Goal: Information Seeking & Learning: Compare options

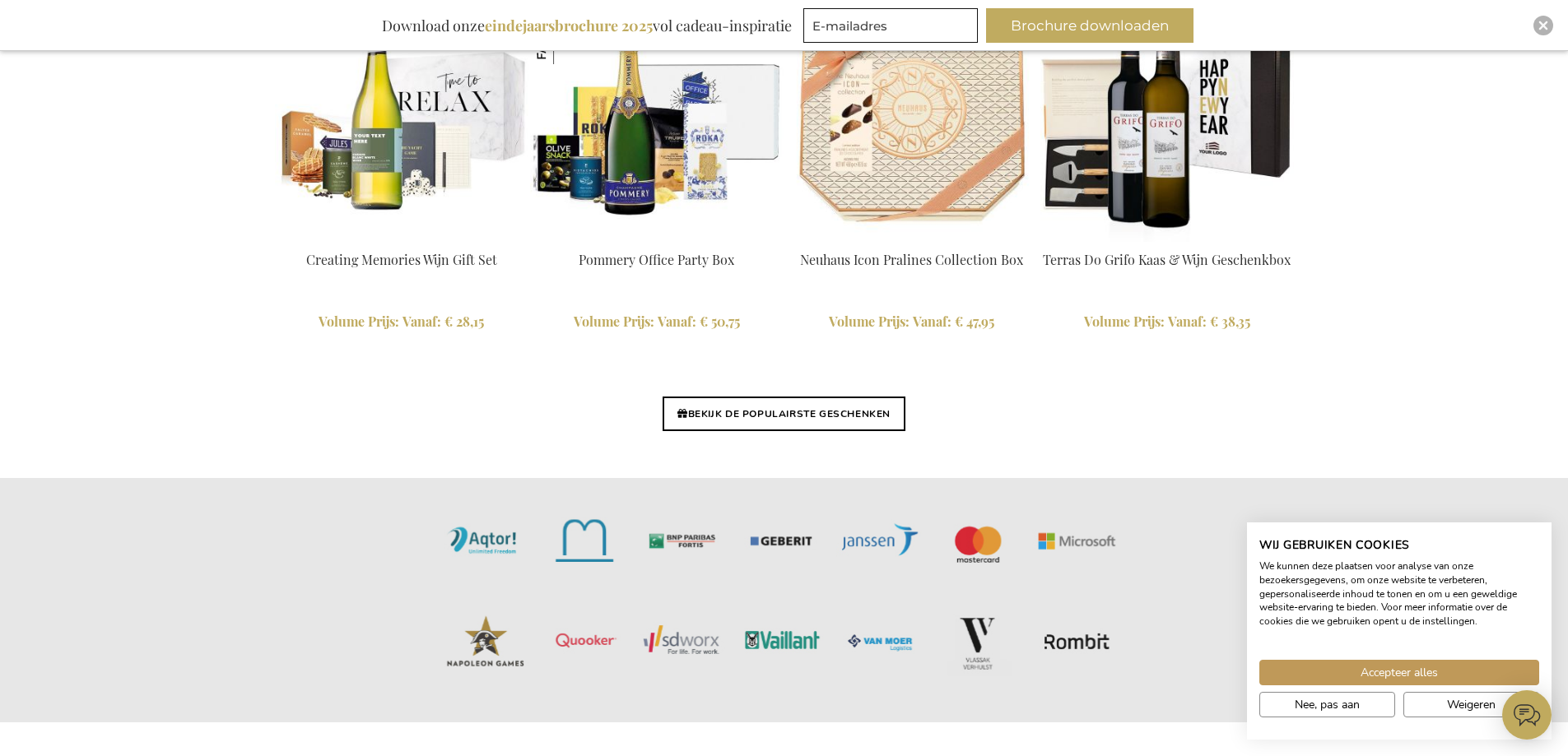
scroll to position [4165, 0]
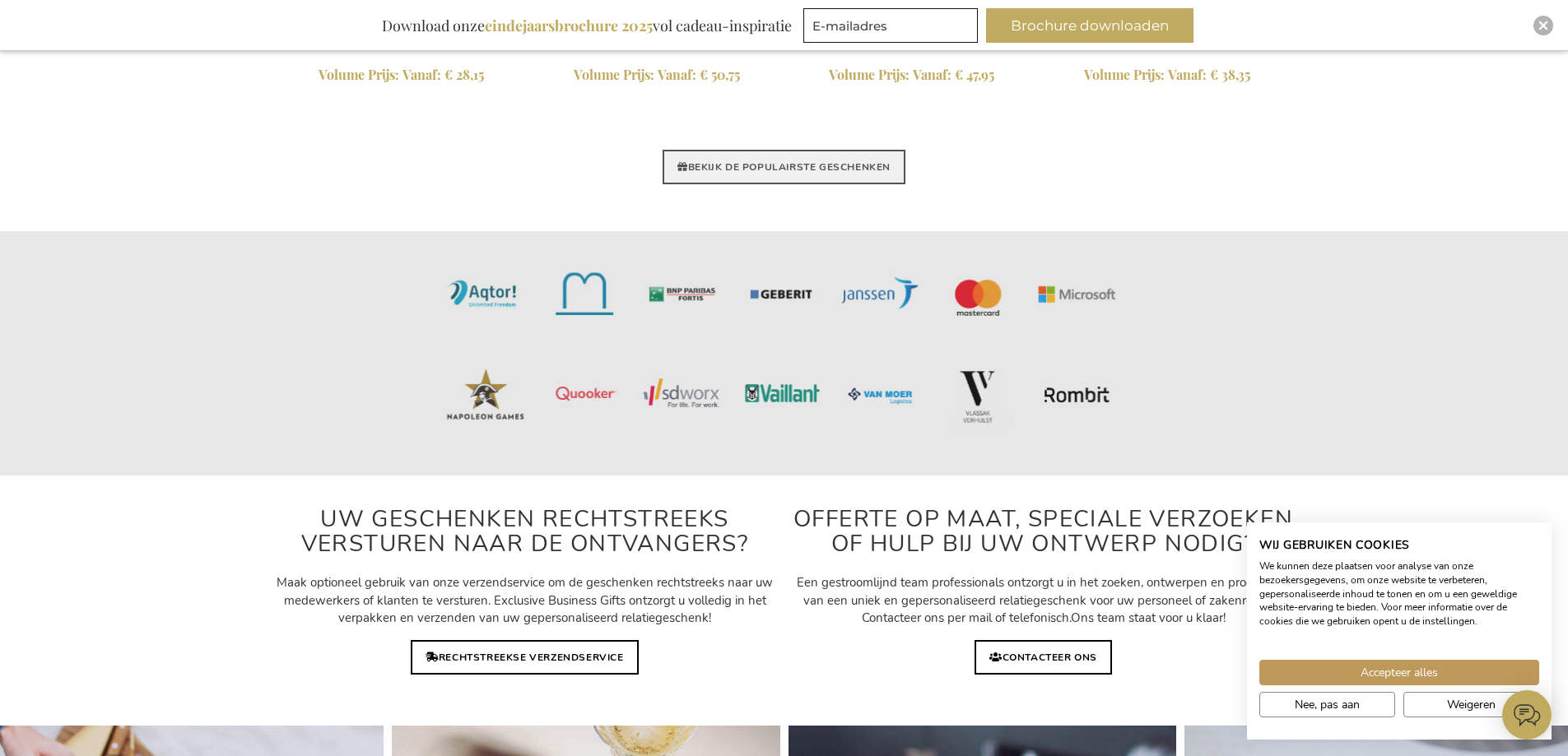
click at [731, 162] on link "BEKIJK DE POPULAIRSTE GESCHENKEN" at bounding box center [784, 167] width 242 height 35
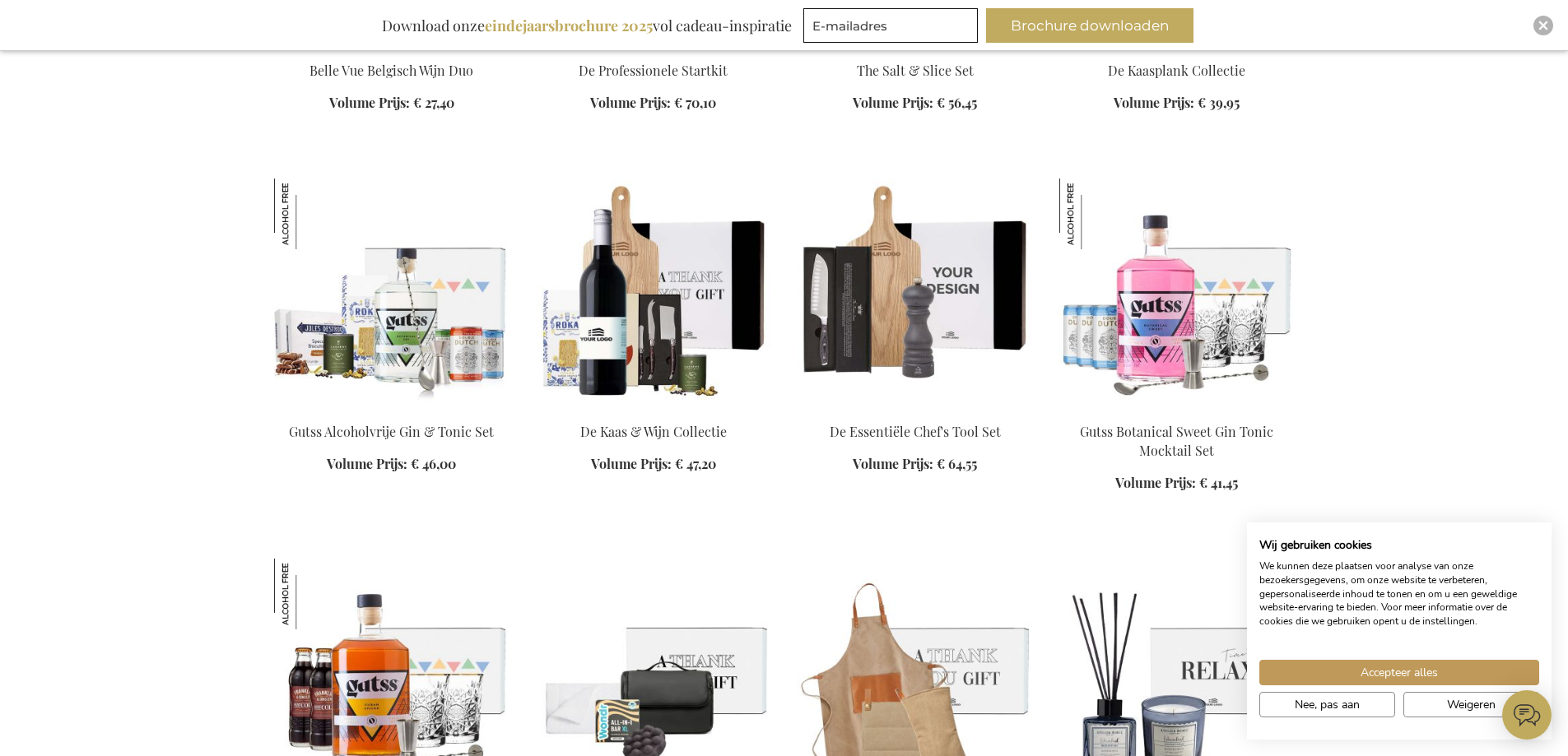
scroll to position [3868, 0]
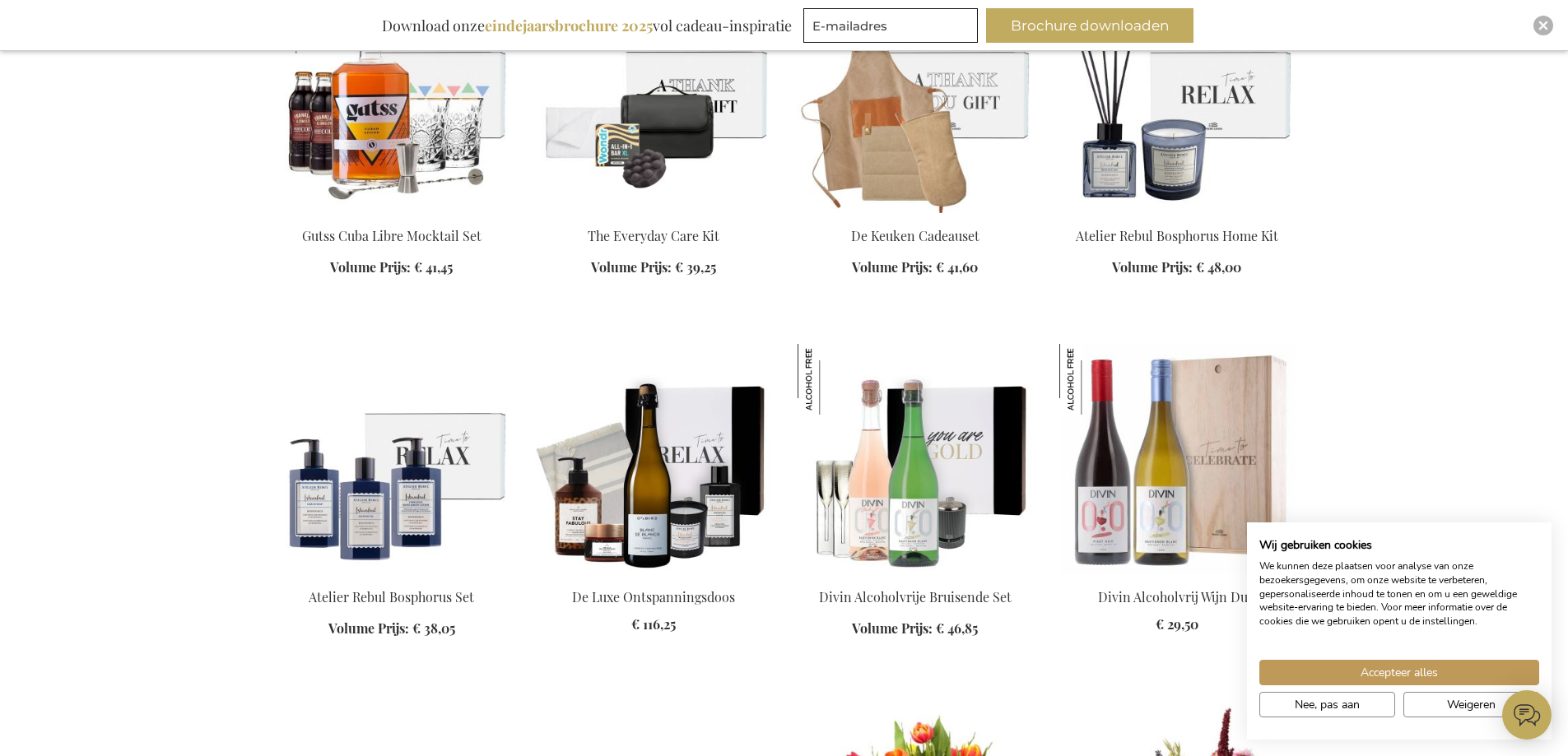
scroll to position [4279, 0]
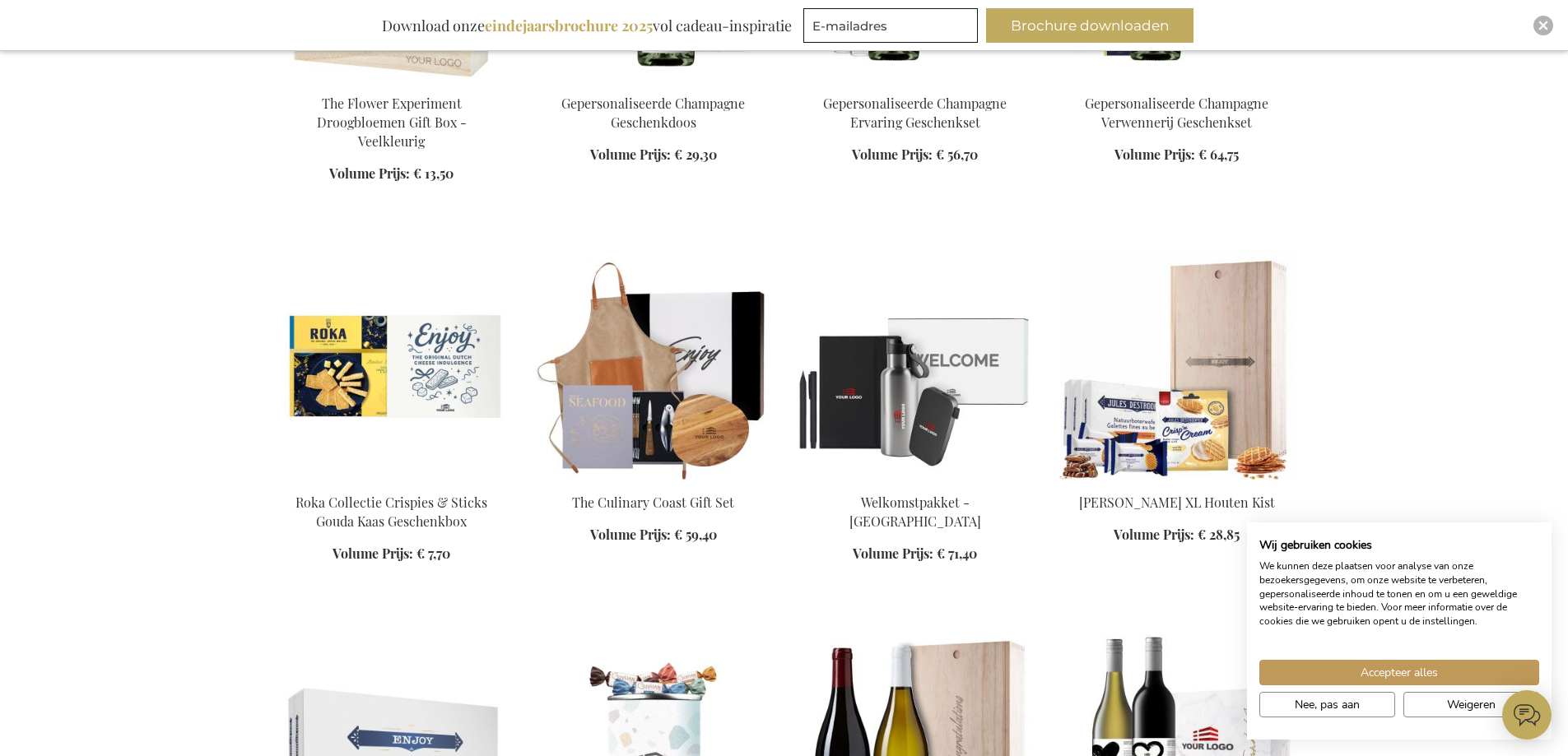
scroll to position [5678, 0]
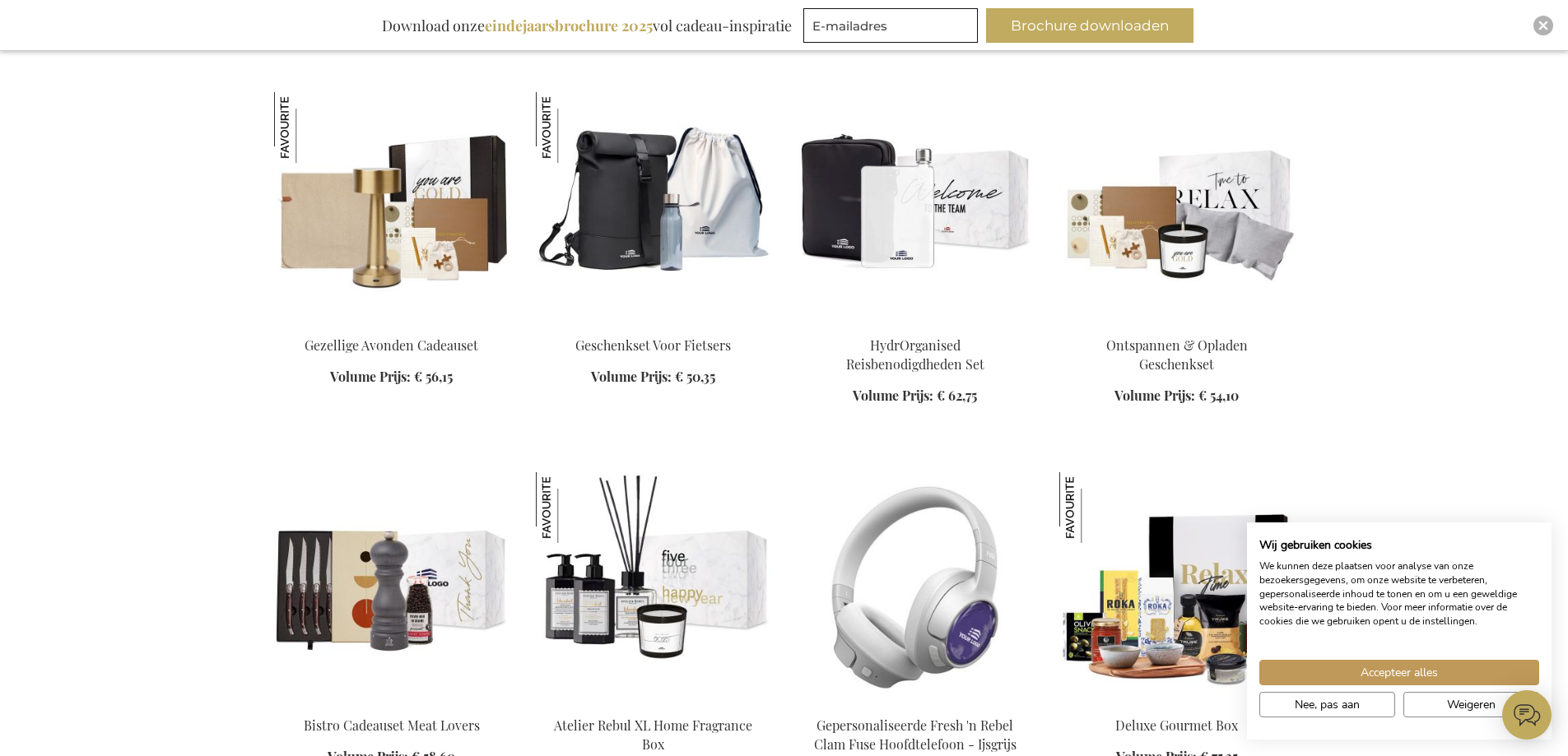
scroll to position [6912, 0]
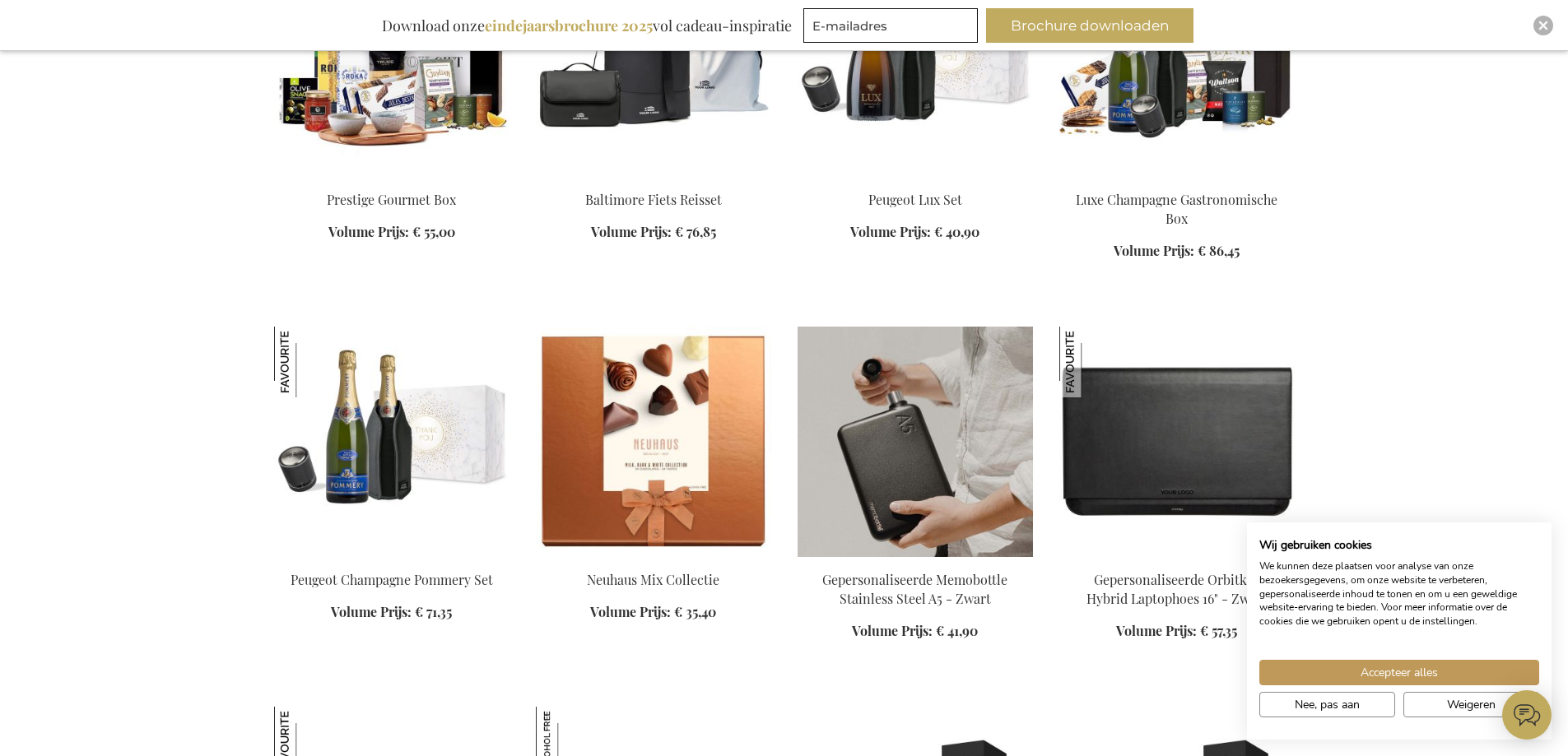
scroll to position [7735, 0]
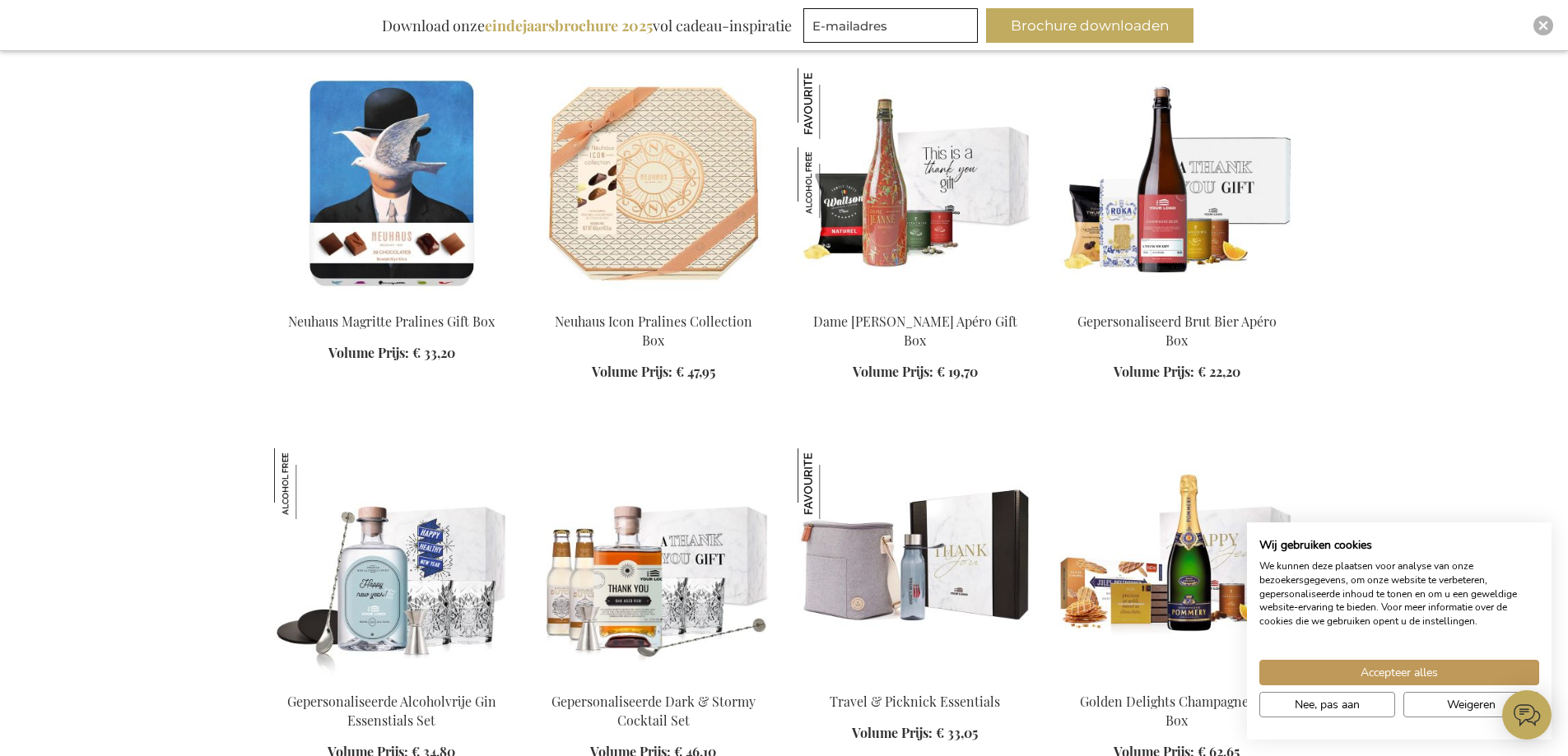
scroll to position [9217, 0]
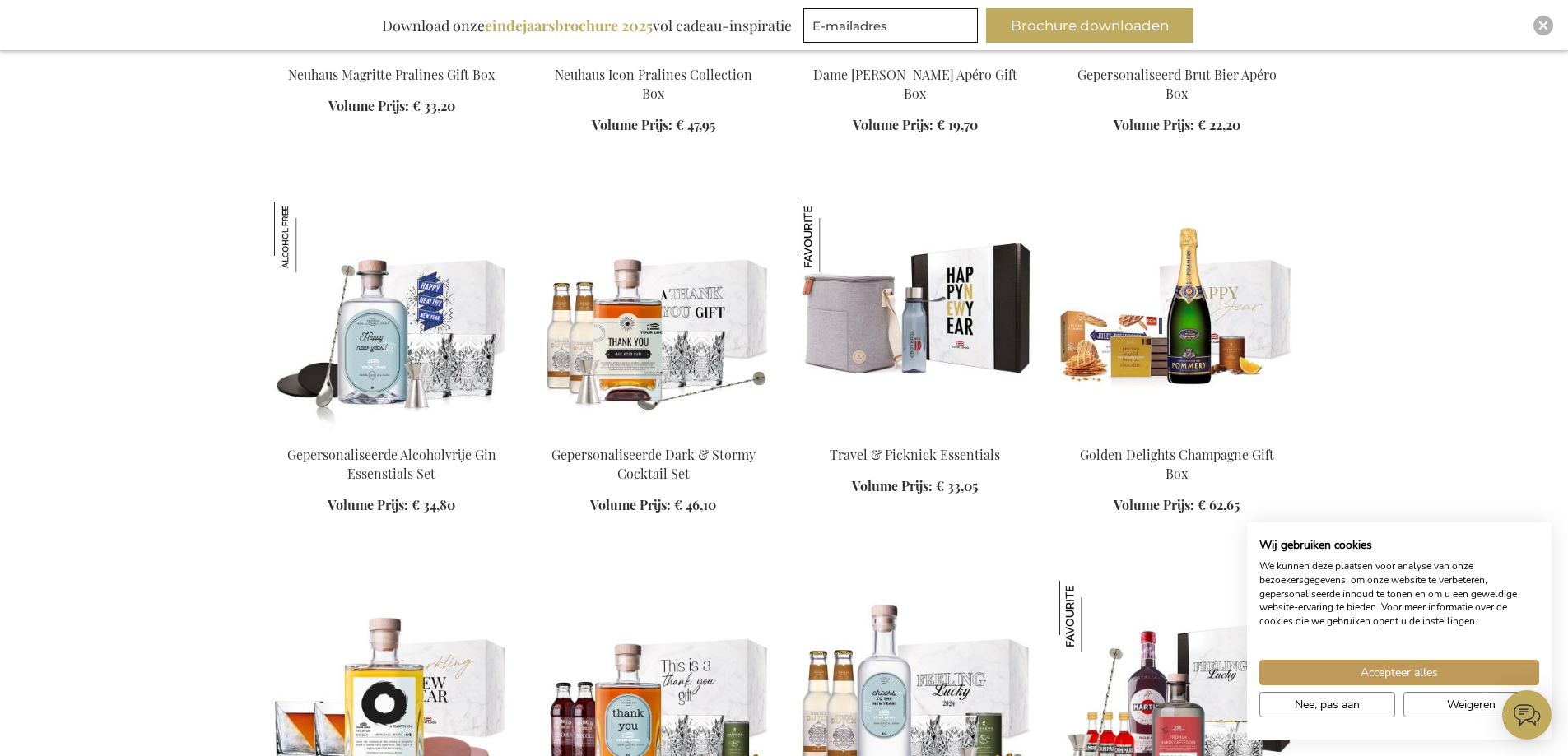
click at [916, 323] on img at bounding box center [915, 317] width 236 height 231
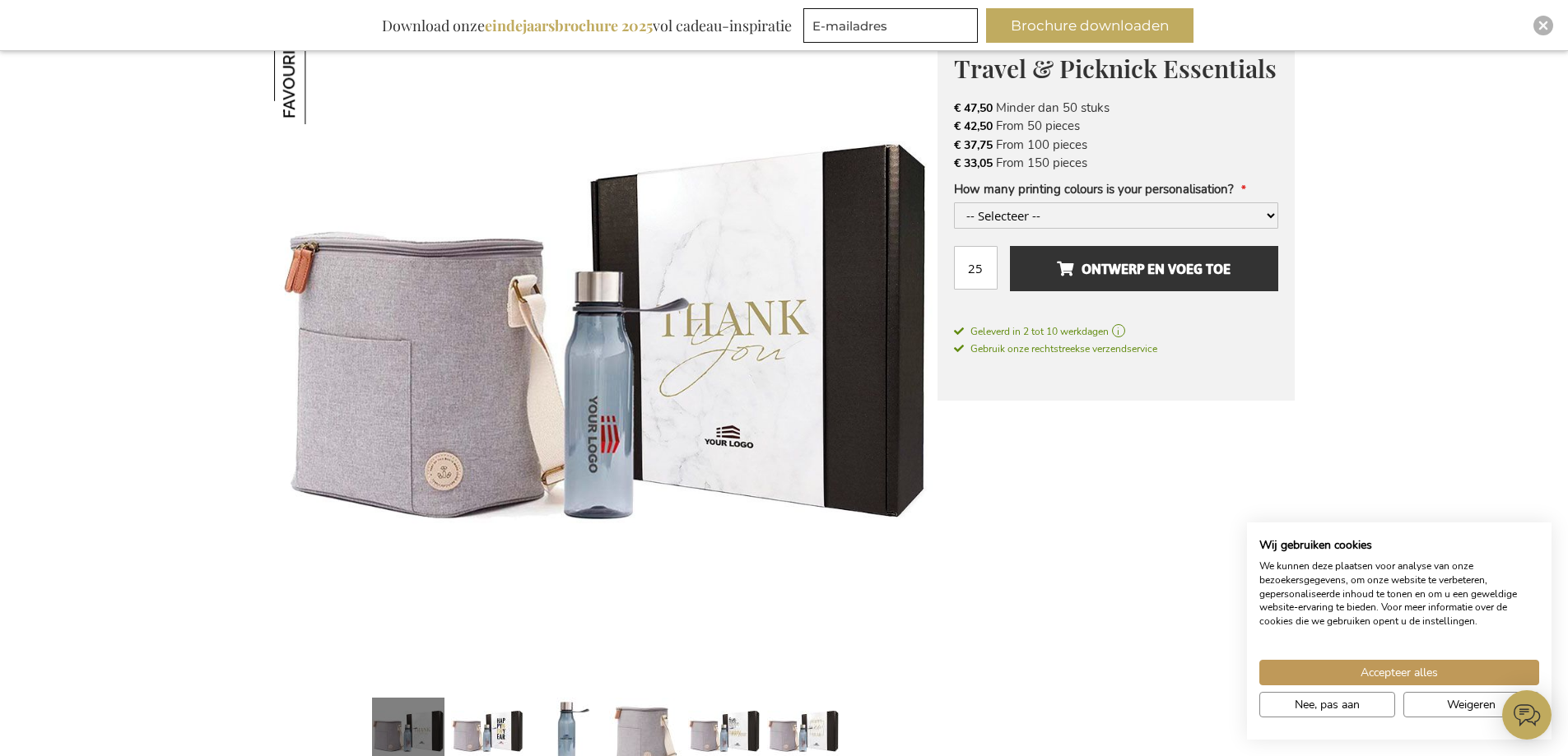
scroll to position [411, 0]
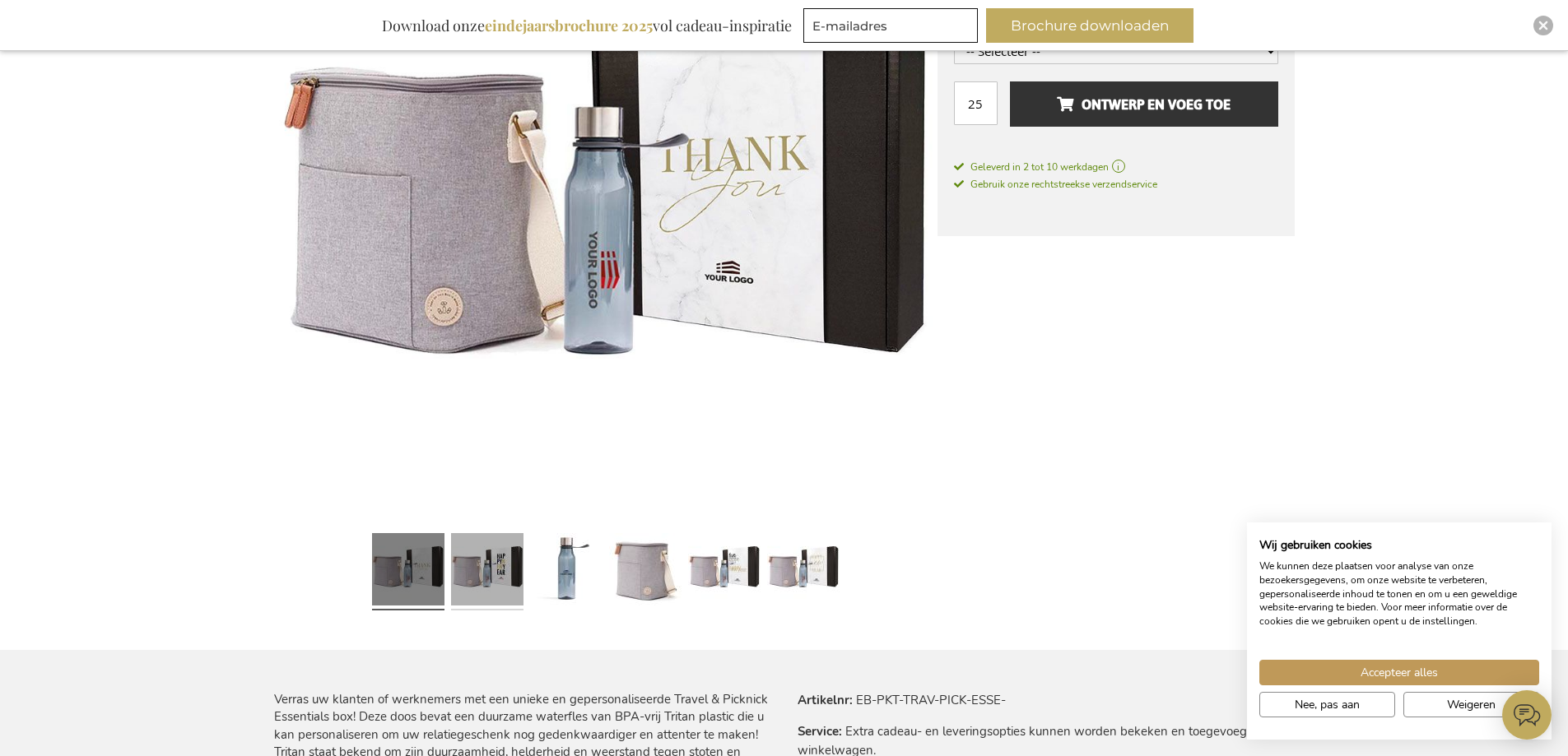
drag, startPoint x: 468, startPoint y: 577, endPoint x: 477, endPoint y: 577, distance: 9.0
click at [471, 577] on link at bounding box center [487, 572] width 73 height 90
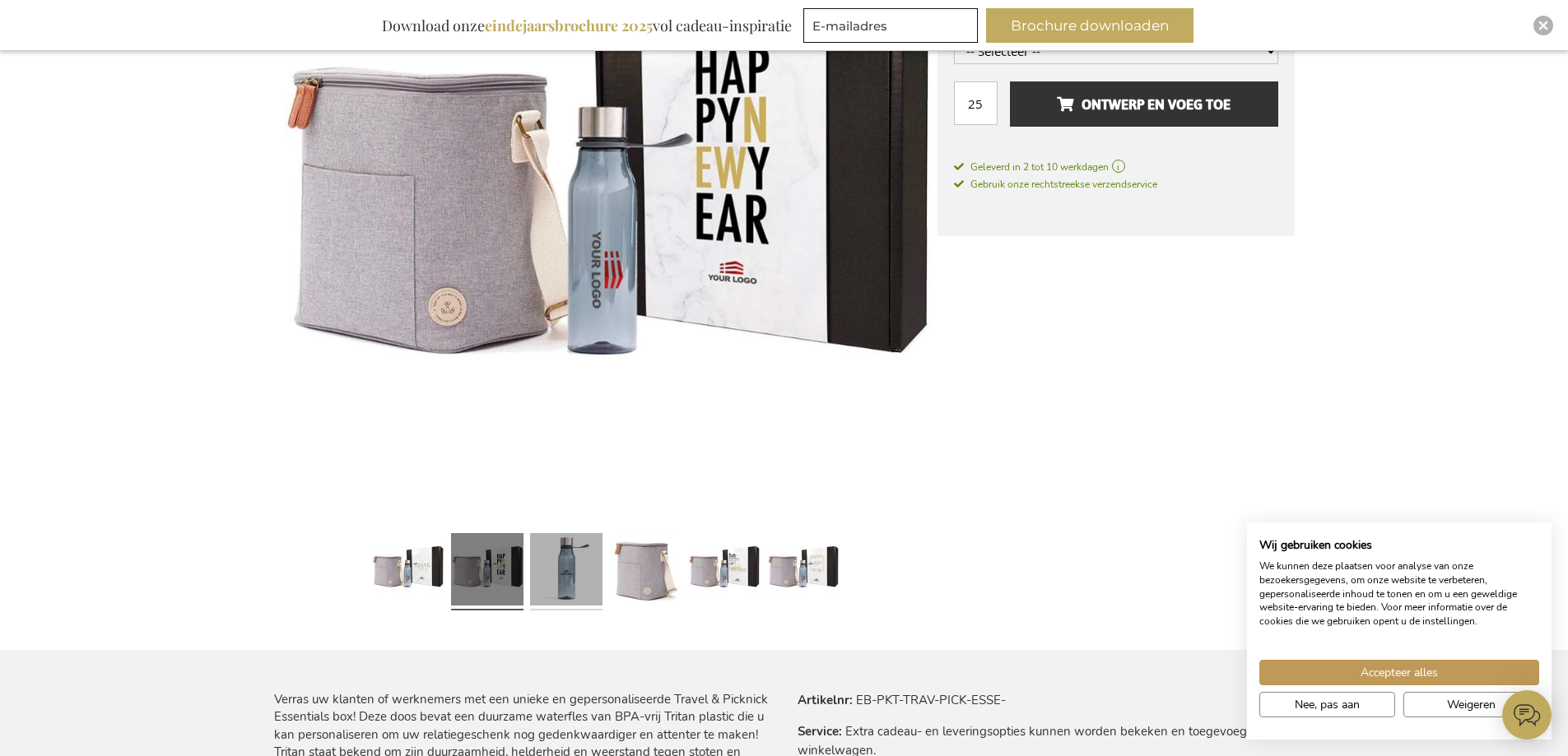
drag, startPoint x: 559, startPoint y: 572, endPoint x: 601, endPoint y: 571, distance: 42.0
click at [560, 572] on link at bounding box center [567, 572] width 73 height 90
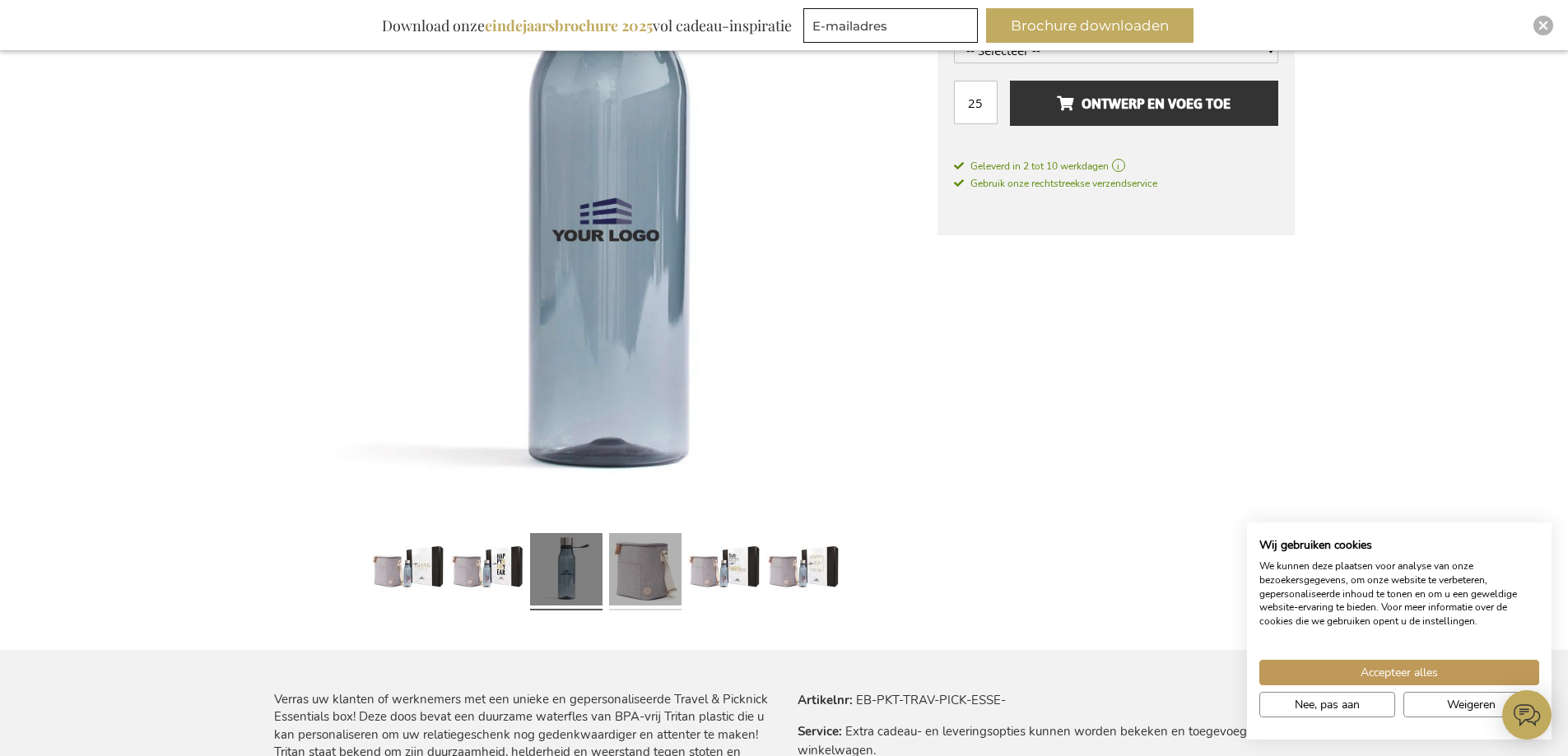
click at [614, 571] on link at bounding box center [645, 572] width 73 height 90
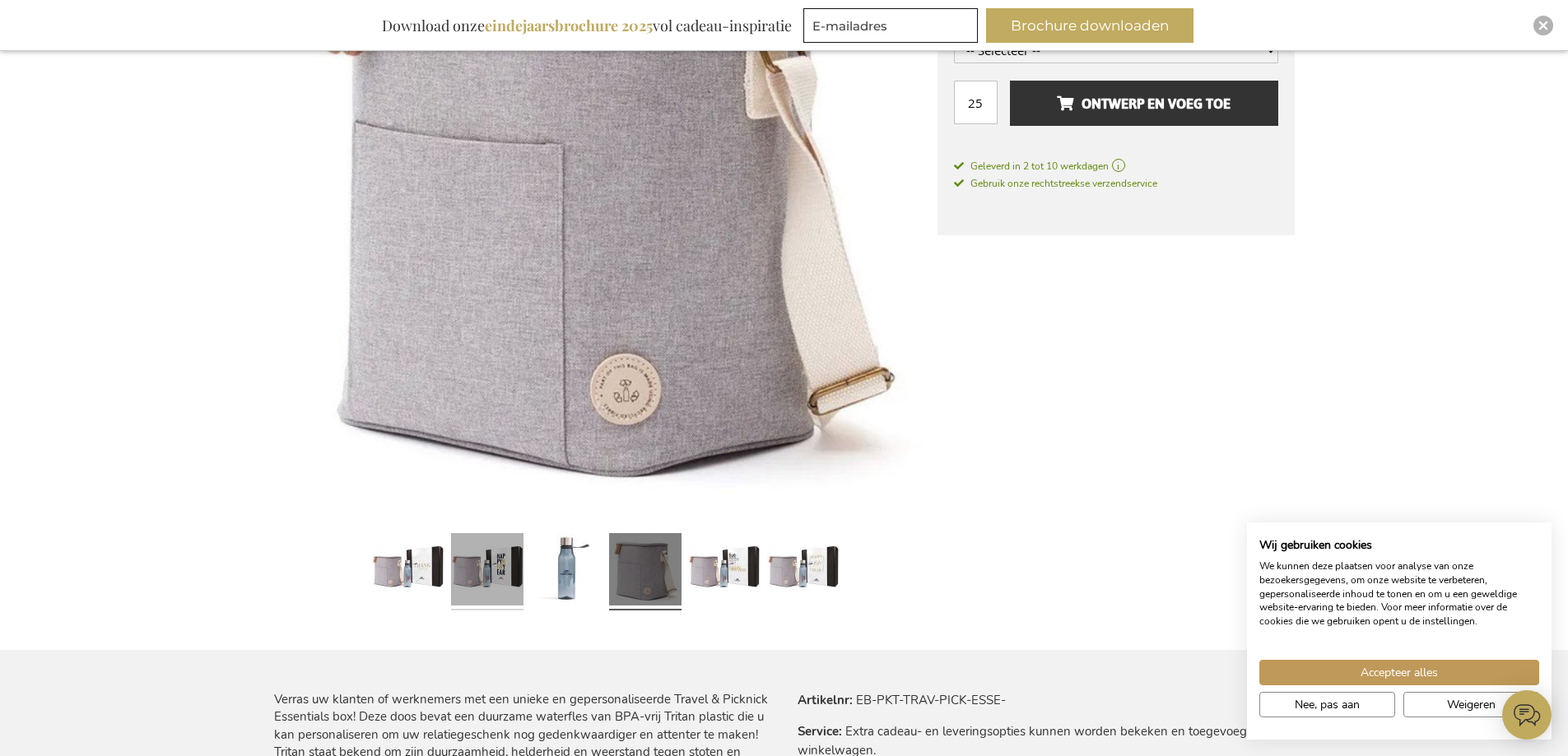
drag, startPoint x: 451, startPoint y: 572, endPoint x: 462, endPoint y: 572, distance: 11.0
click at [453, 572] on link at bounding box center [487, 572] width 73 height 90
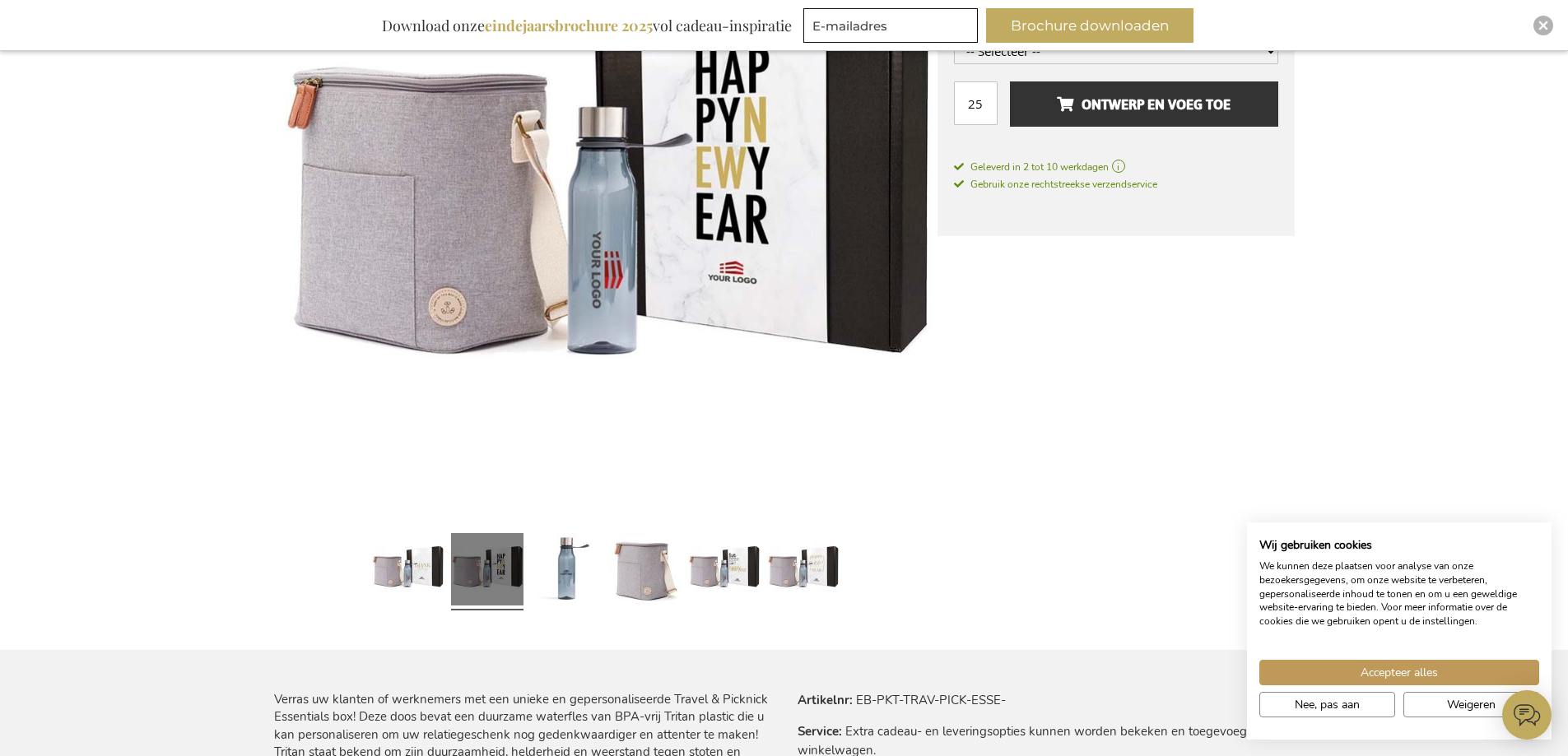
scroll to position [246, 0]
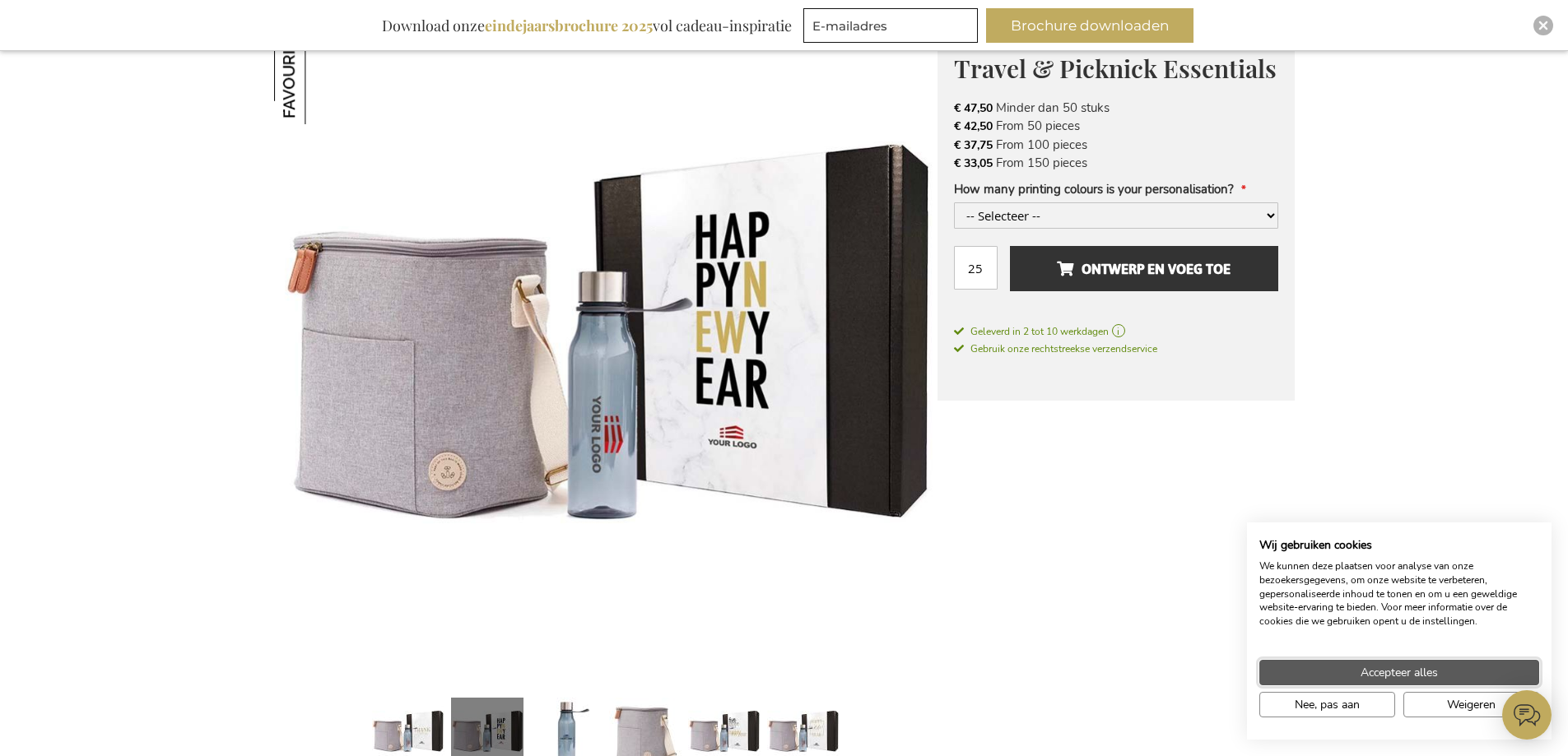
click at [1441, 667] on button "Accepteer alles" at bounding box center [1399, 672] width 280 height 26
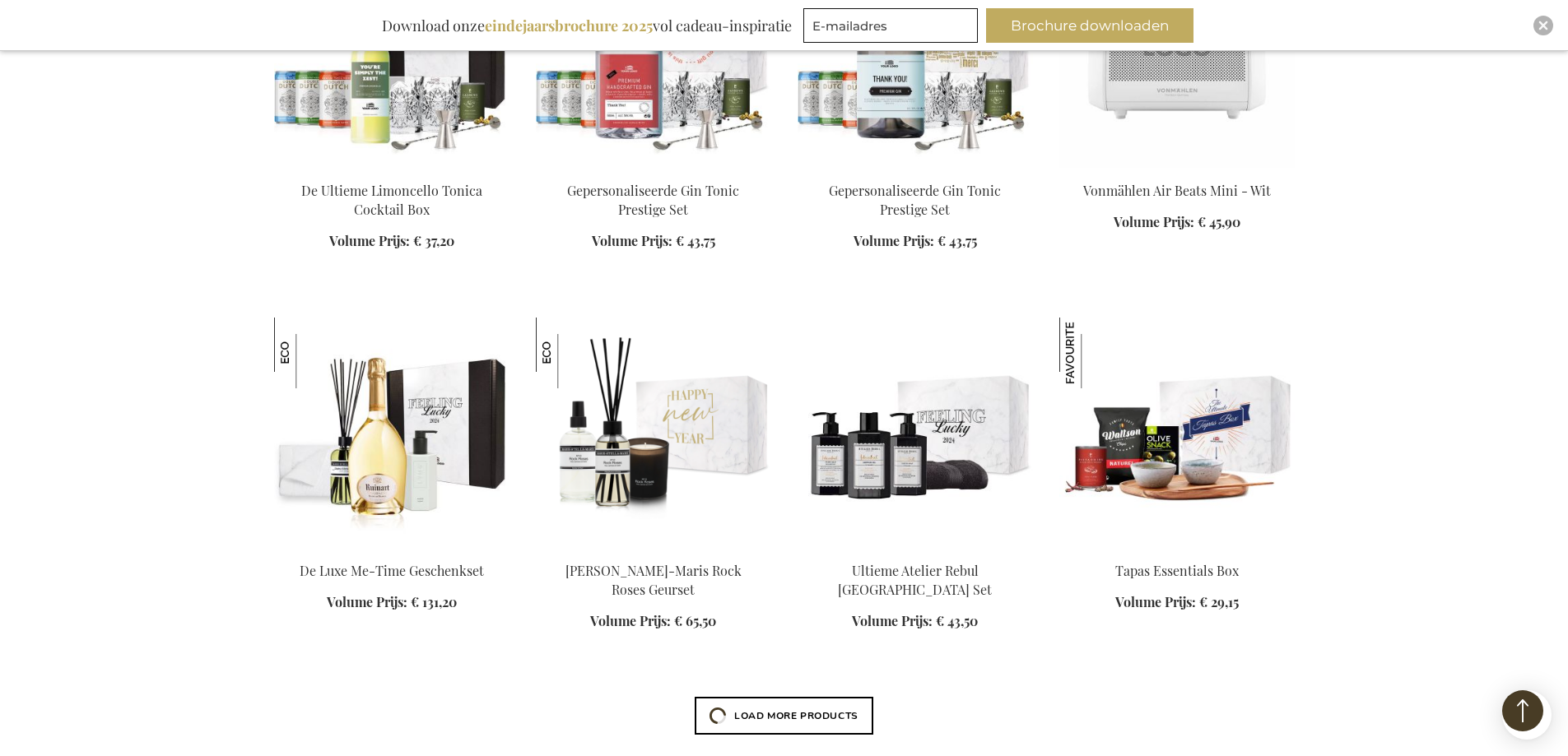
scroll to position [2829, 0]
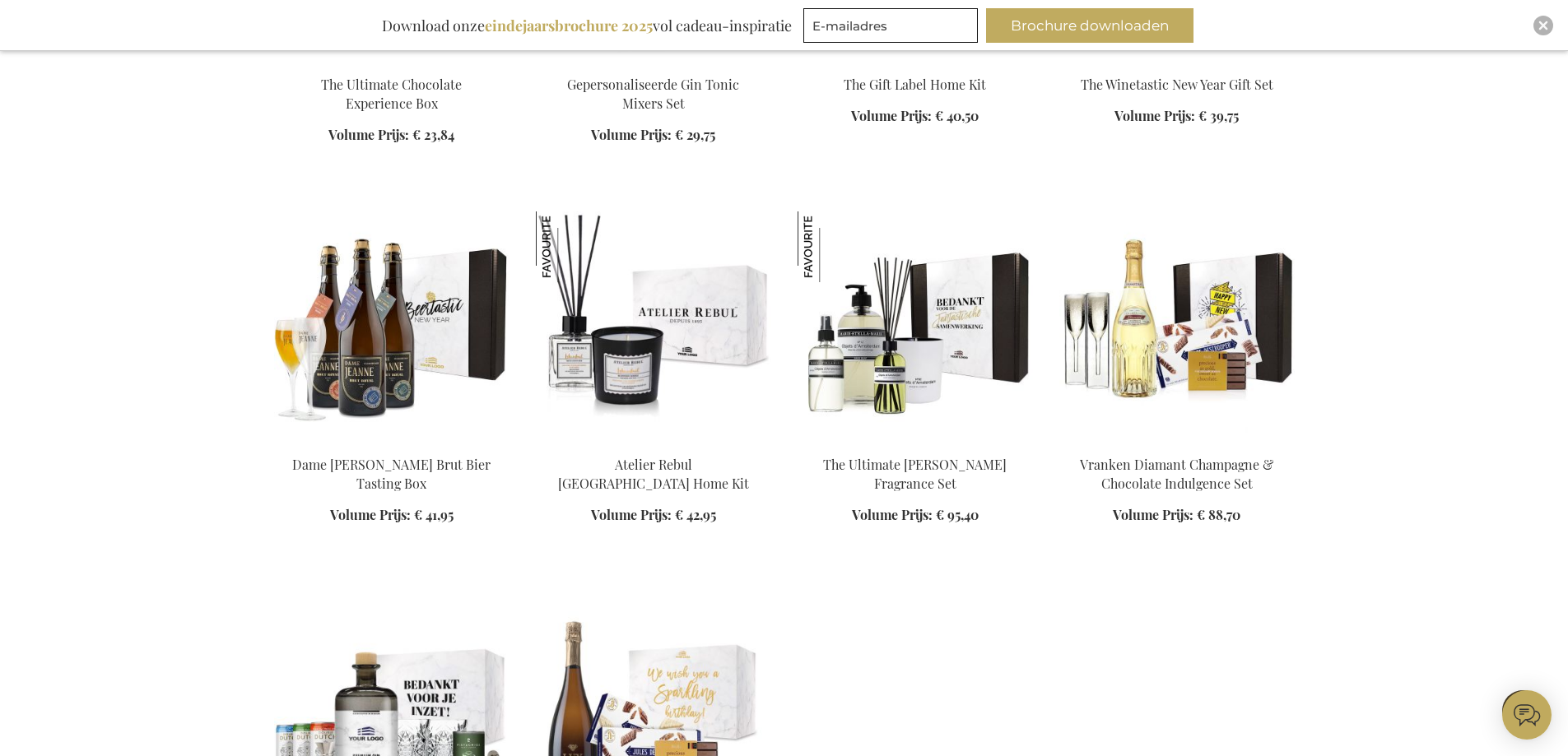
scroll to position [5051, 0]
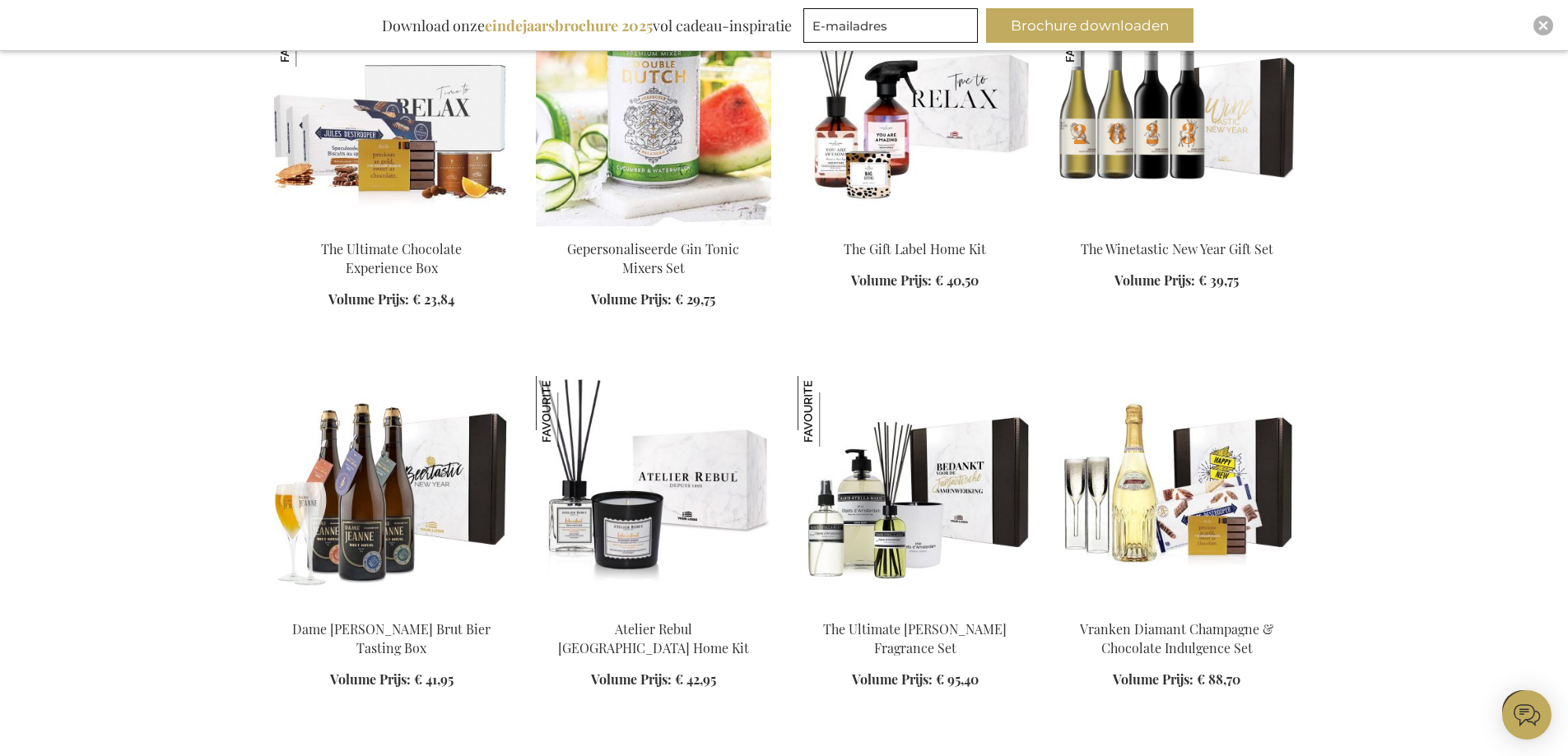
scroll to position [4558, 0]
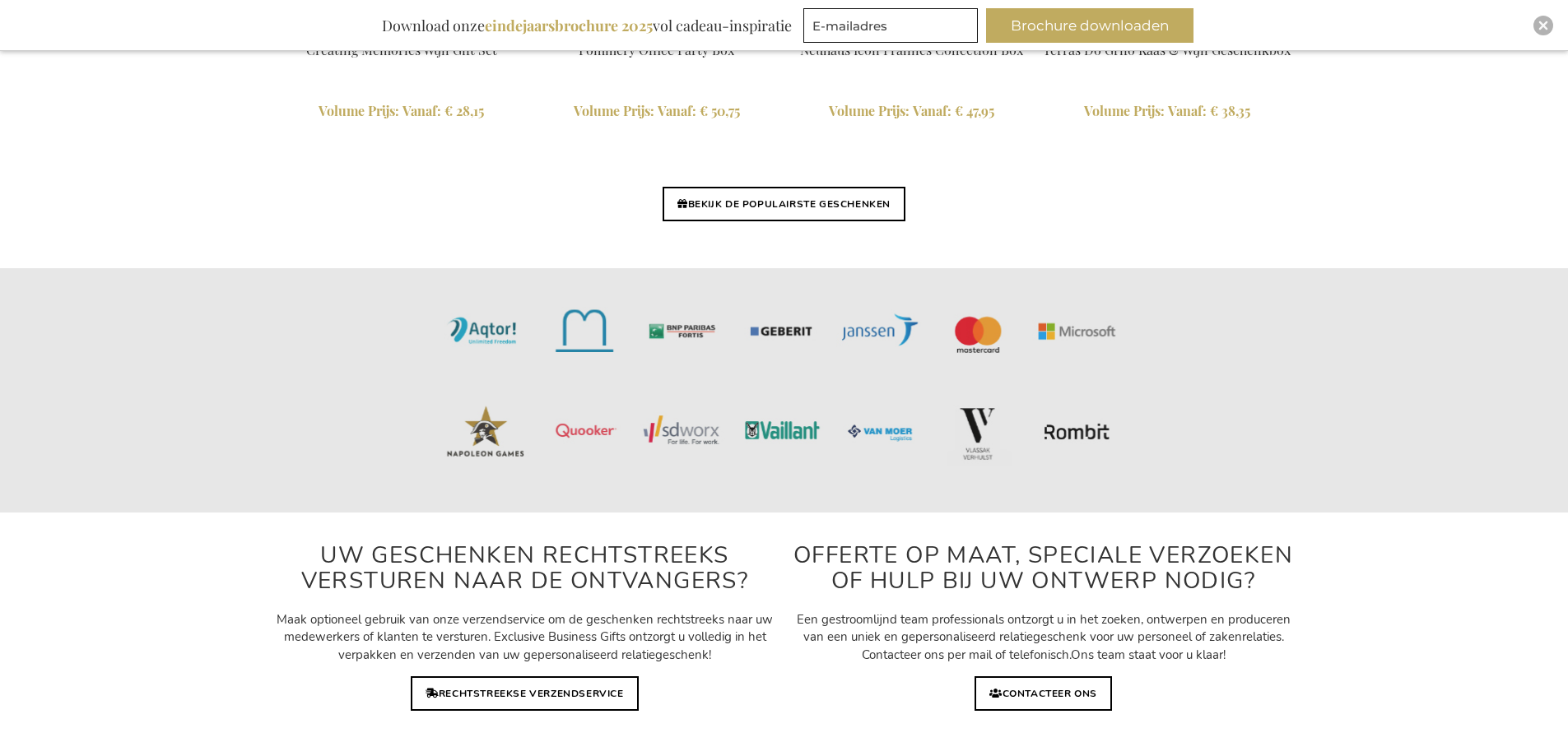
scroll to position [4151, 0]
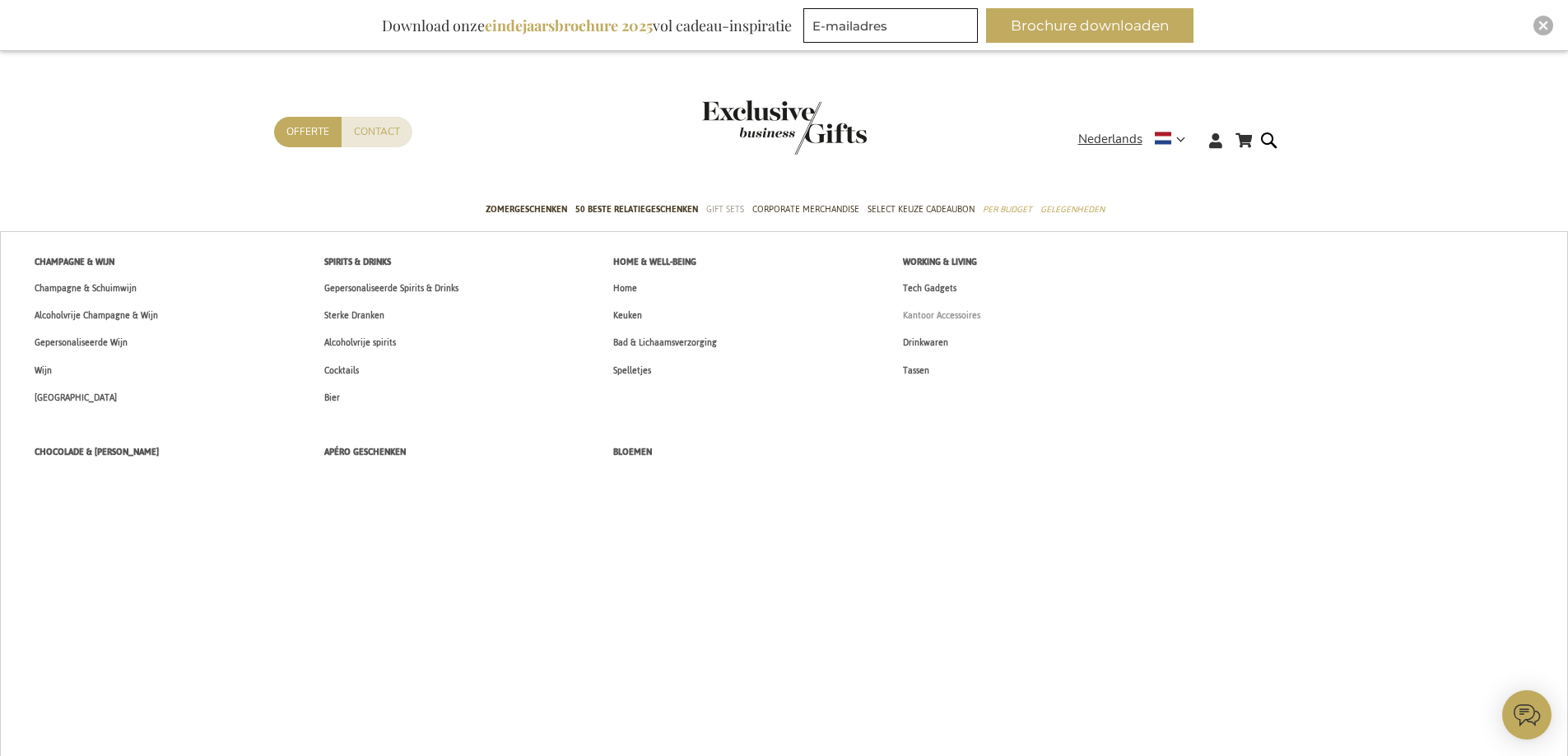
click at [933, 310] on span "Kantoor Accessoires" at bounding box center [942, 315] width 78 height 17
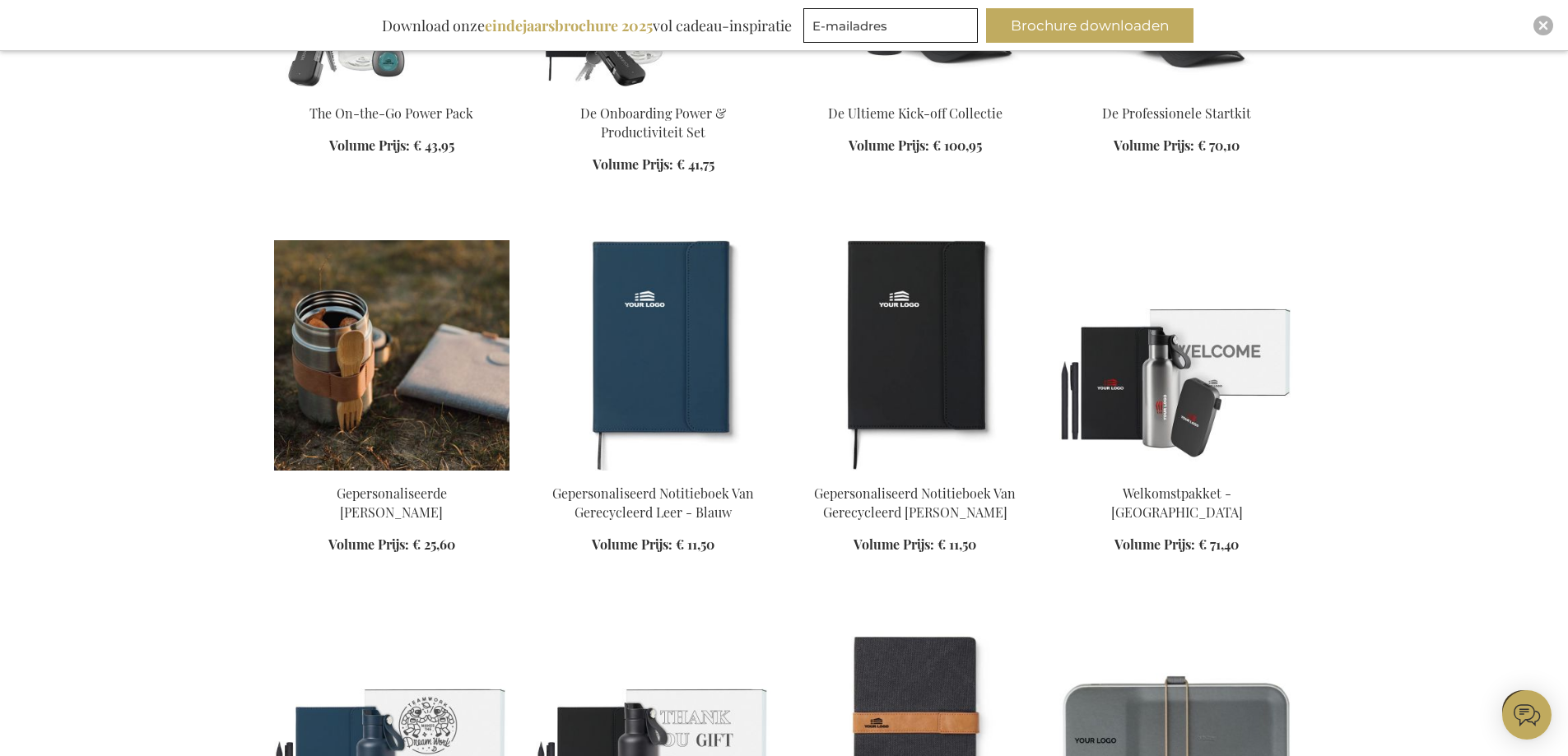
scroll to position [1399, 0]
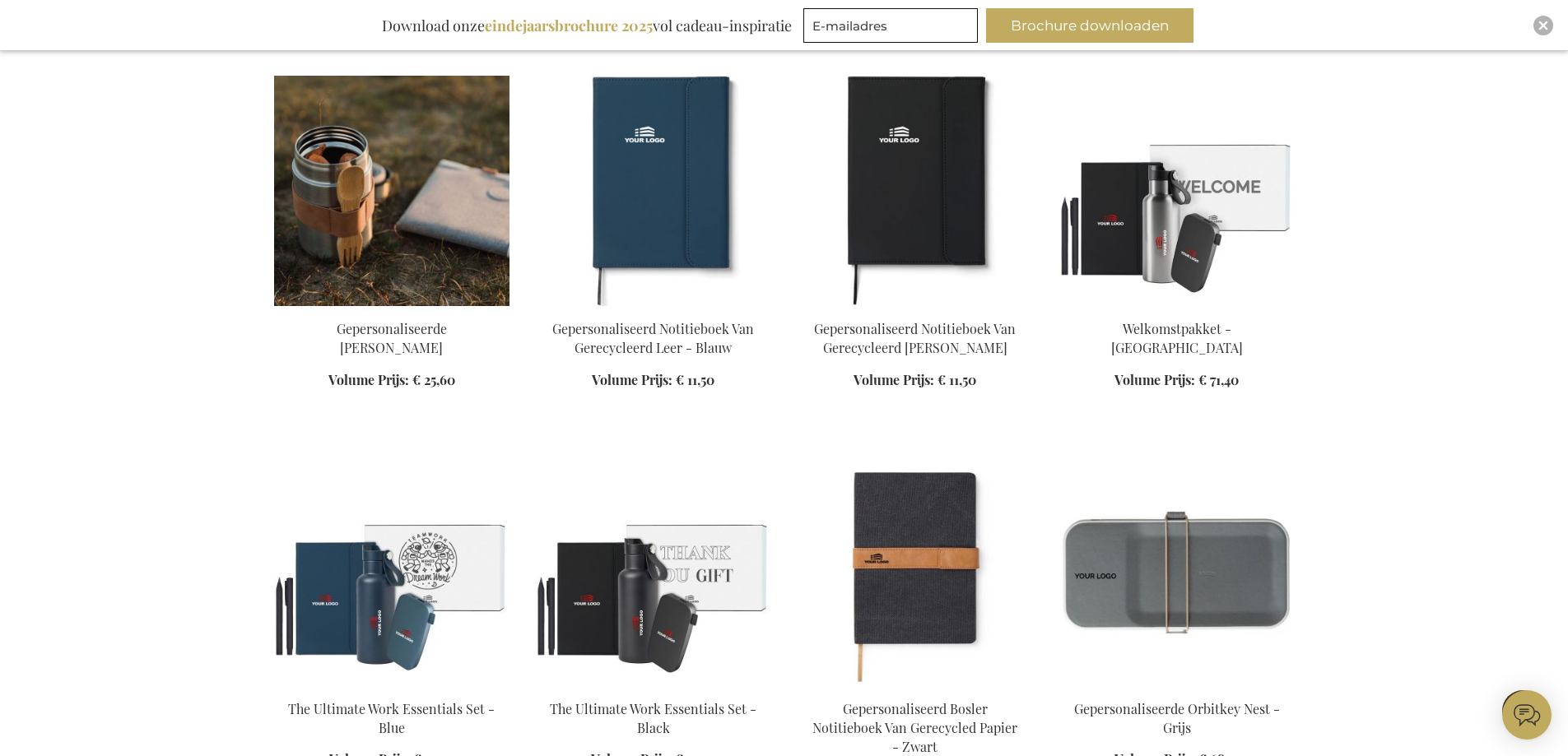
click at [398, 230] on img at bounding box center [391, 191] width 236 height 231
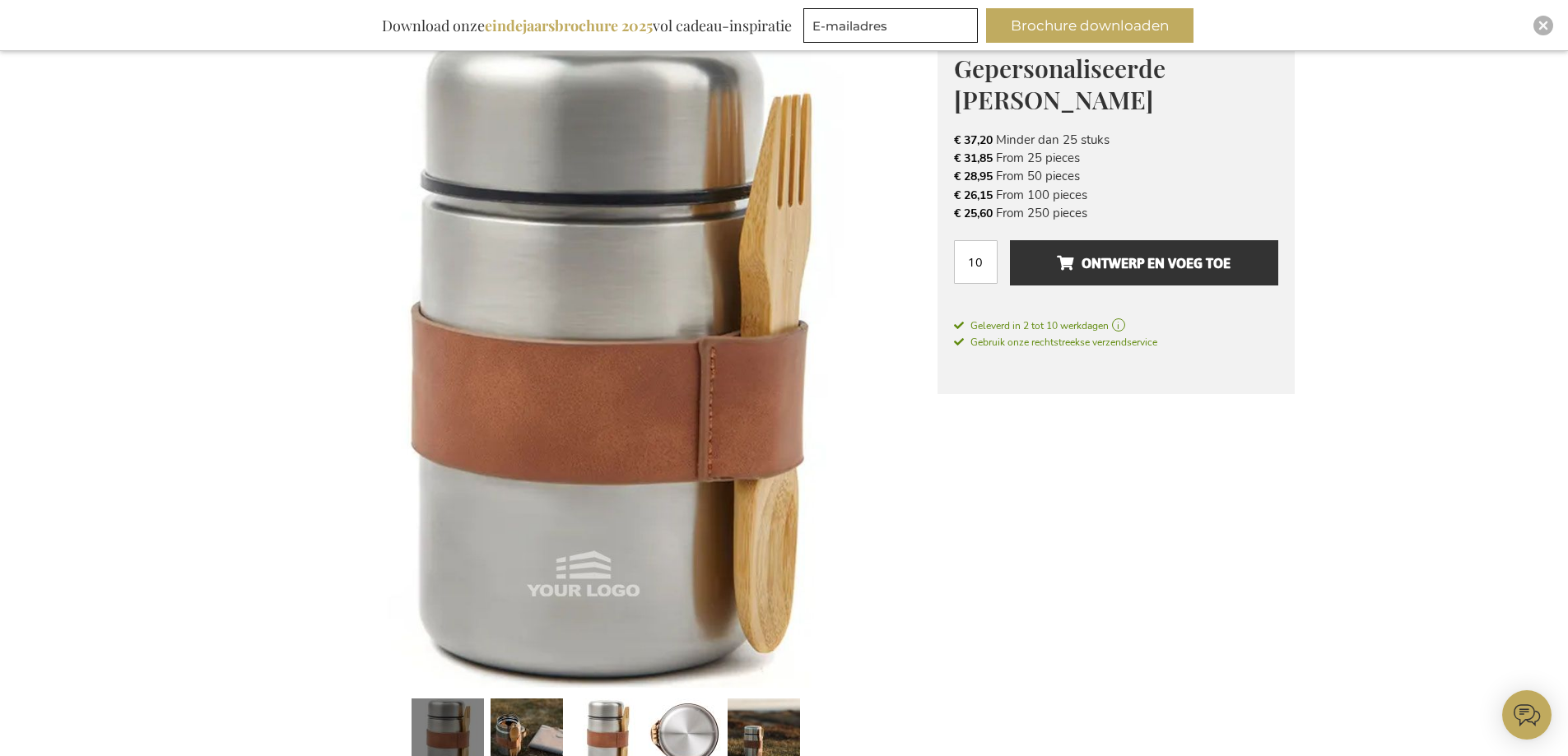
scroll to position [494, 0]
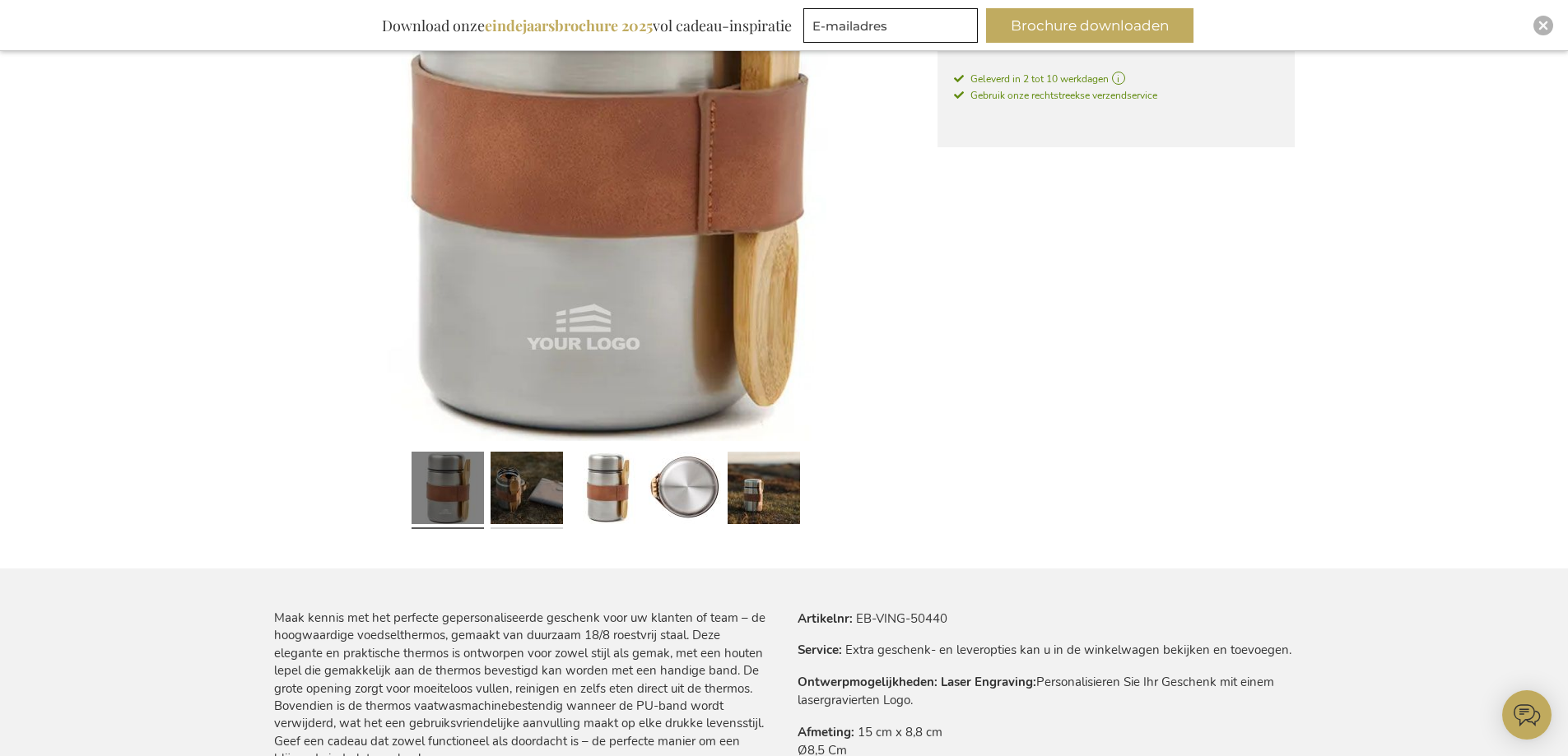
click at [525, 492] on link at bounding box center [527, 490] width 73 height 90
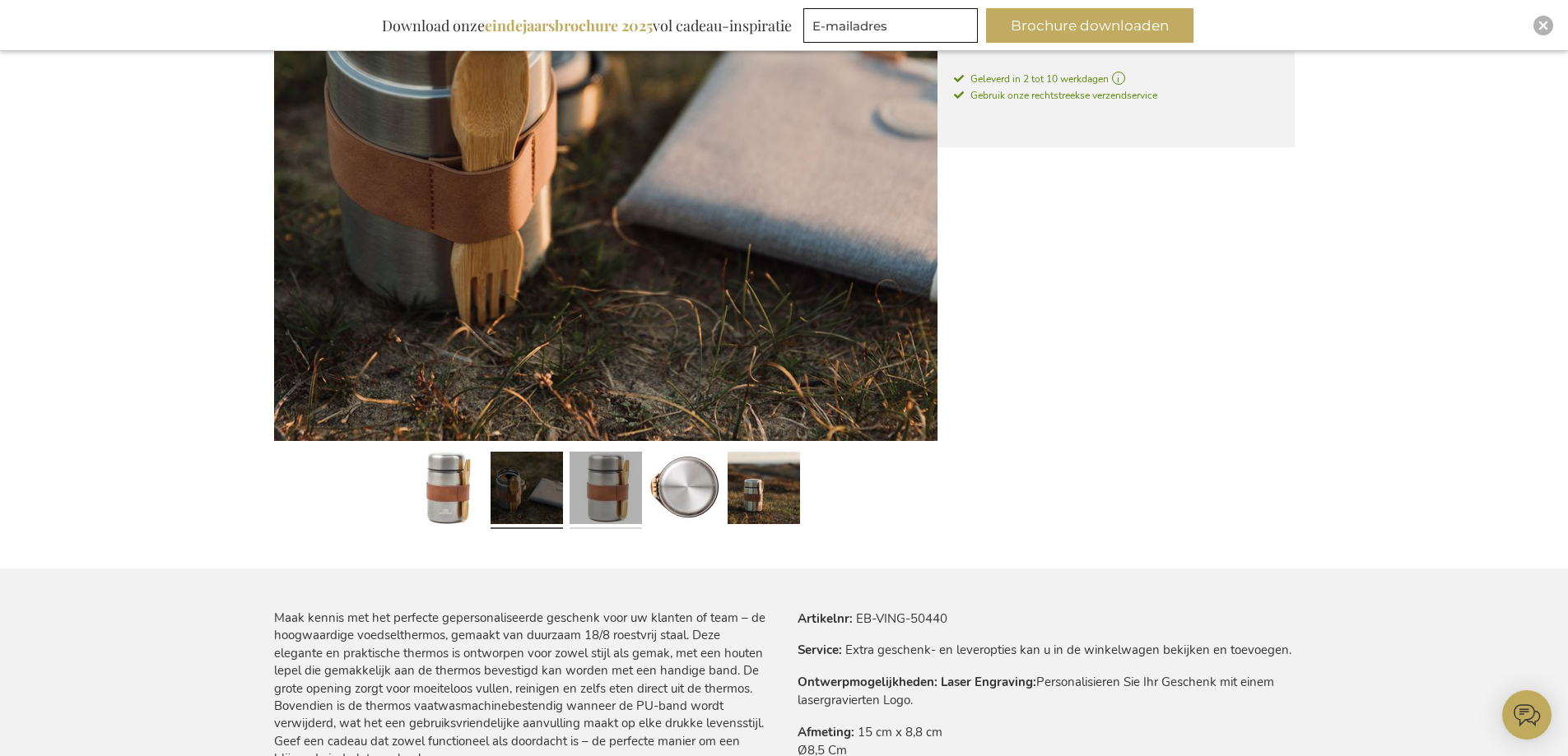
click at [596, 493] on link at bounding box center [606, 490] width 73 height 90
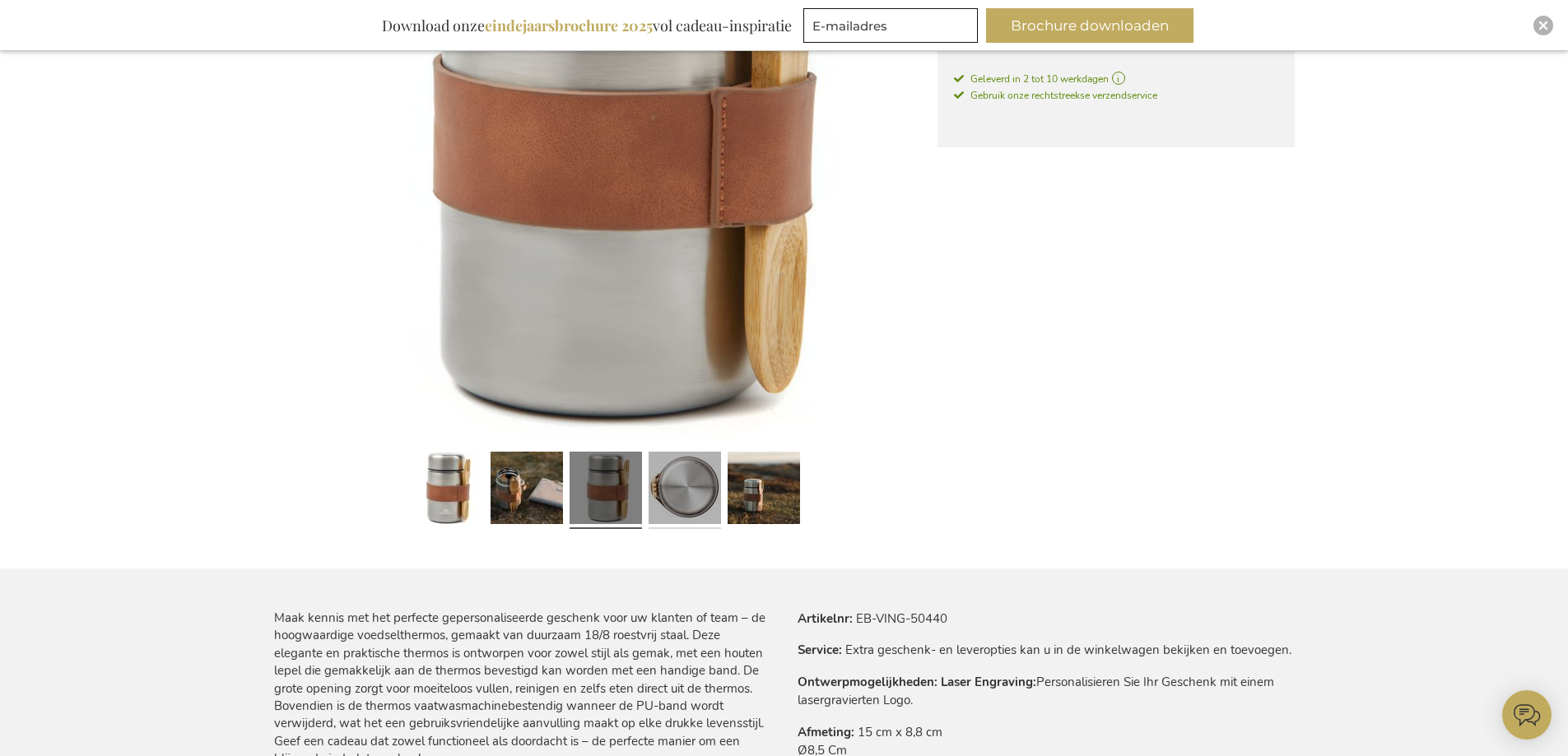
click at [668, 499] on link at bounding box center [685, 490] width 73 height 90
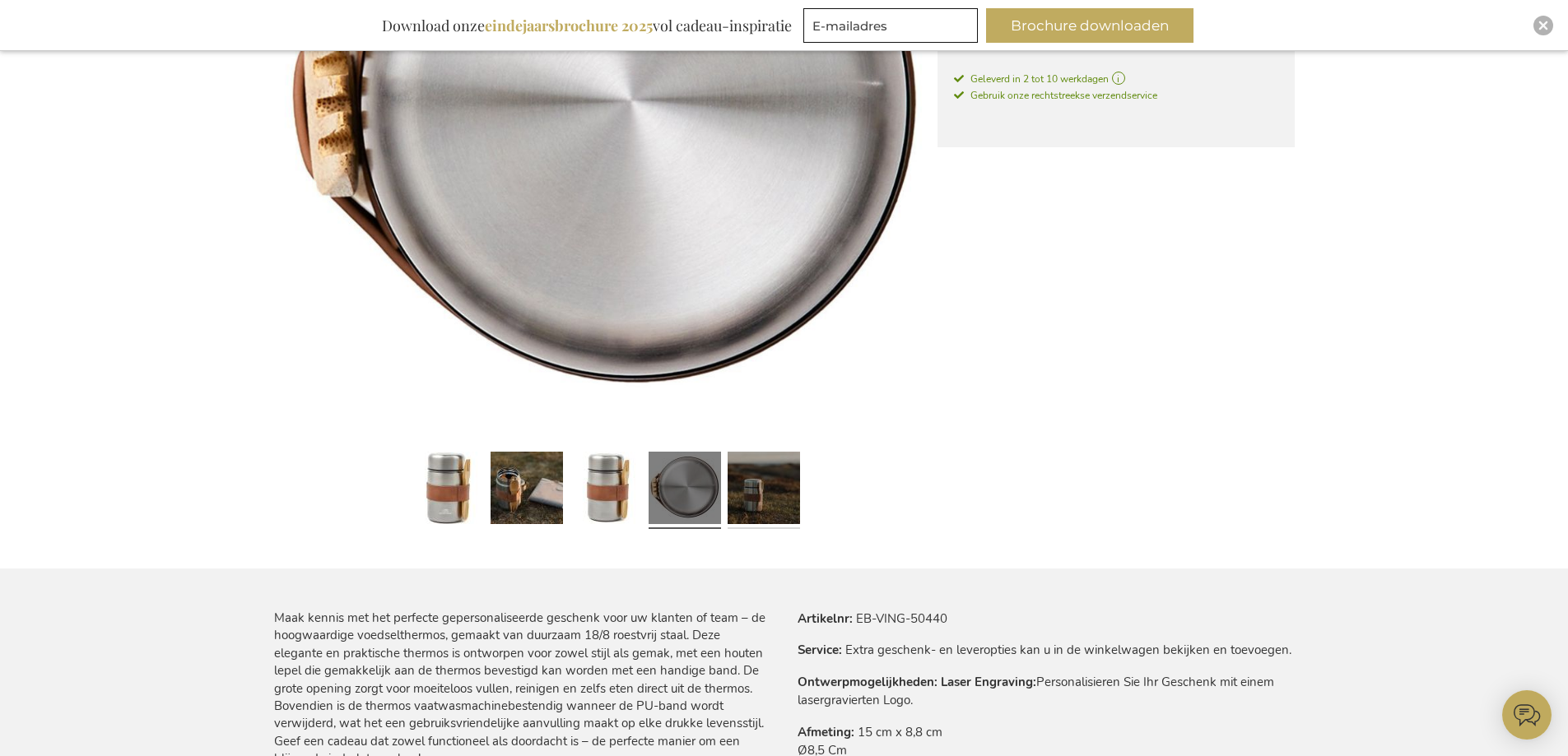
click at [770, 503] on link at bounding box center [764, 490] width 73 height 90
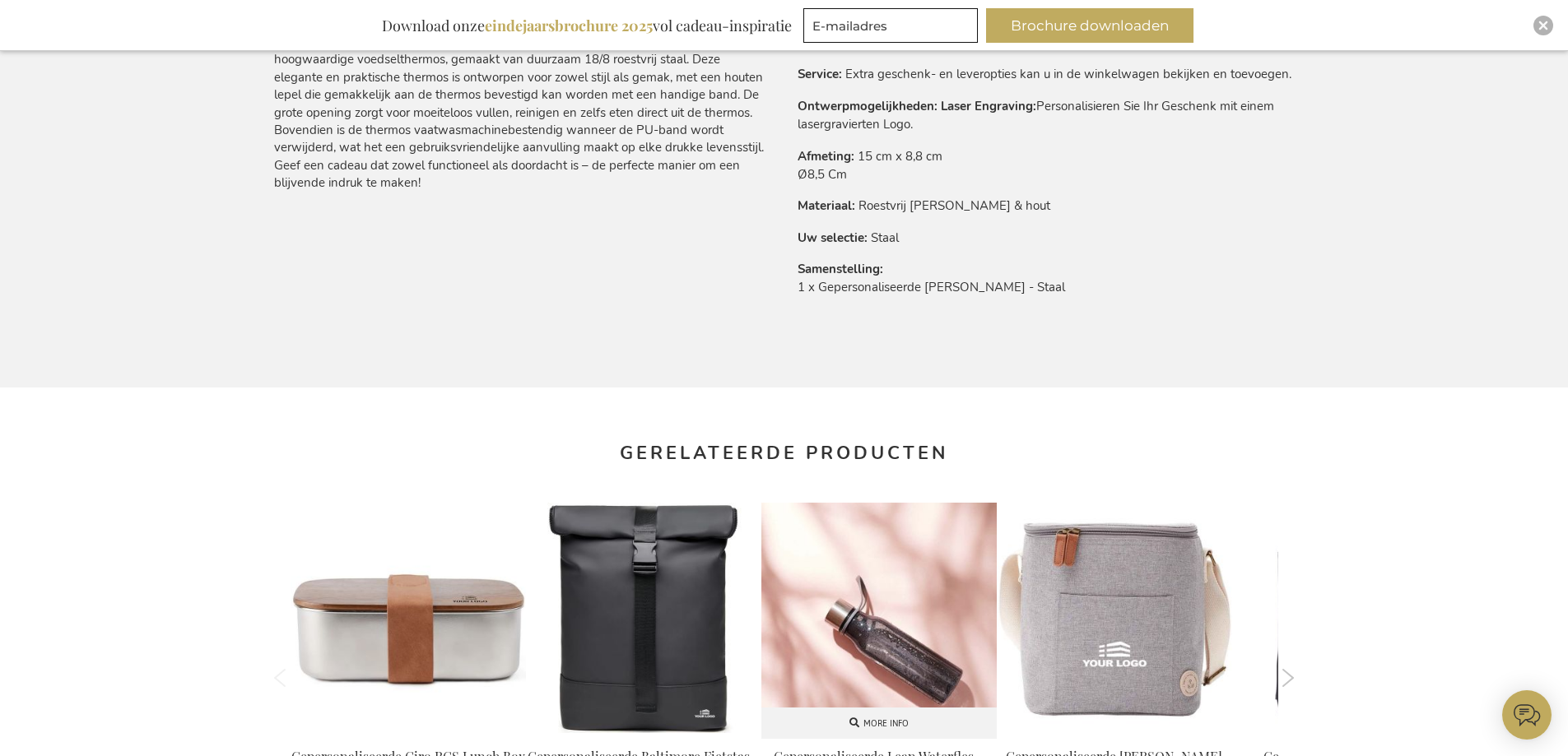
scroll to position [1399, 0]
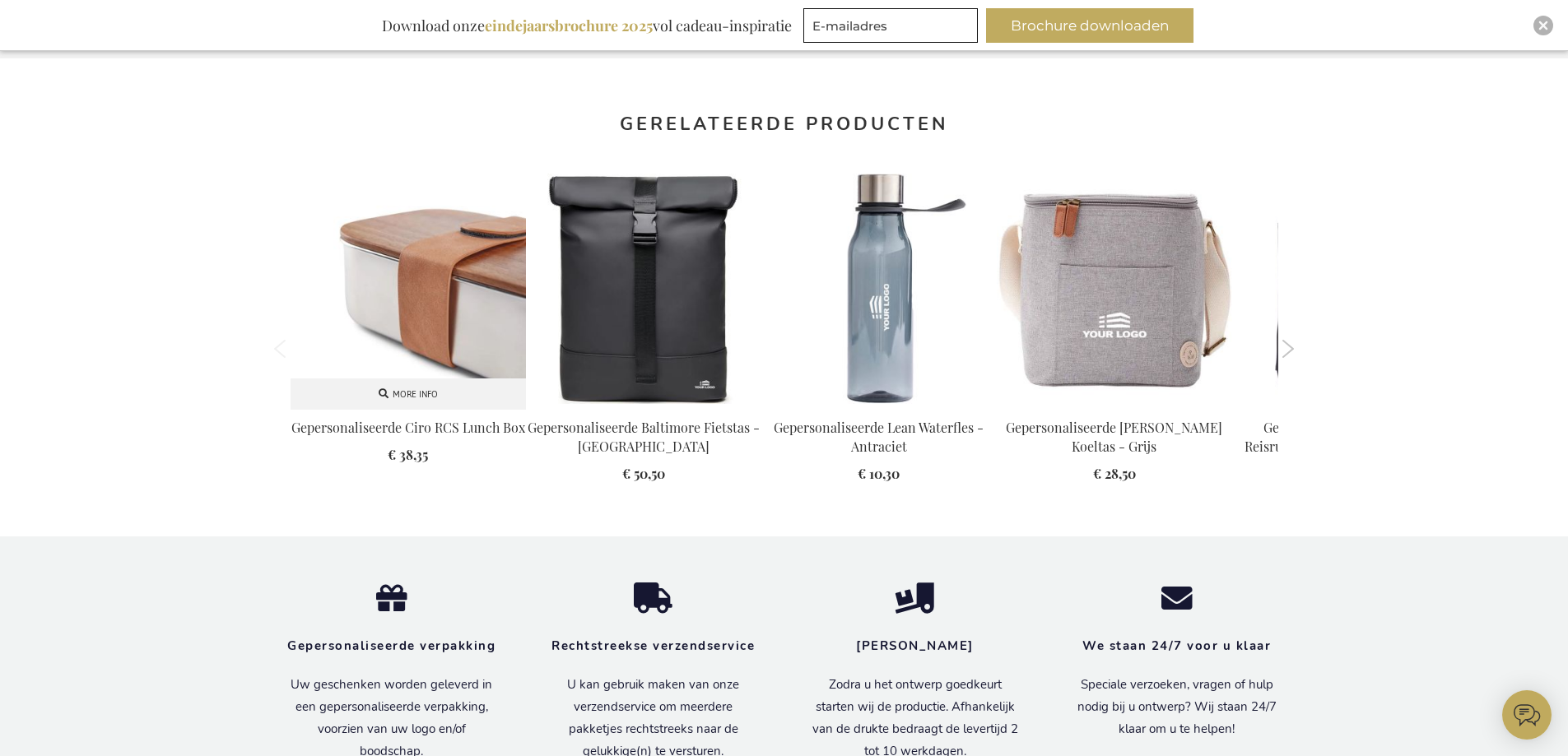
click at [466, 321] on img at bounding box center [408, 291] width 236 height 236
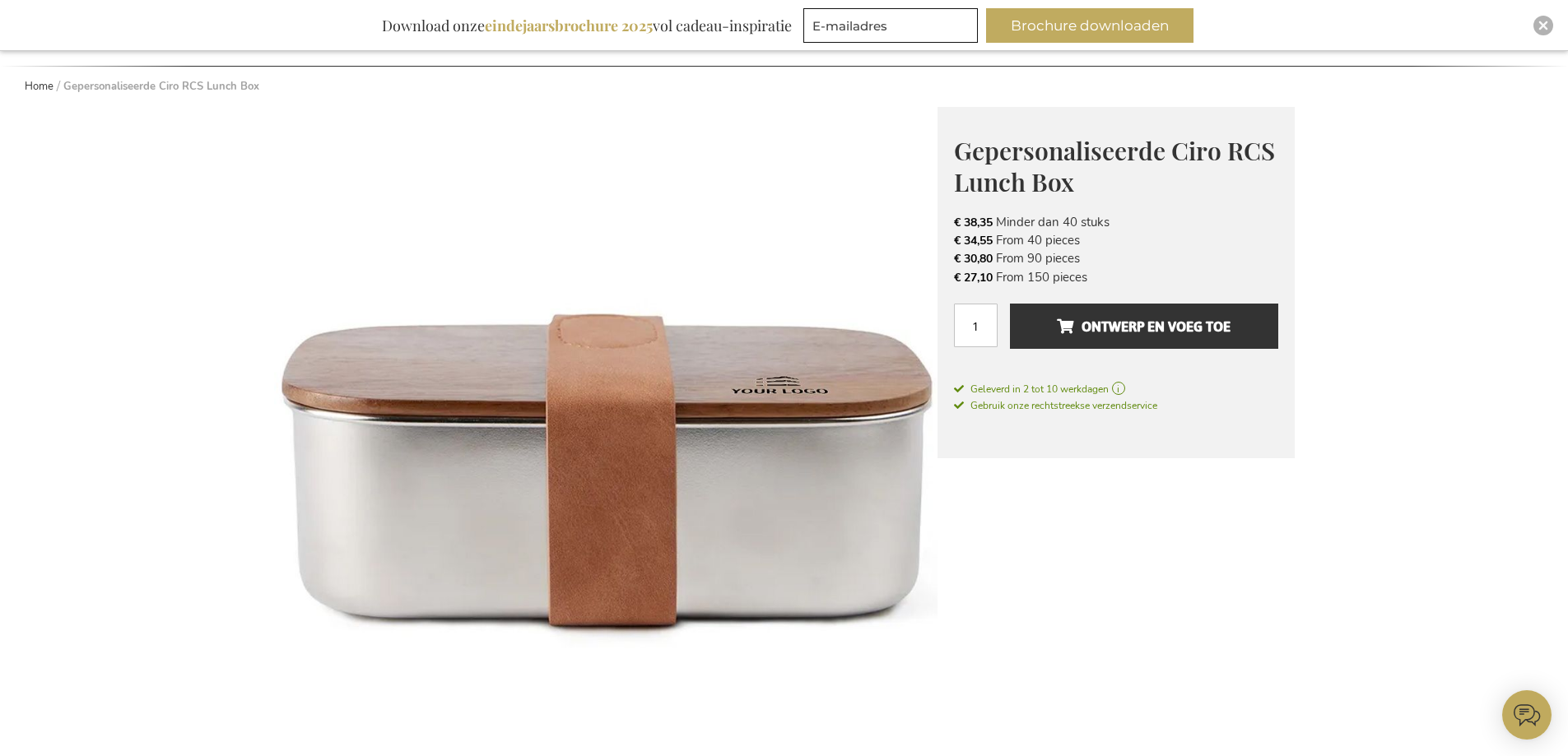
scroll to position [494, 0]
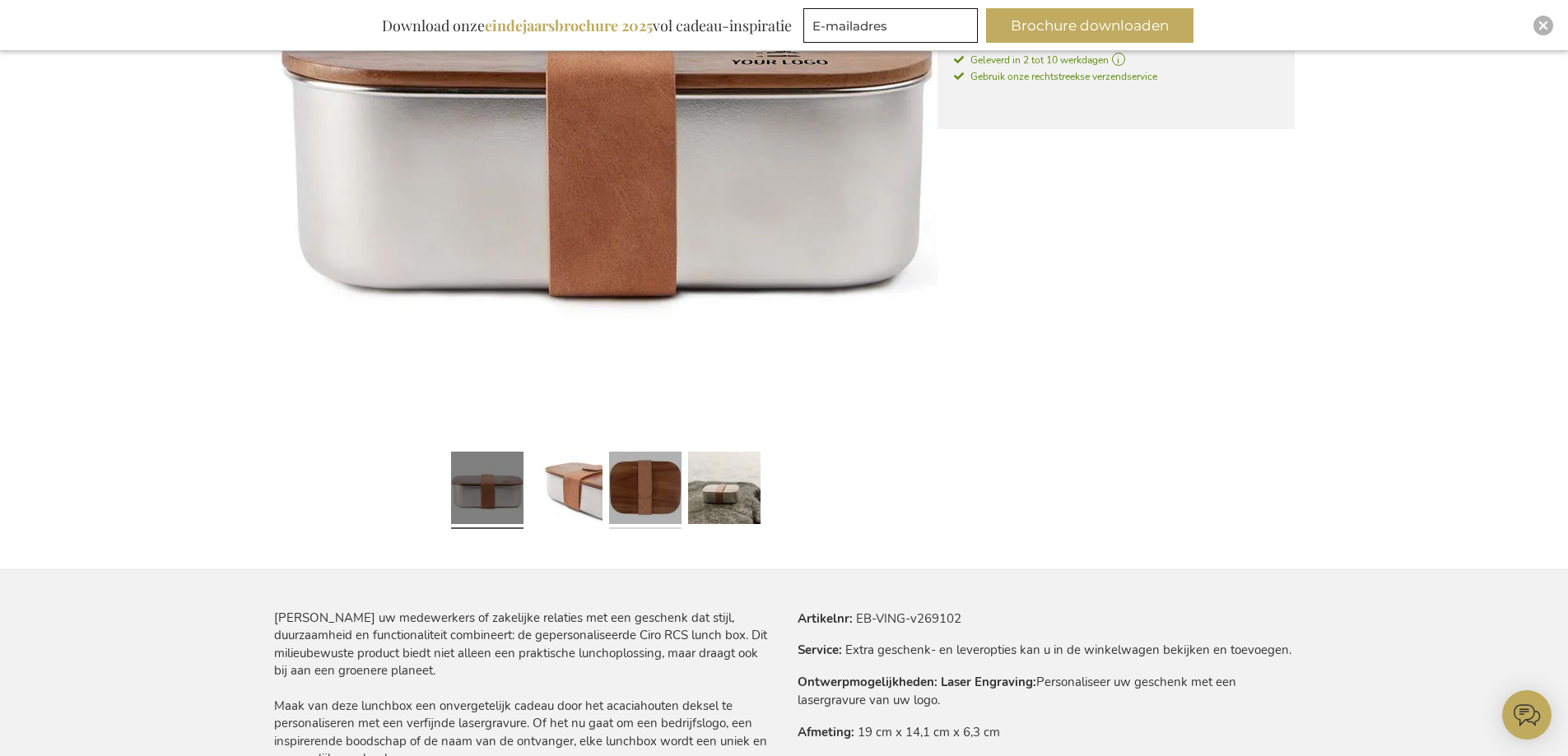
click at [647, 494] on link at bounding box center [645, 490] width 73 height 90
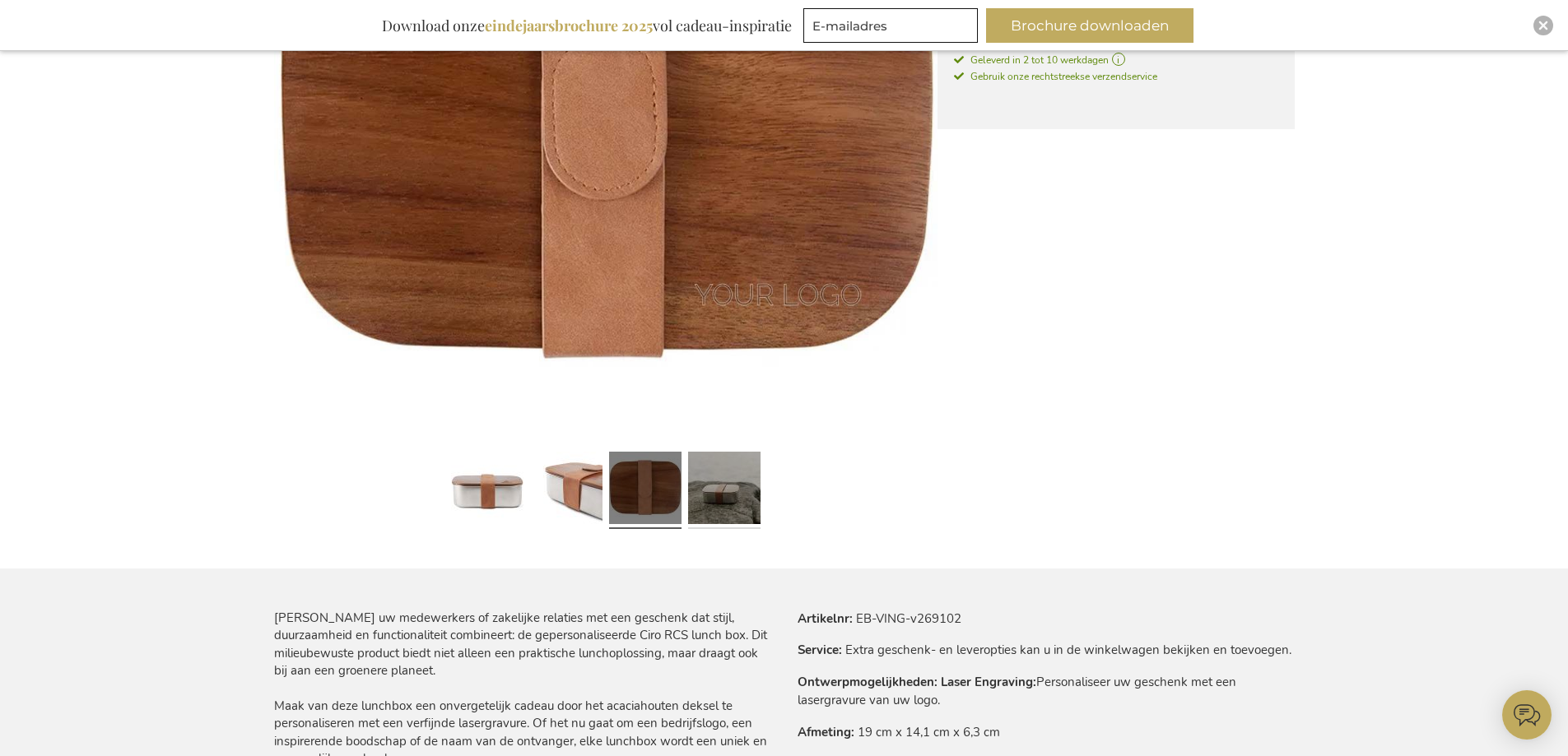
click at [715, 494] on link at bounding box center [725, 490] width 73 height 90
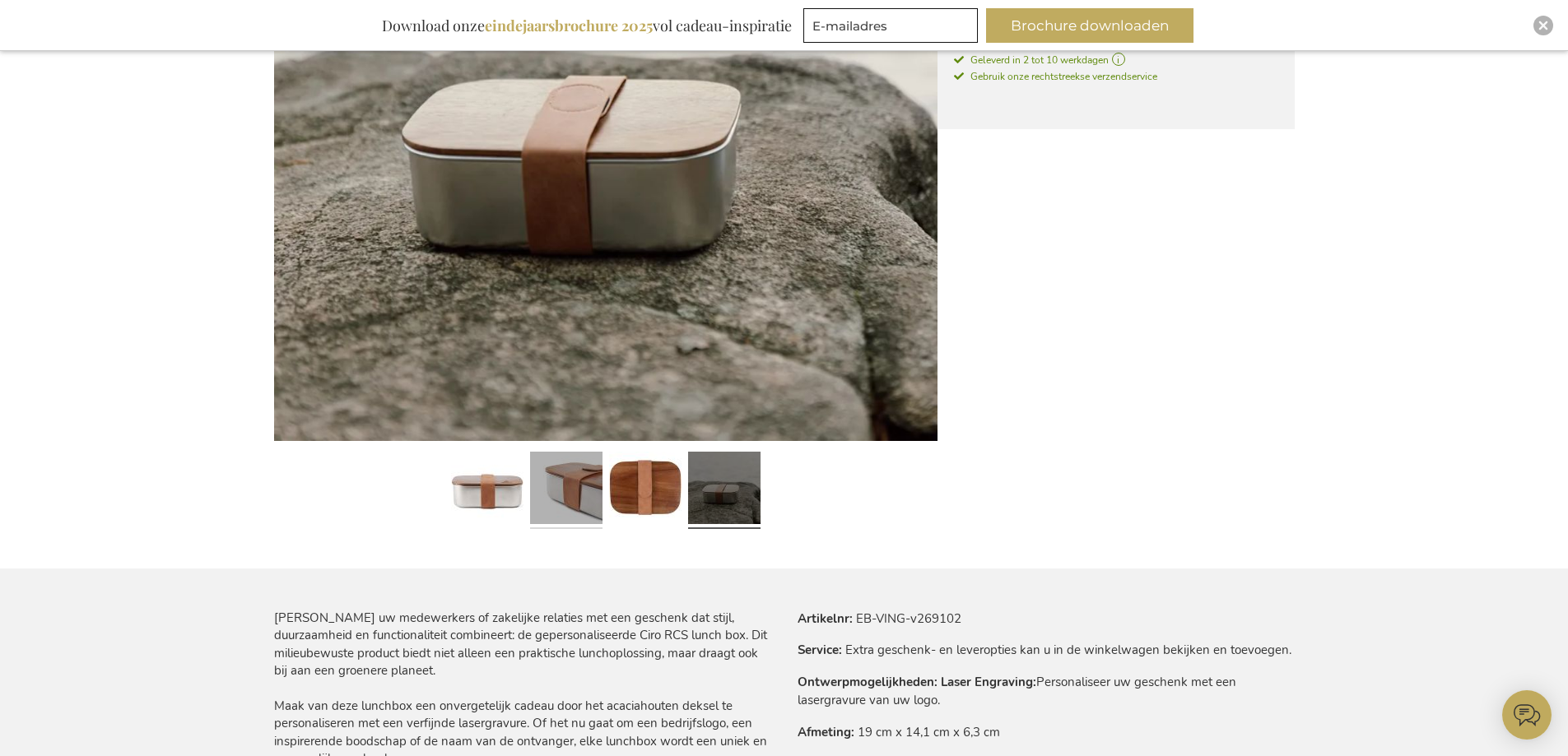
click at [593, 493] on link at bounding box center [567, 490] width 73 height 90
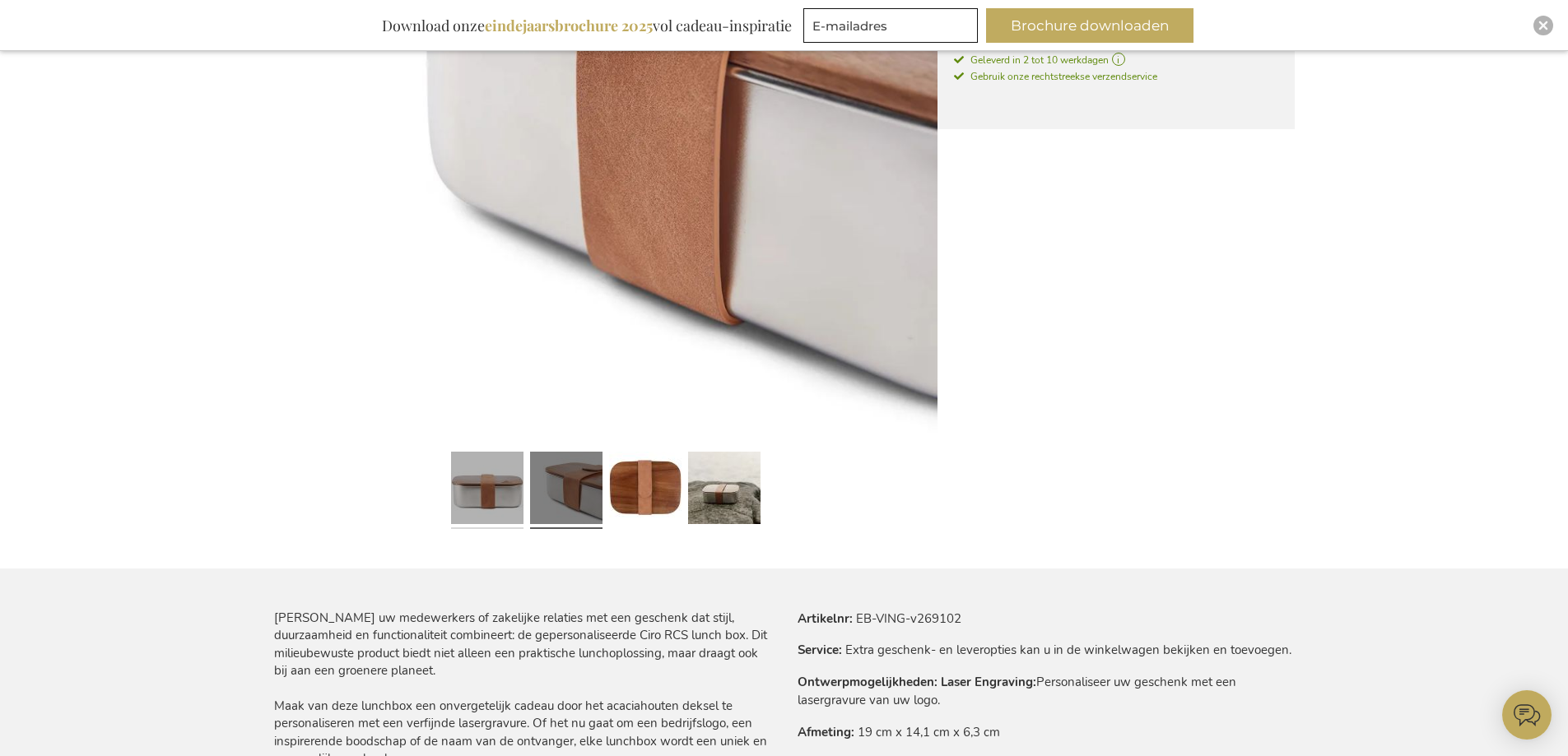
click at [480, 490] on link at bounding box center [487, 490] width 73 height 90
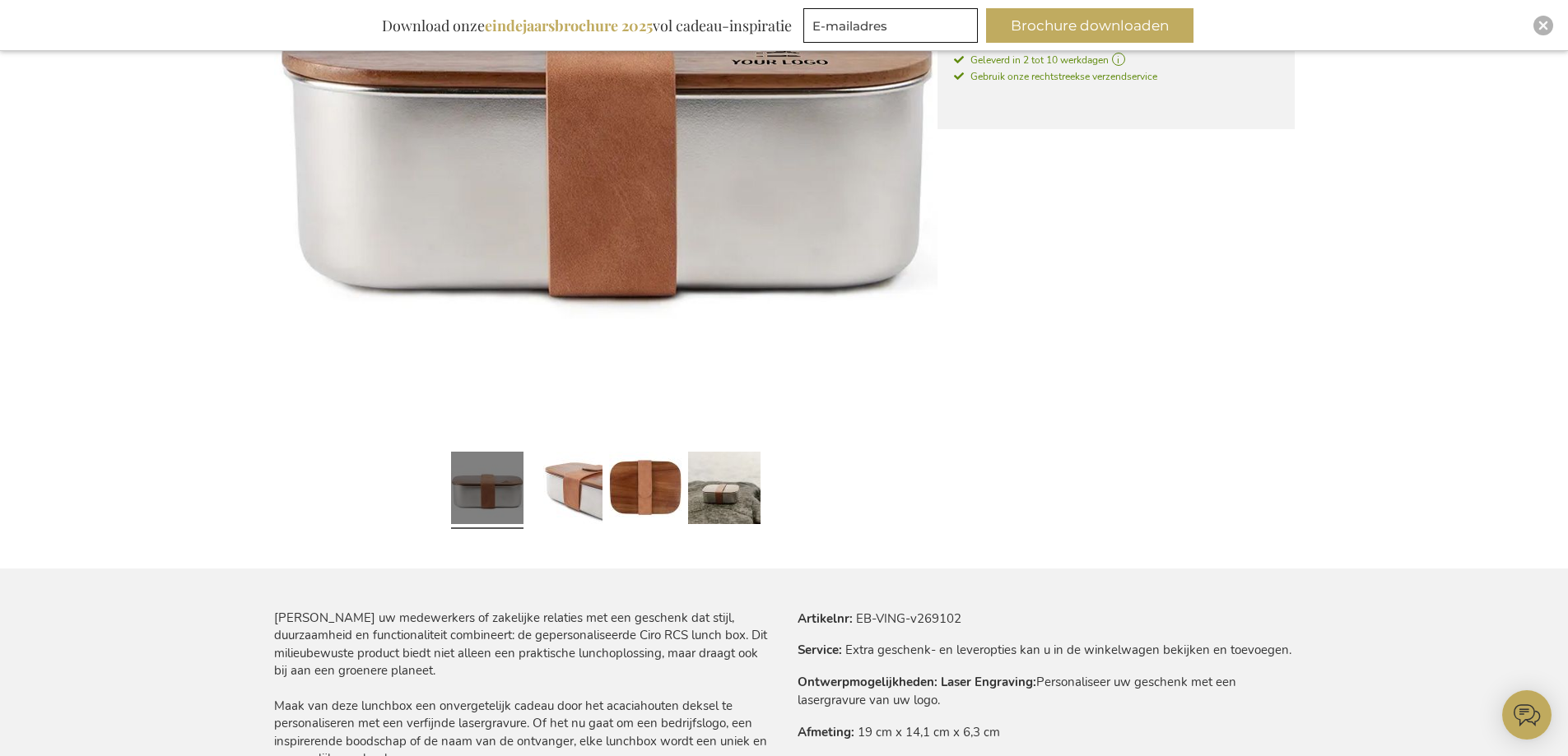
scroll to position [329, 0]
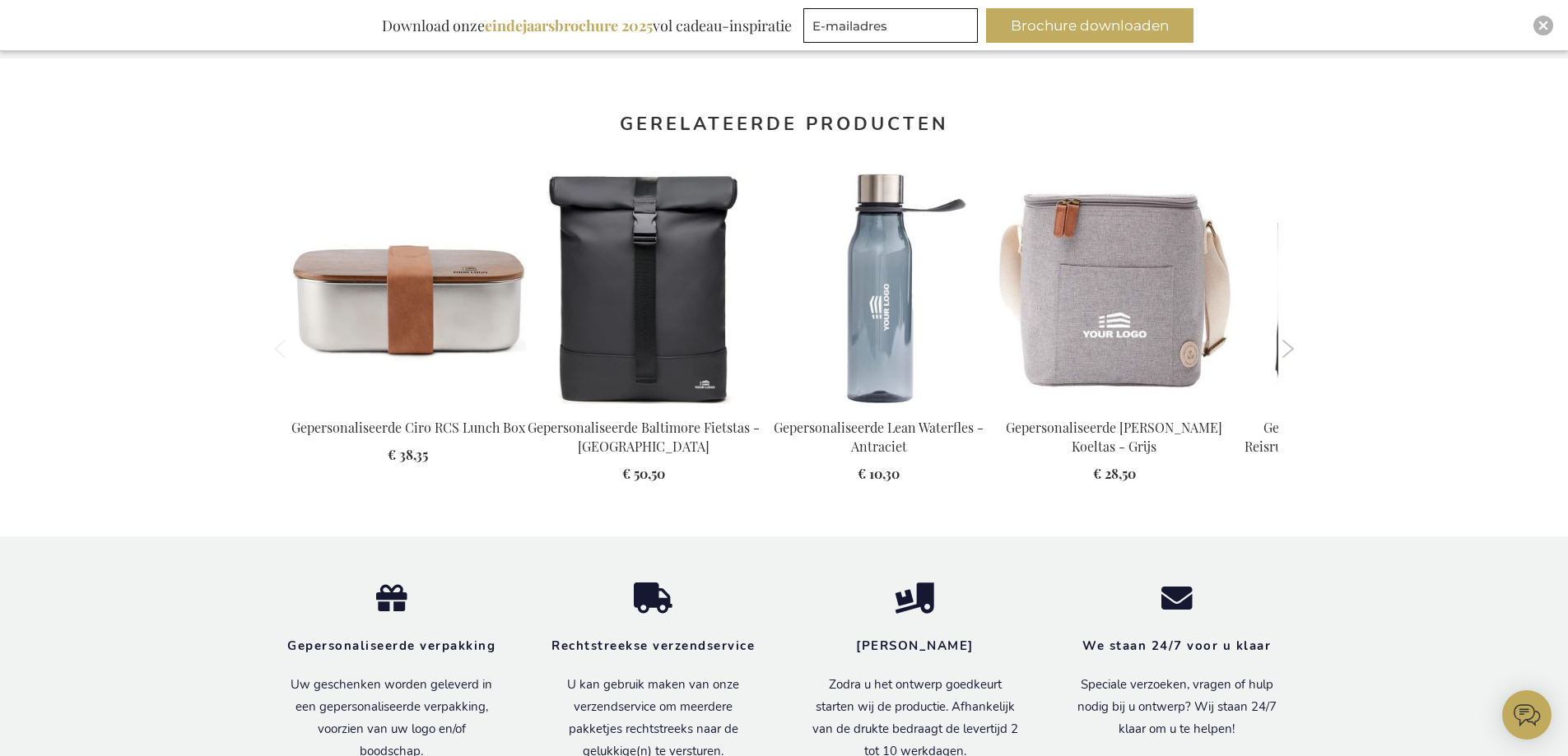
scroll to position [1563, 0]
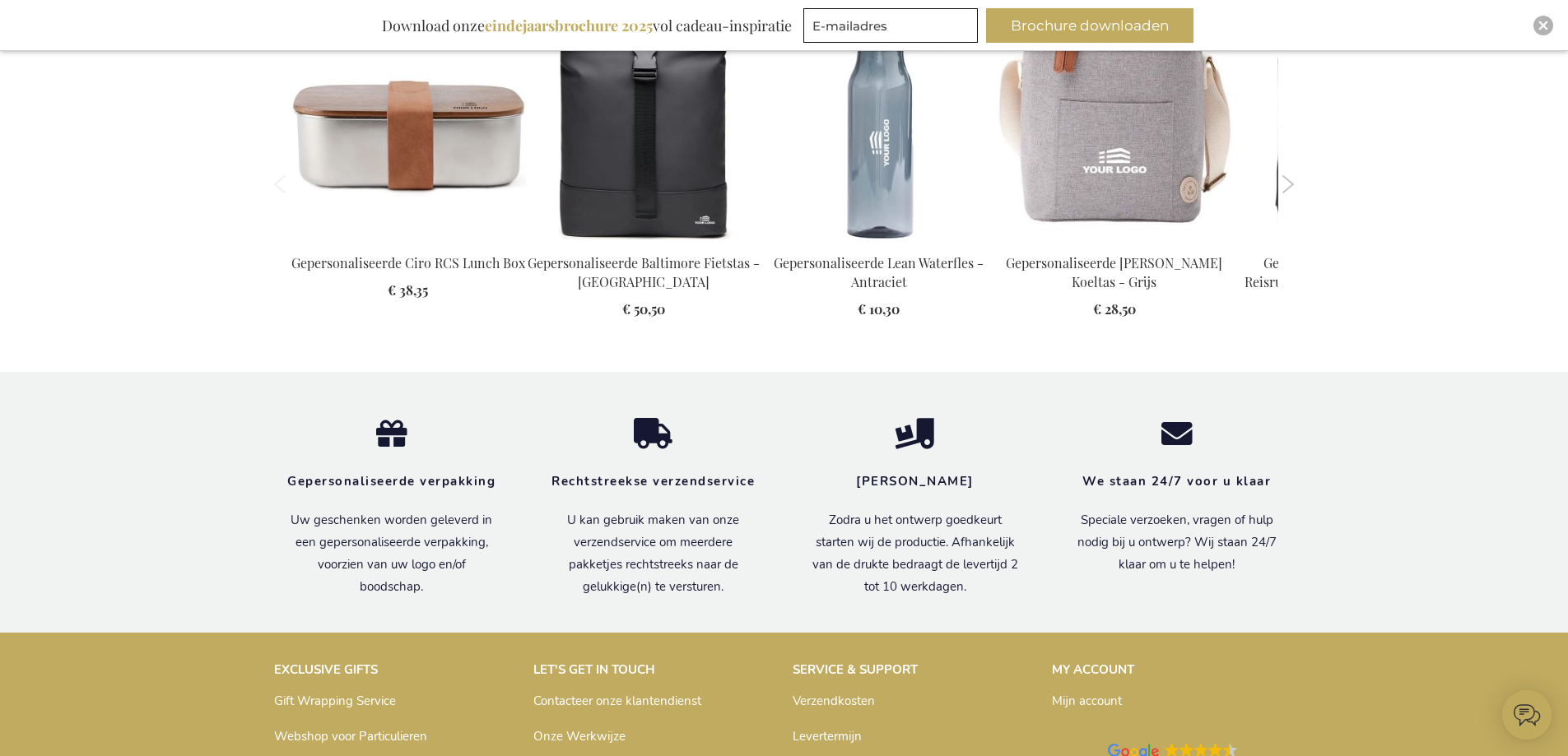
click at [1289, 179] on button "Next" at bounding box center [1288, 184] width 12 height 18
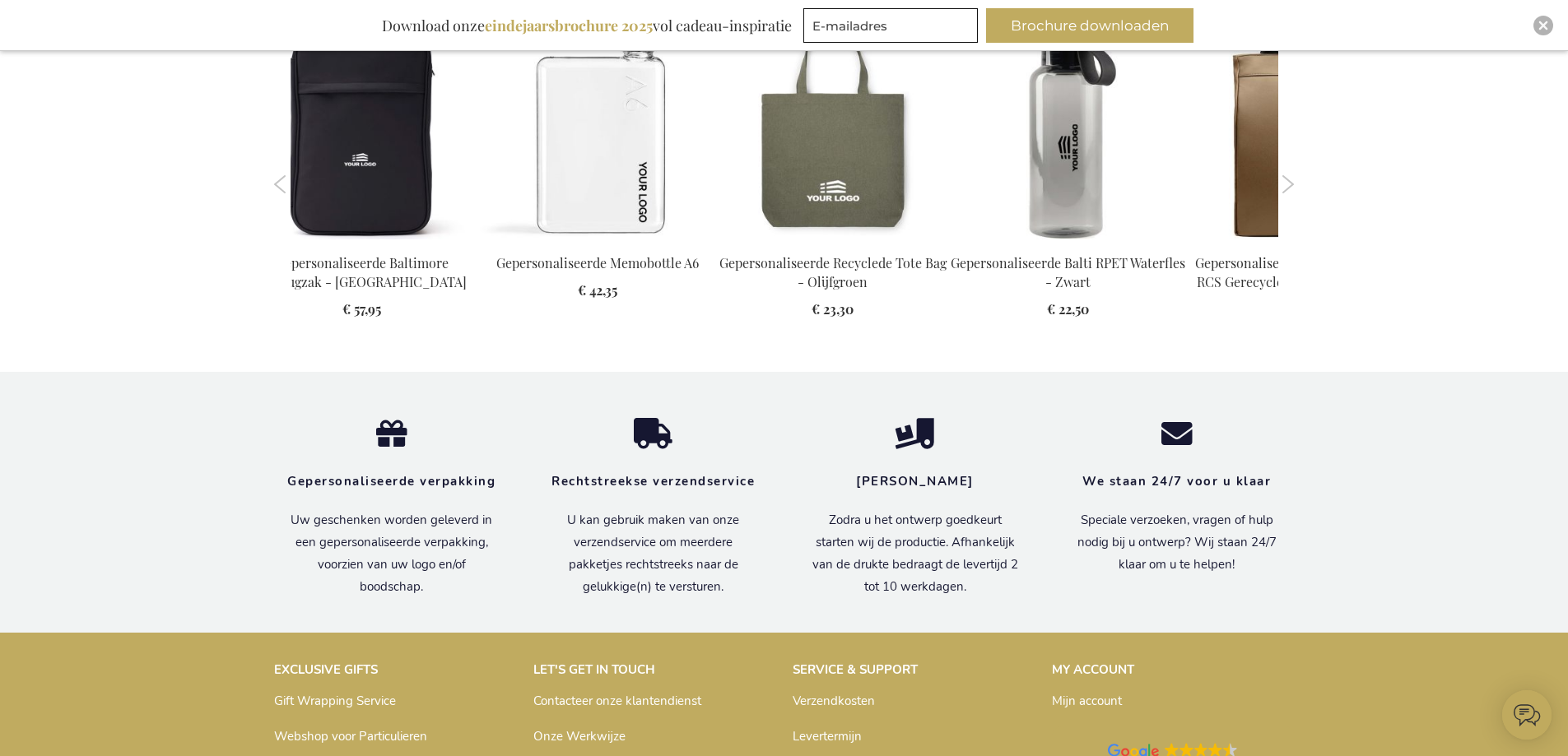
scroll to position [1481, 0]
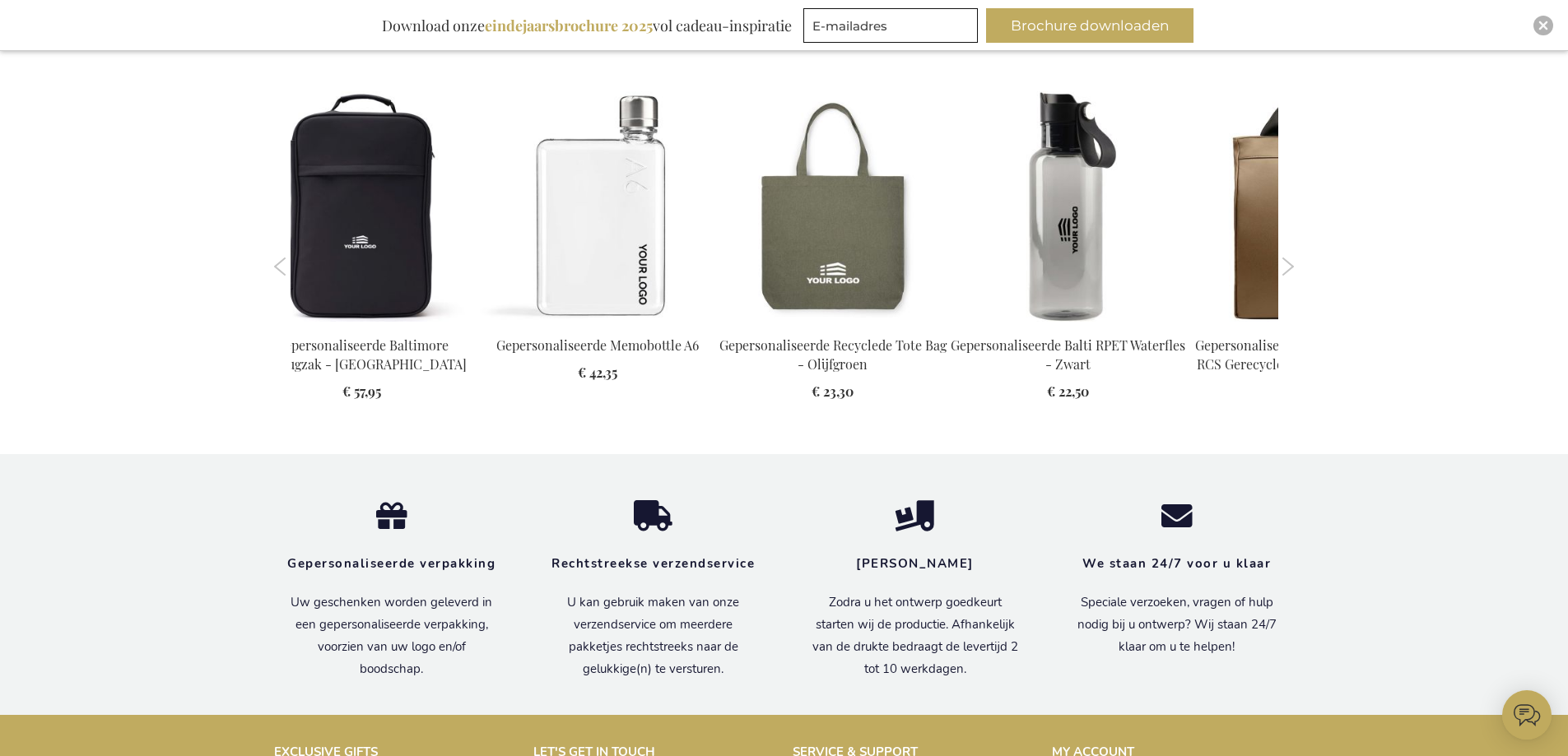
click at [1284, 257] on button "Next" at bounding box center [1288, 266] width 12 height 18
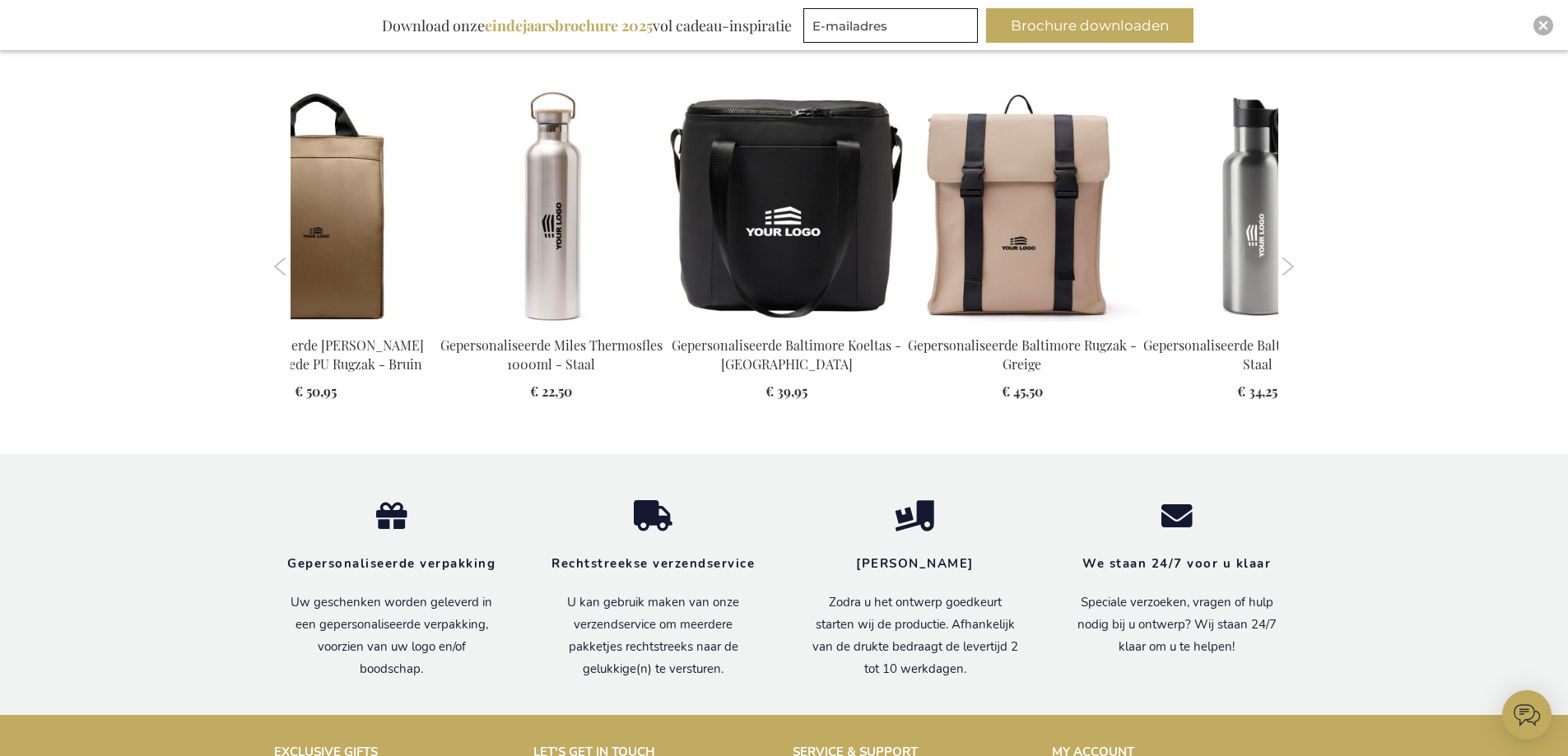
click at [1284, 257] on button "Next" at bounding box center [1288, 266] width 12 height 18
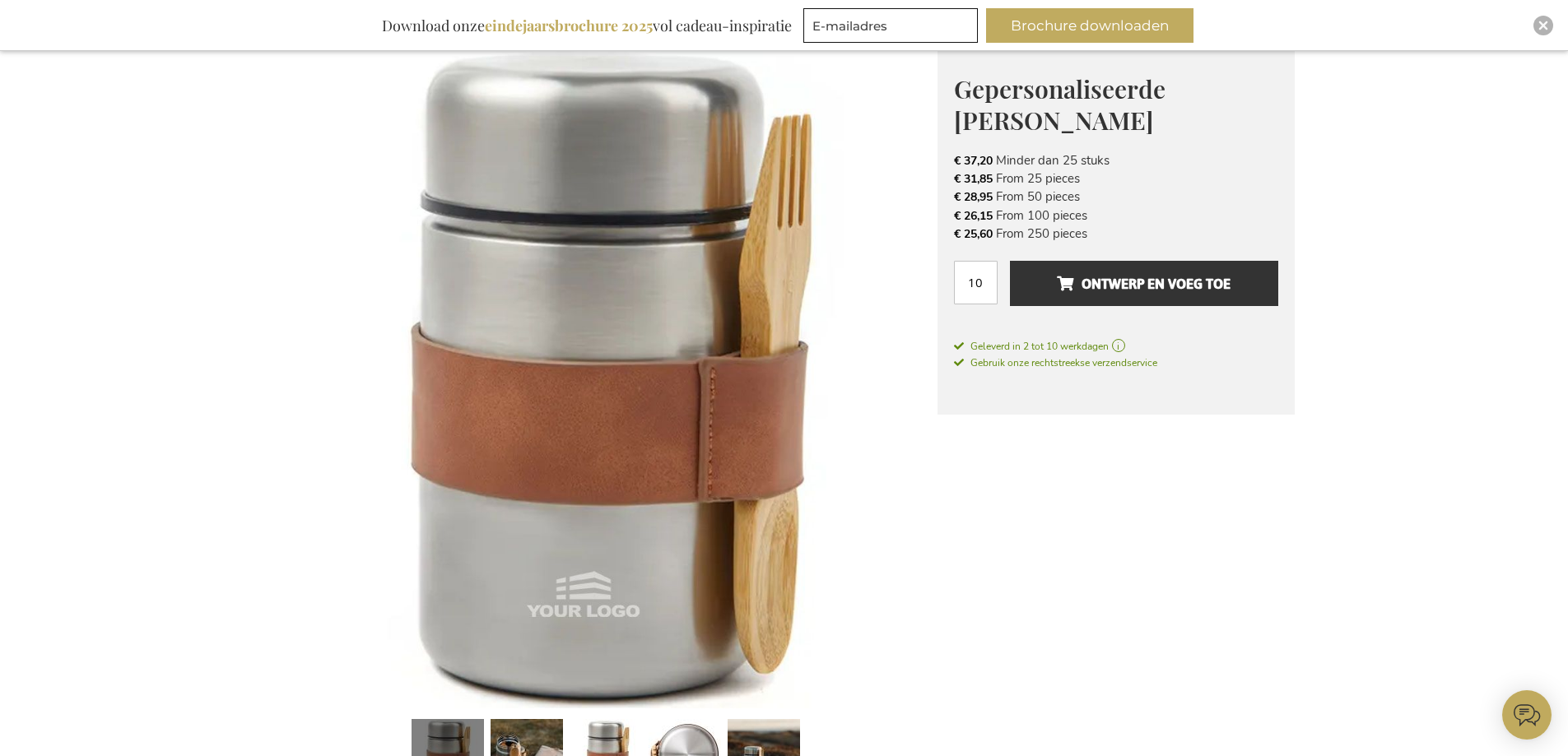
scroll to position [0, 0]
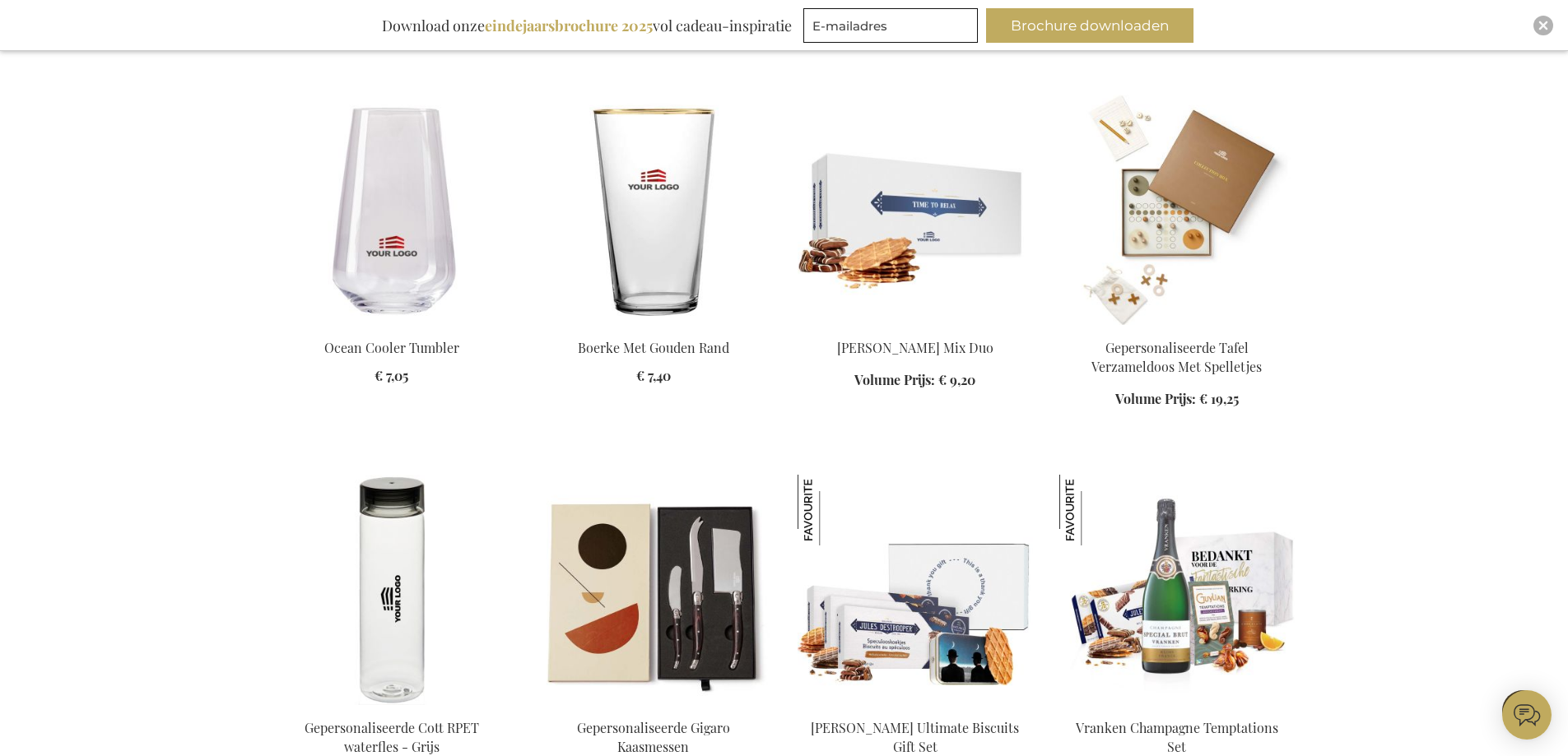
scroll to position [1481, 0]
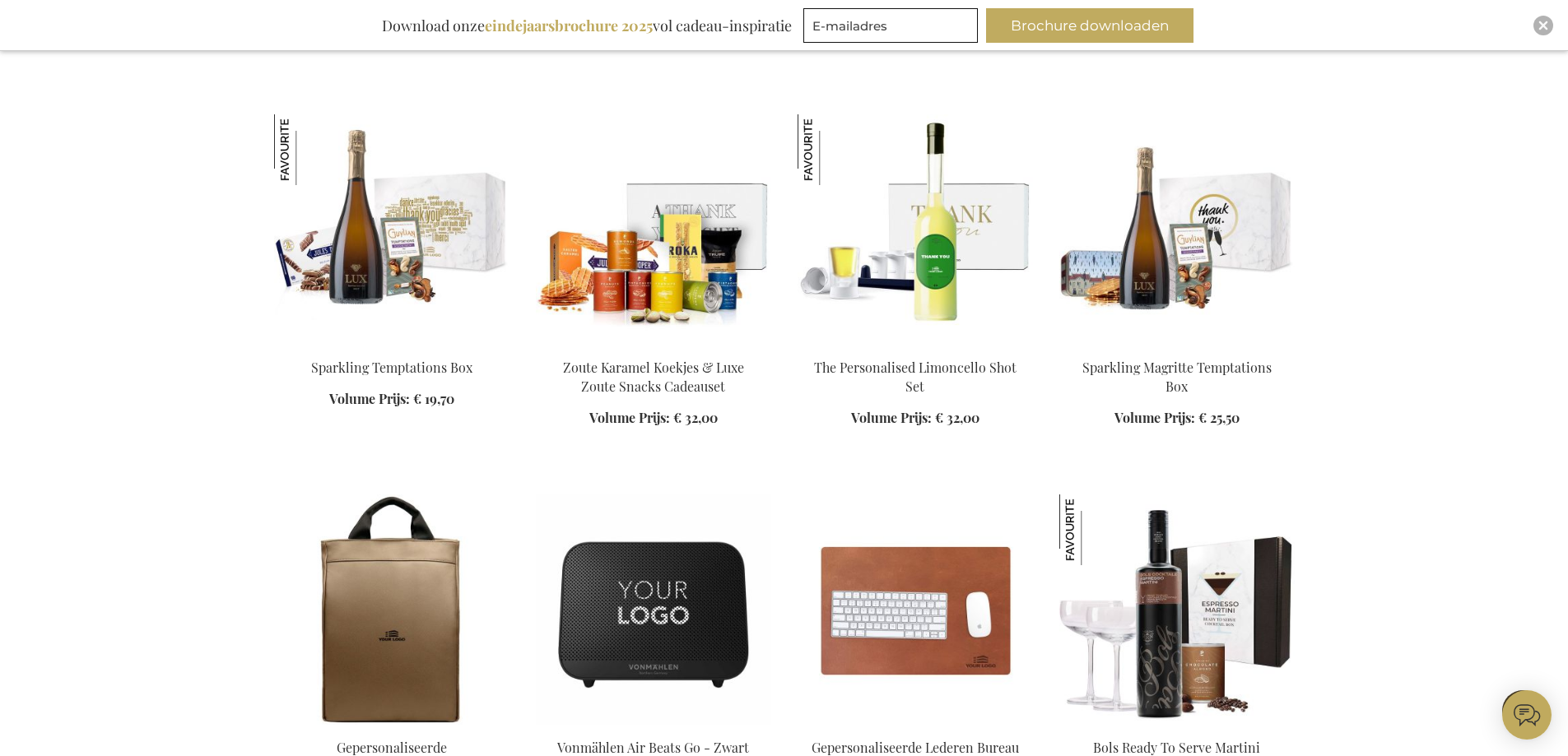
scroll to position [2469, 0]
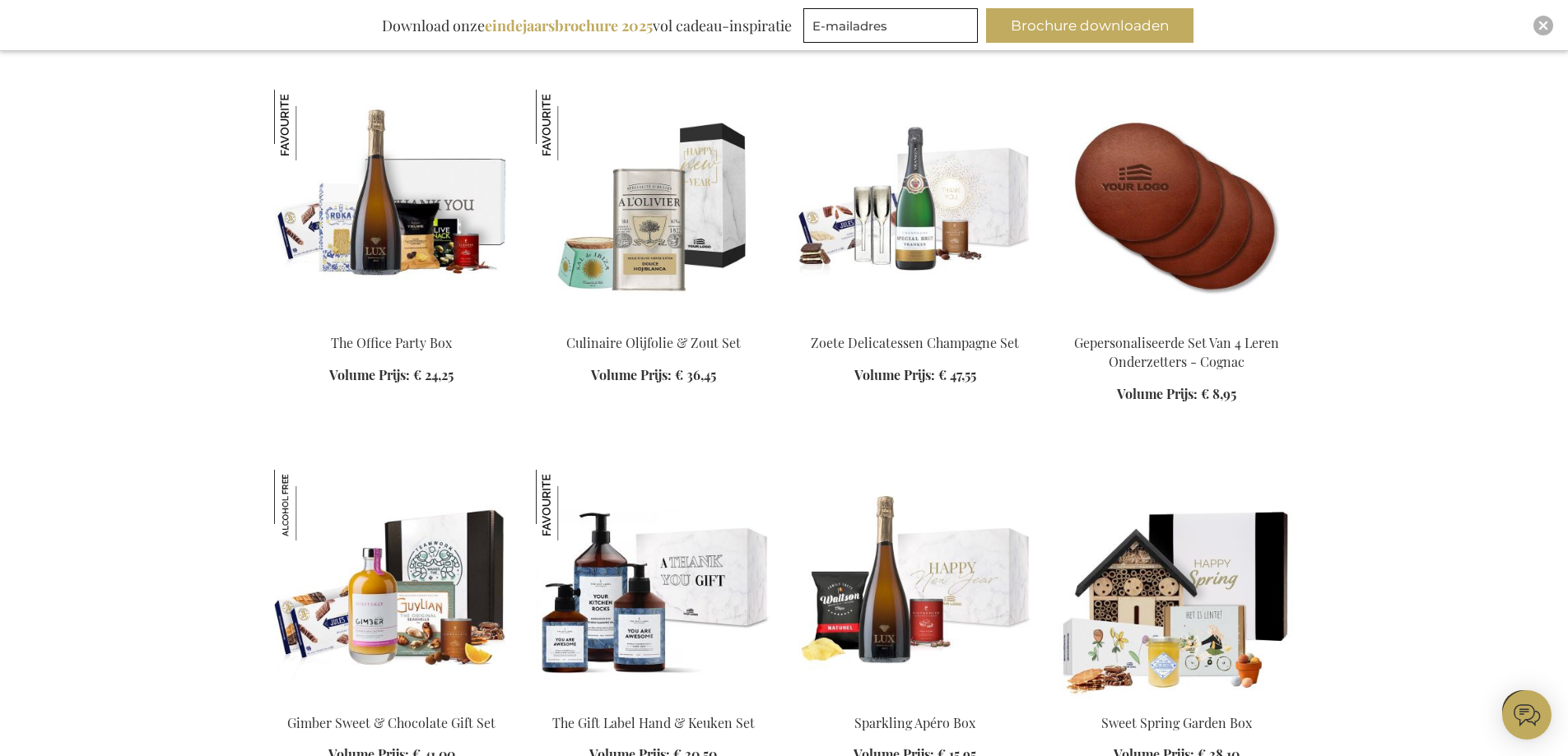
scroll to position [3785, 0]
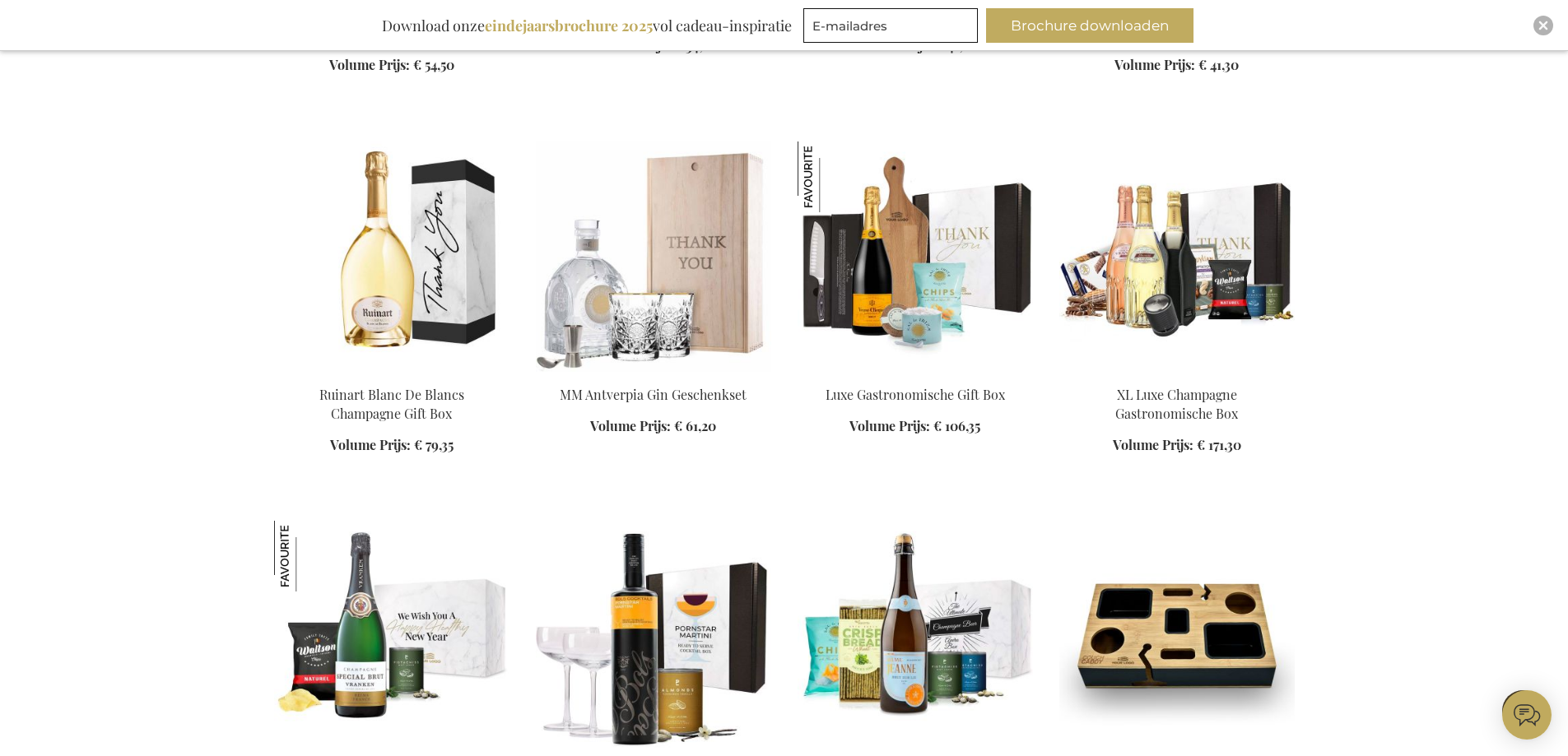
scroll to position [4855, 0]
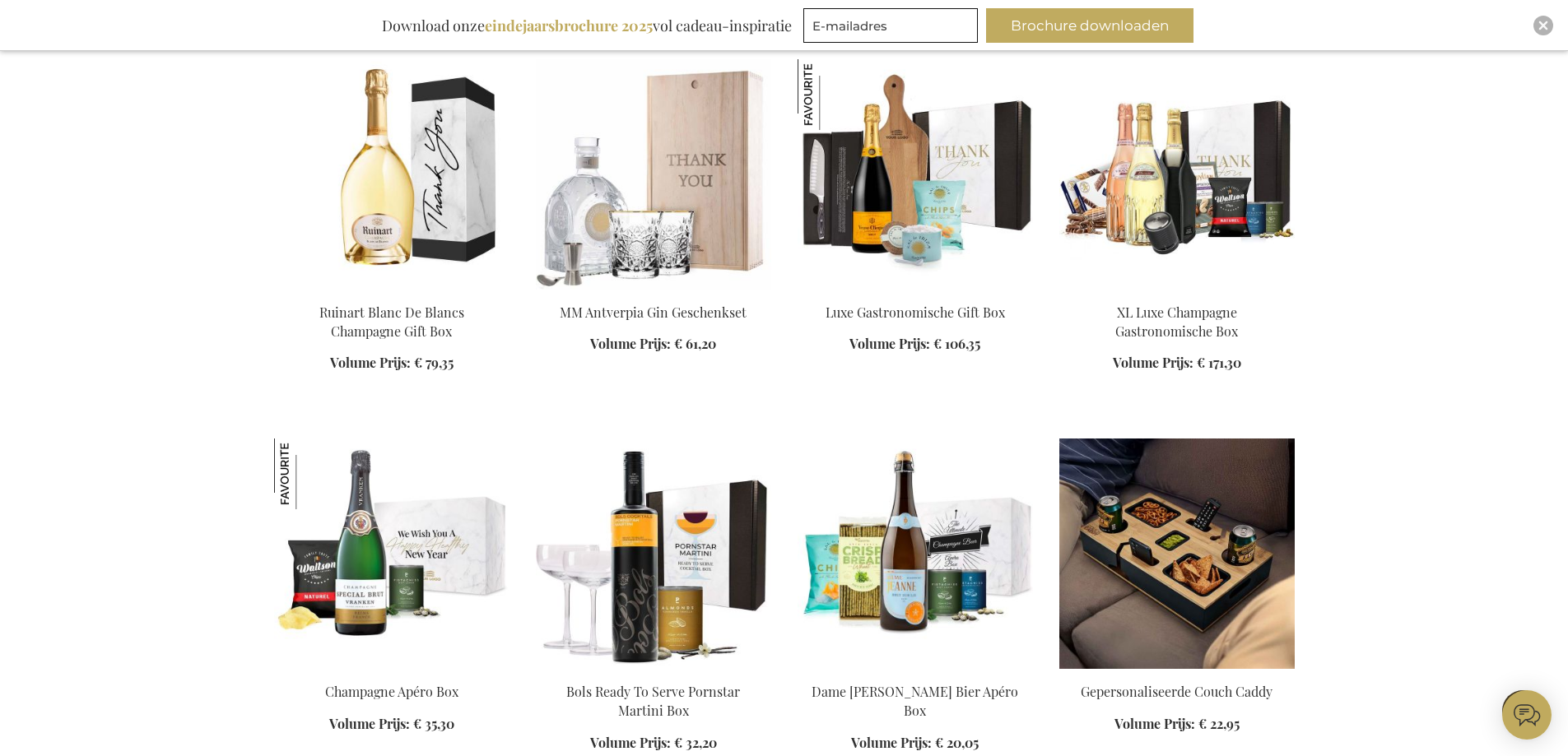
click at [1170, 518] on img at bounding box center [1177, 553] width 236 height 231
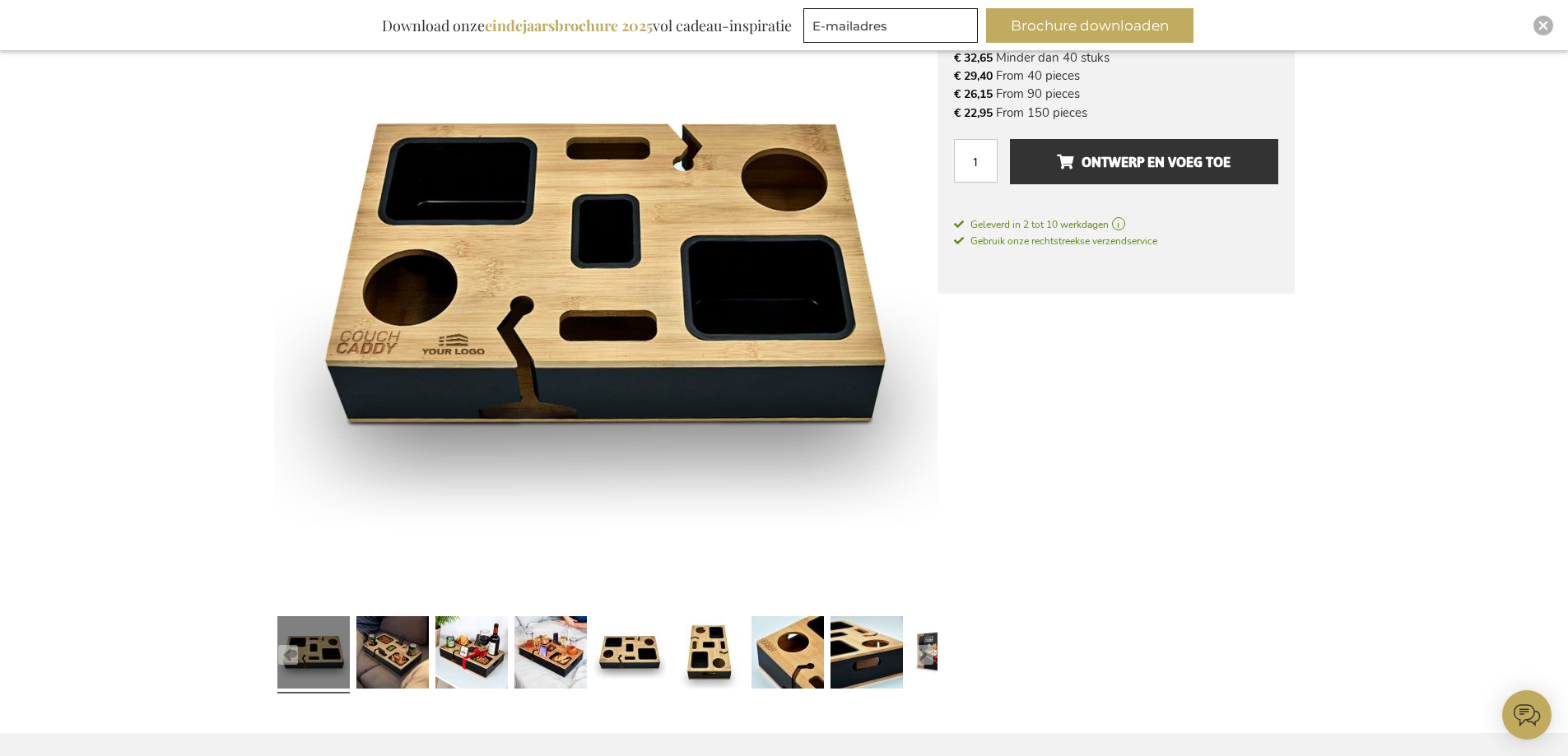
scroll to position [411, 0]
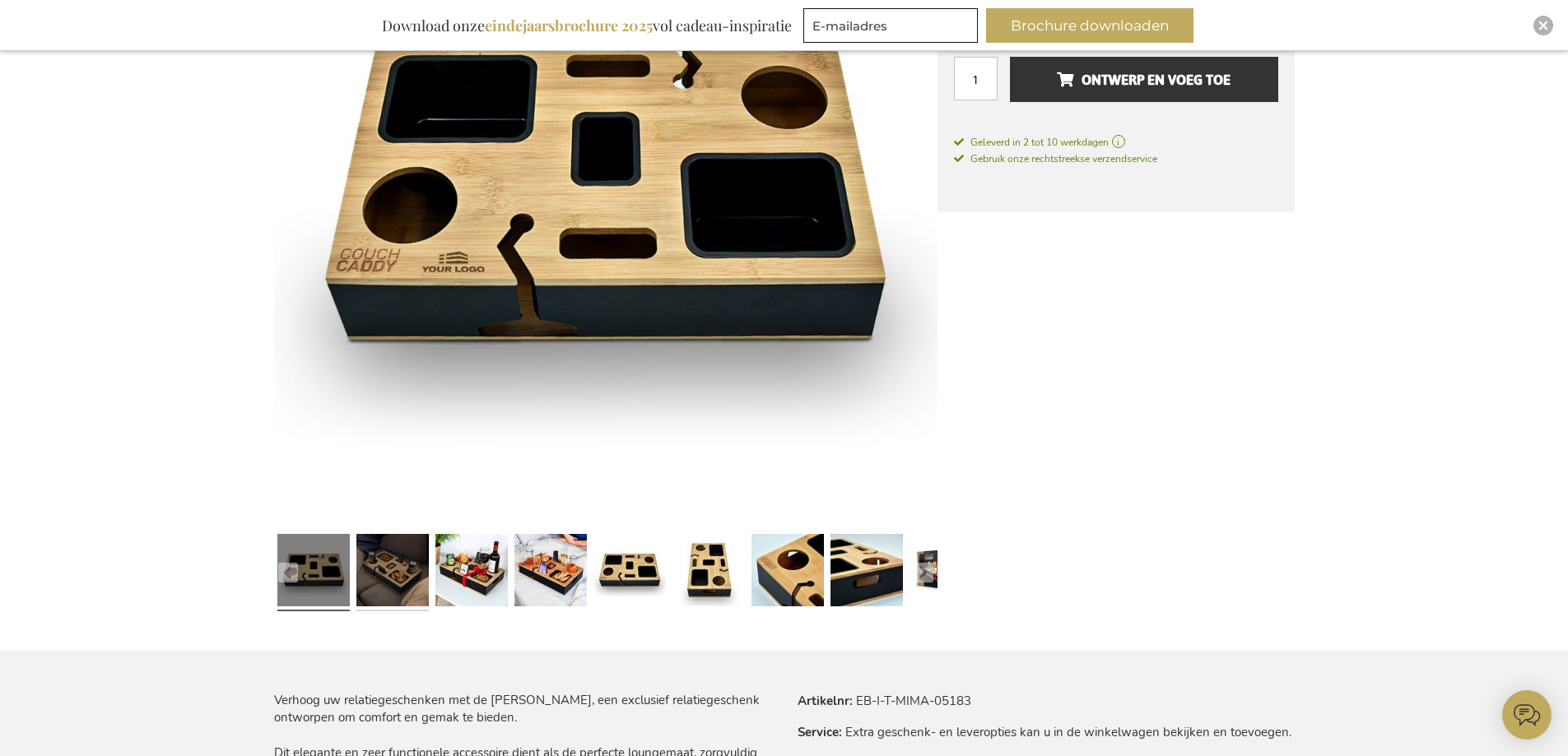
click at [378, 561] on link at bounding box center [393, 572] width 73 height 90
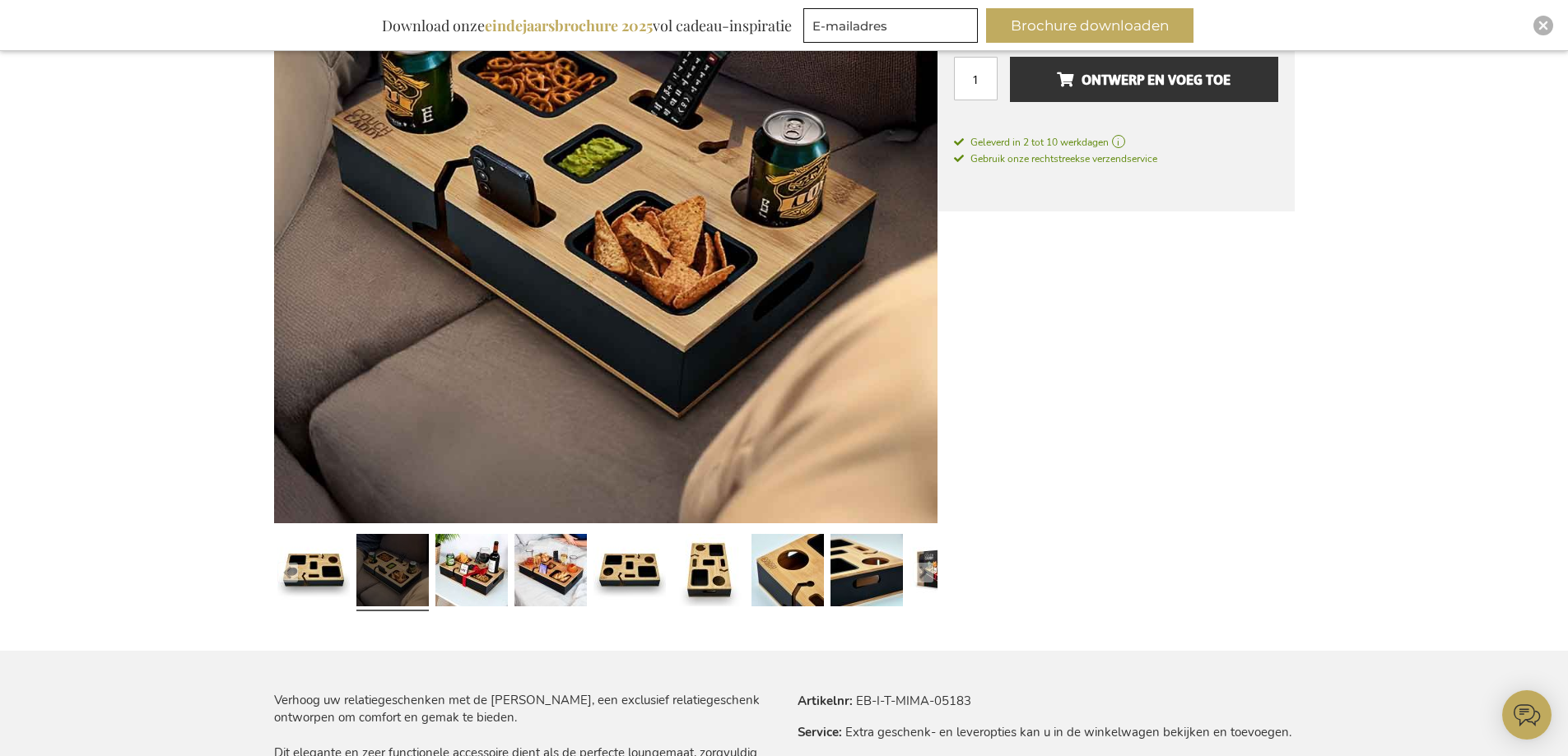
scroll to position [329, 0]
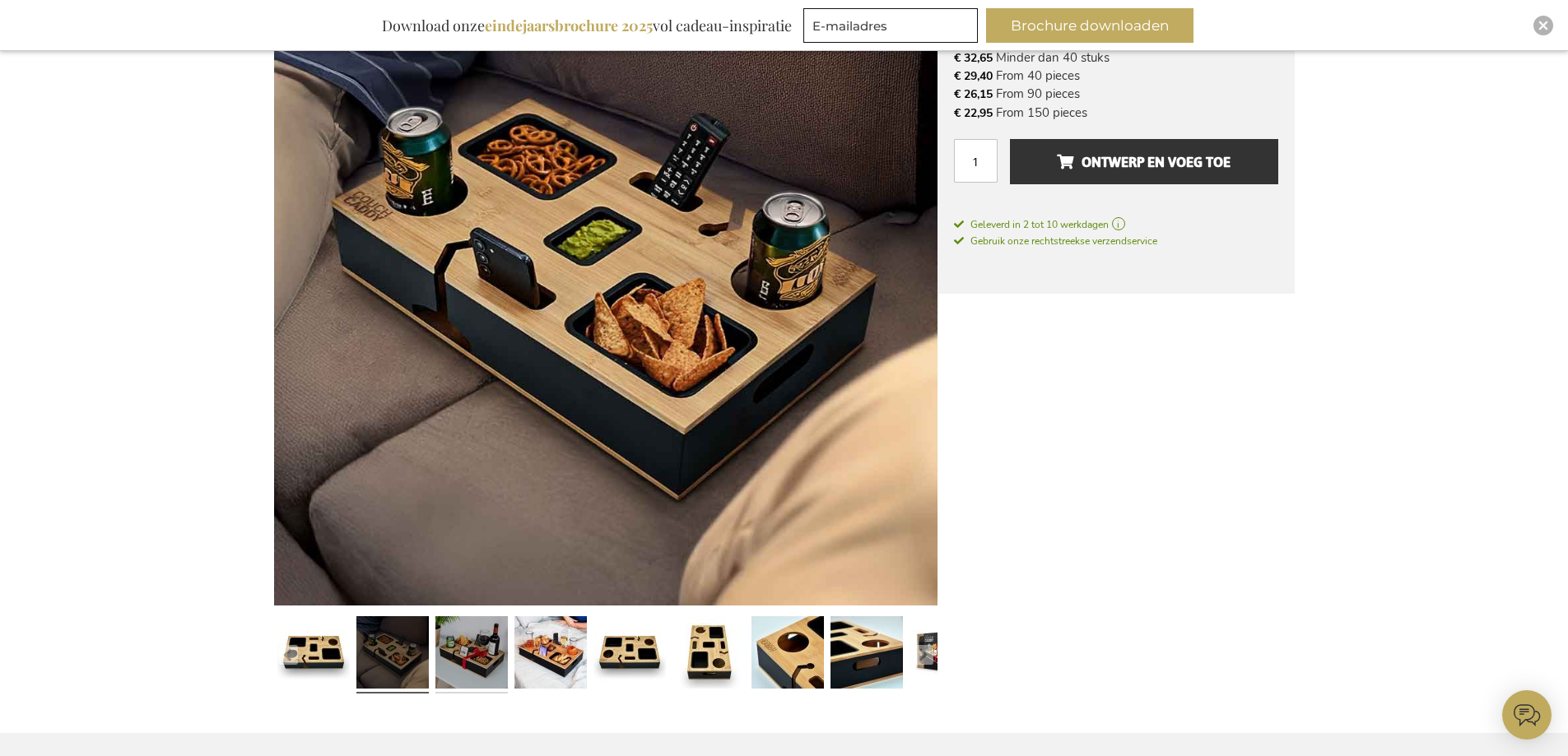
click at [492, 658] on link at bounding box center [472, 654] width 73 height 90
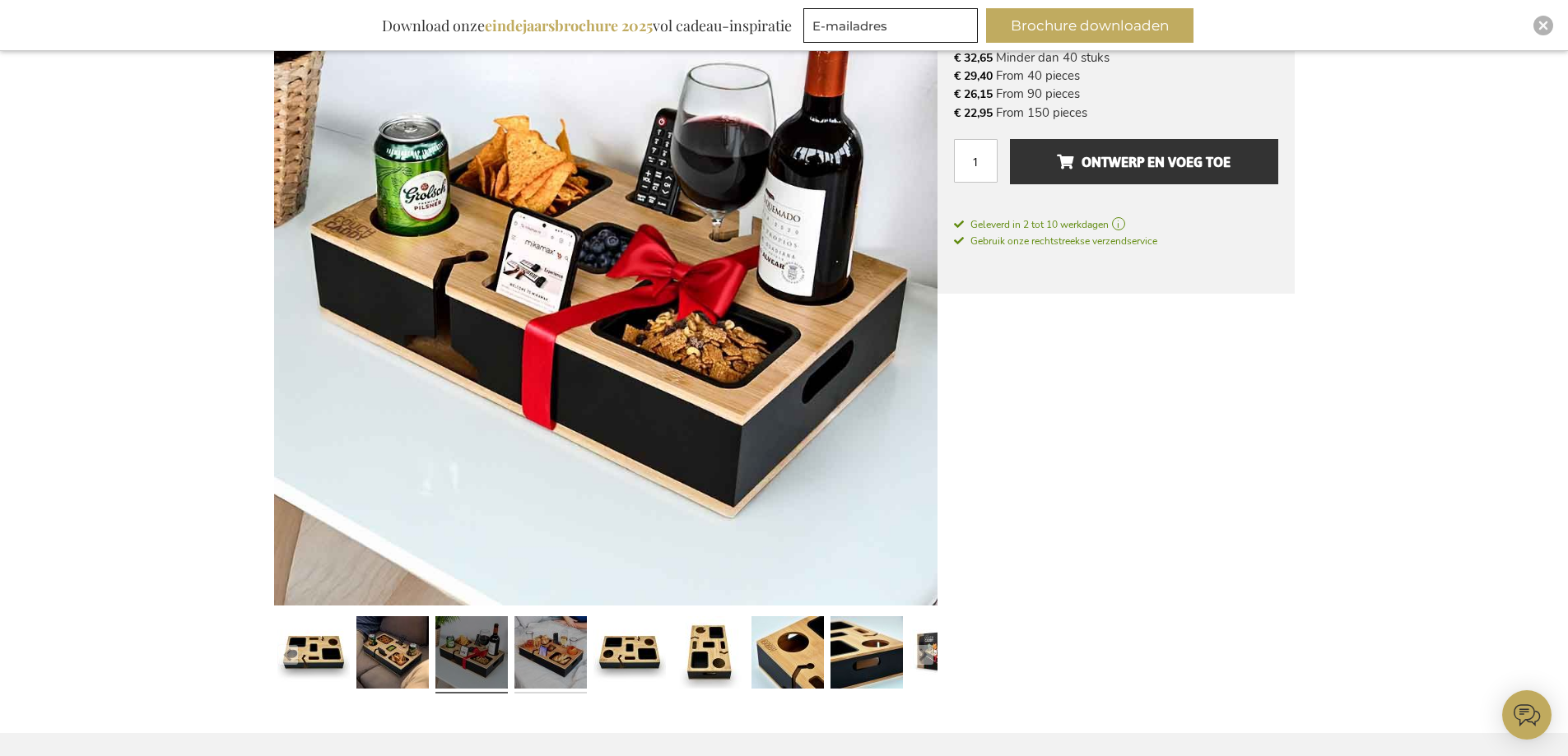
click at [555, 663] on link at bounding box center [551, 654] width 73 height 90
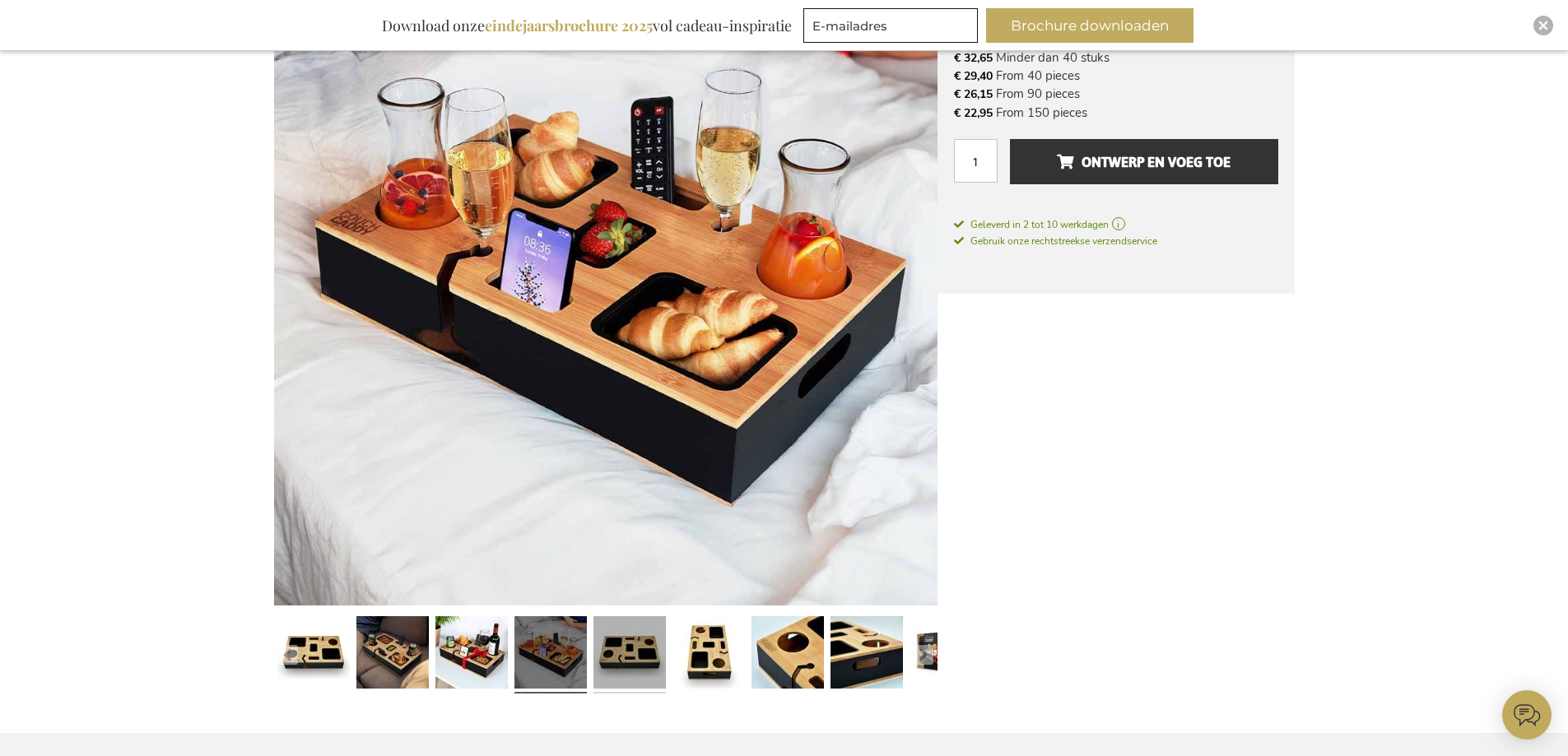
click at [615, 661] on link at bounding box center [630, 654] width 73 height 90
click at [635, 666] on link at bounding box center [630, 654] width 73 height 90
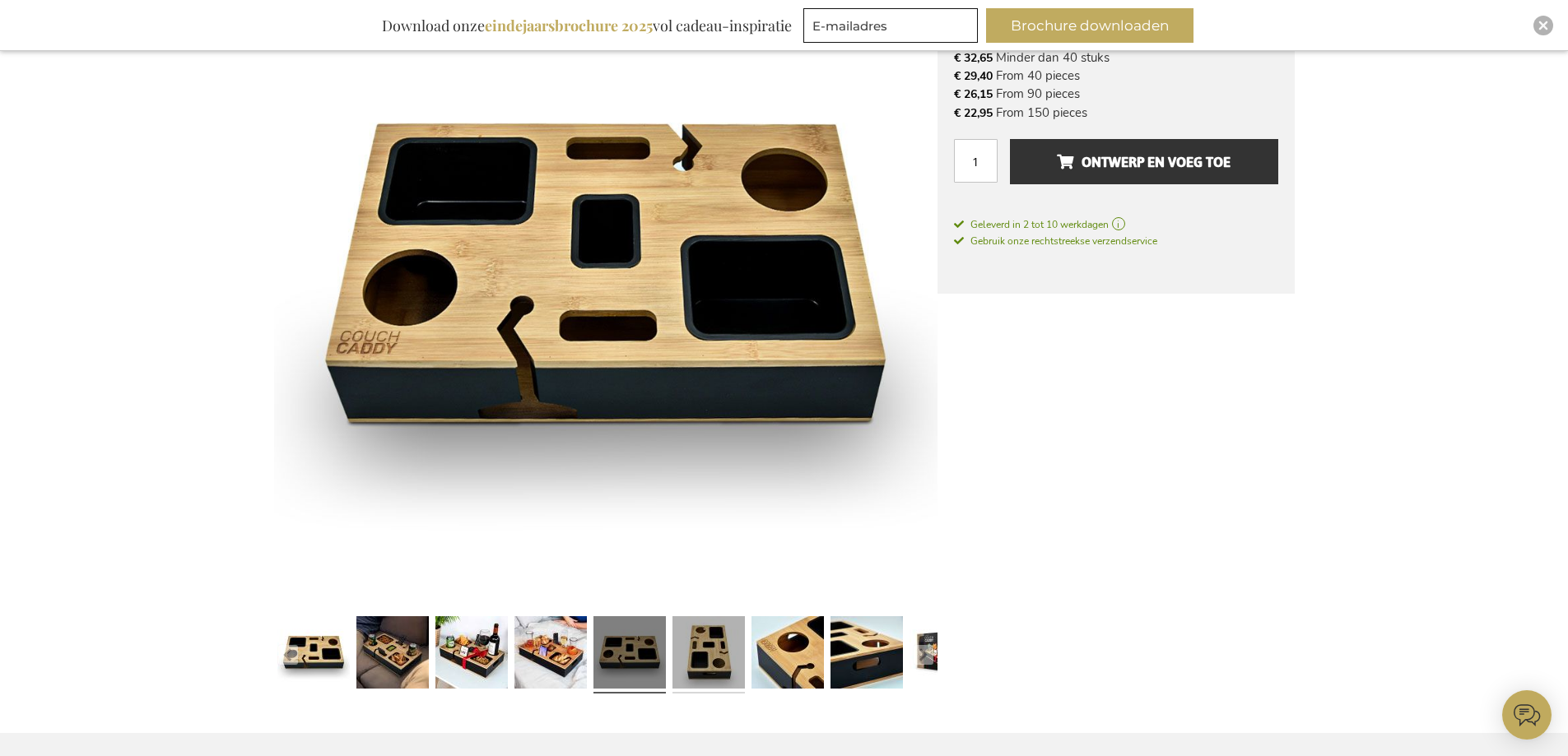
click at [702, 665] on link at bounding box center [709, 654] width 73 height 90
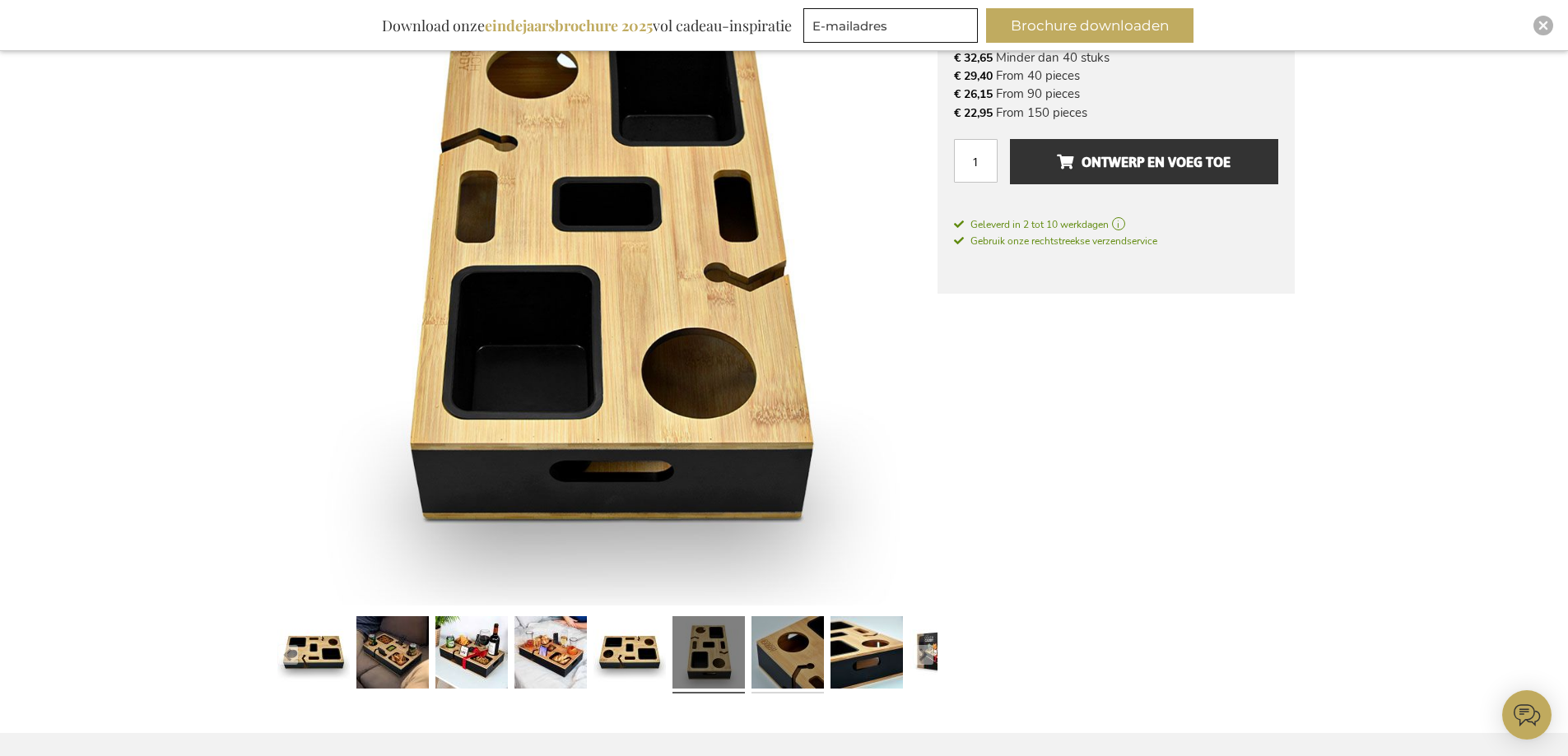
click at [793, 663] on link at bounding box center [788, 654] width 73 height 90
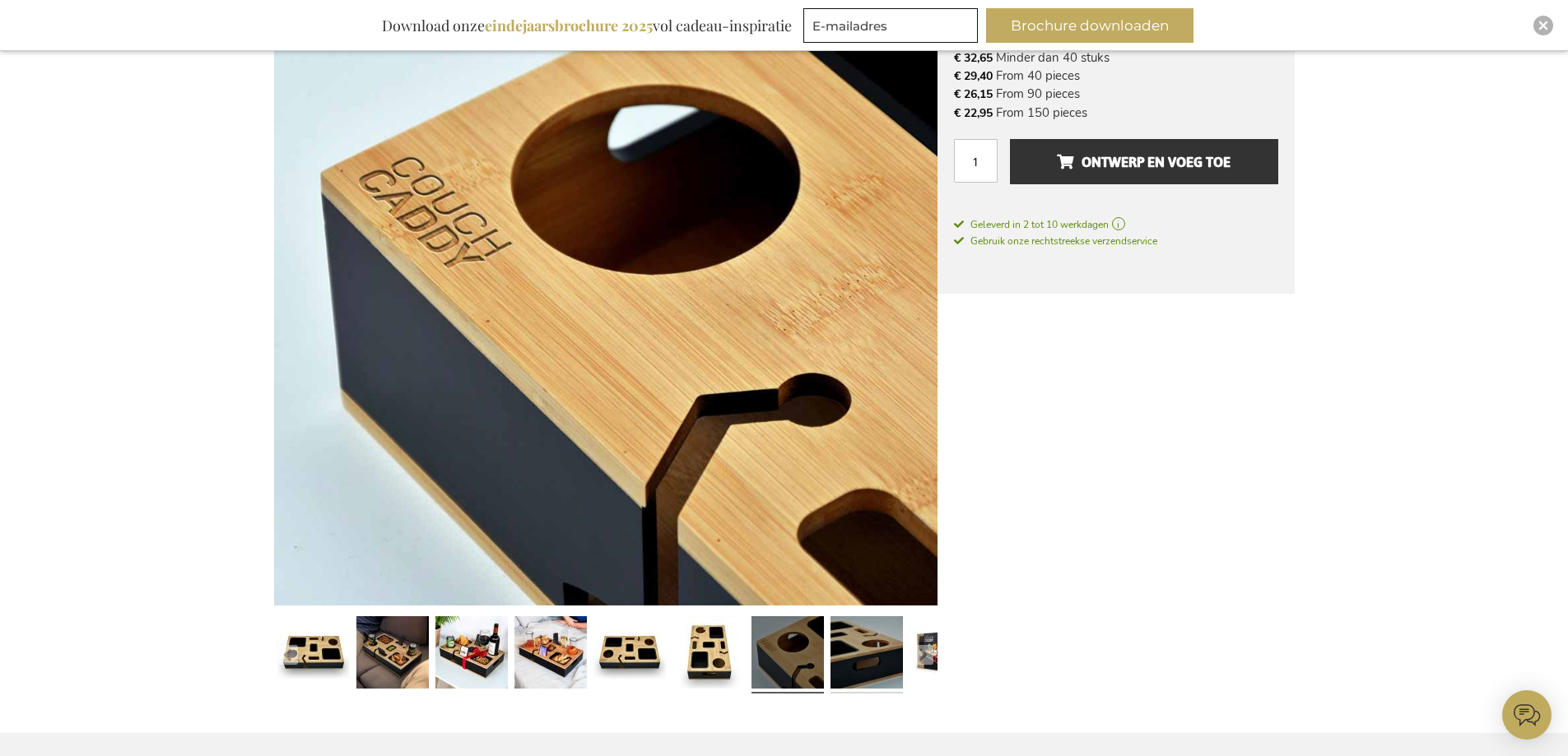
click at [873, 662] on link at bounding box center [867, 654] width 73 height 90
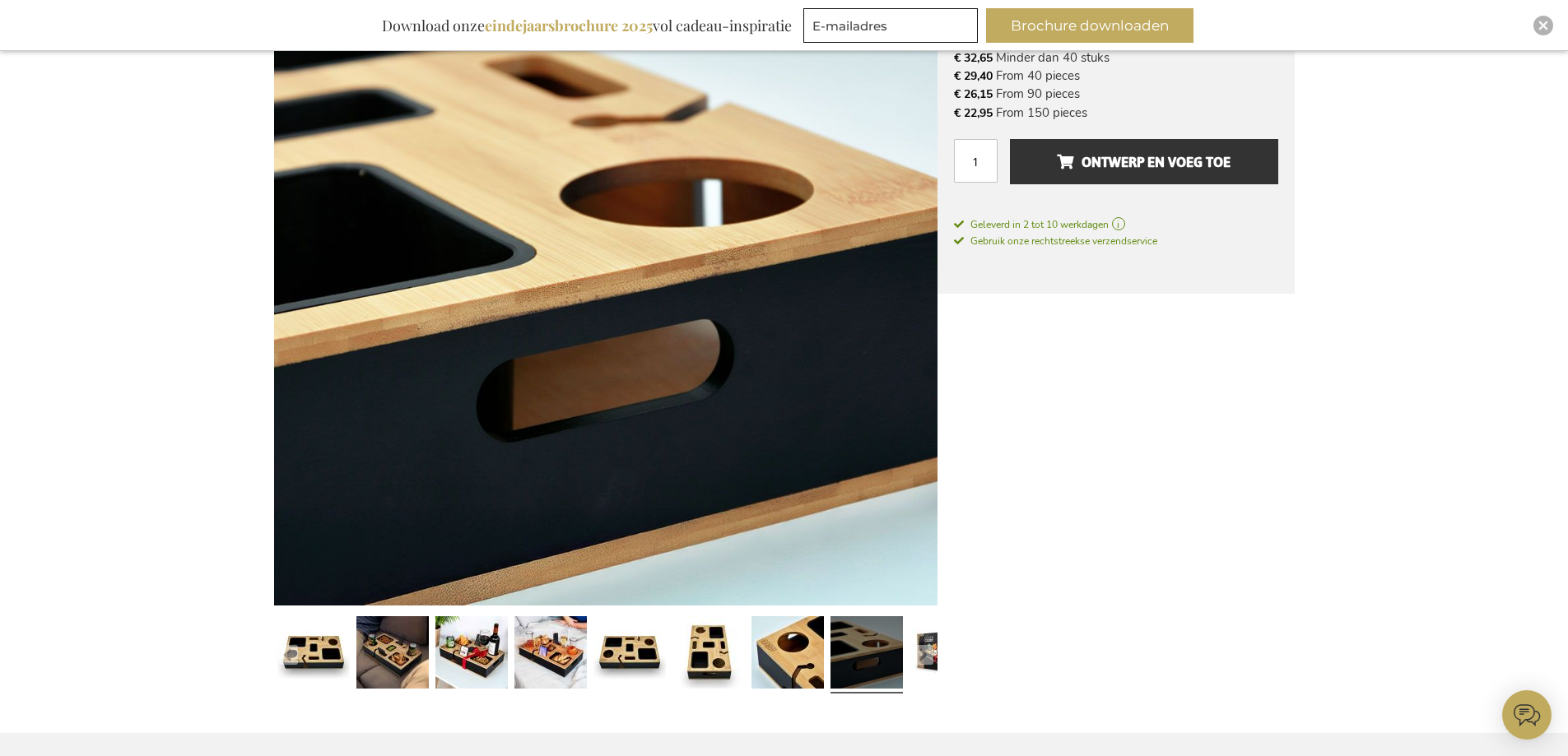
click at [908, 662] on div at bounding box center [946, 654] width 79 height 90
click at [918, 667] on link at bounding box center [946, 654] width 73 height 90
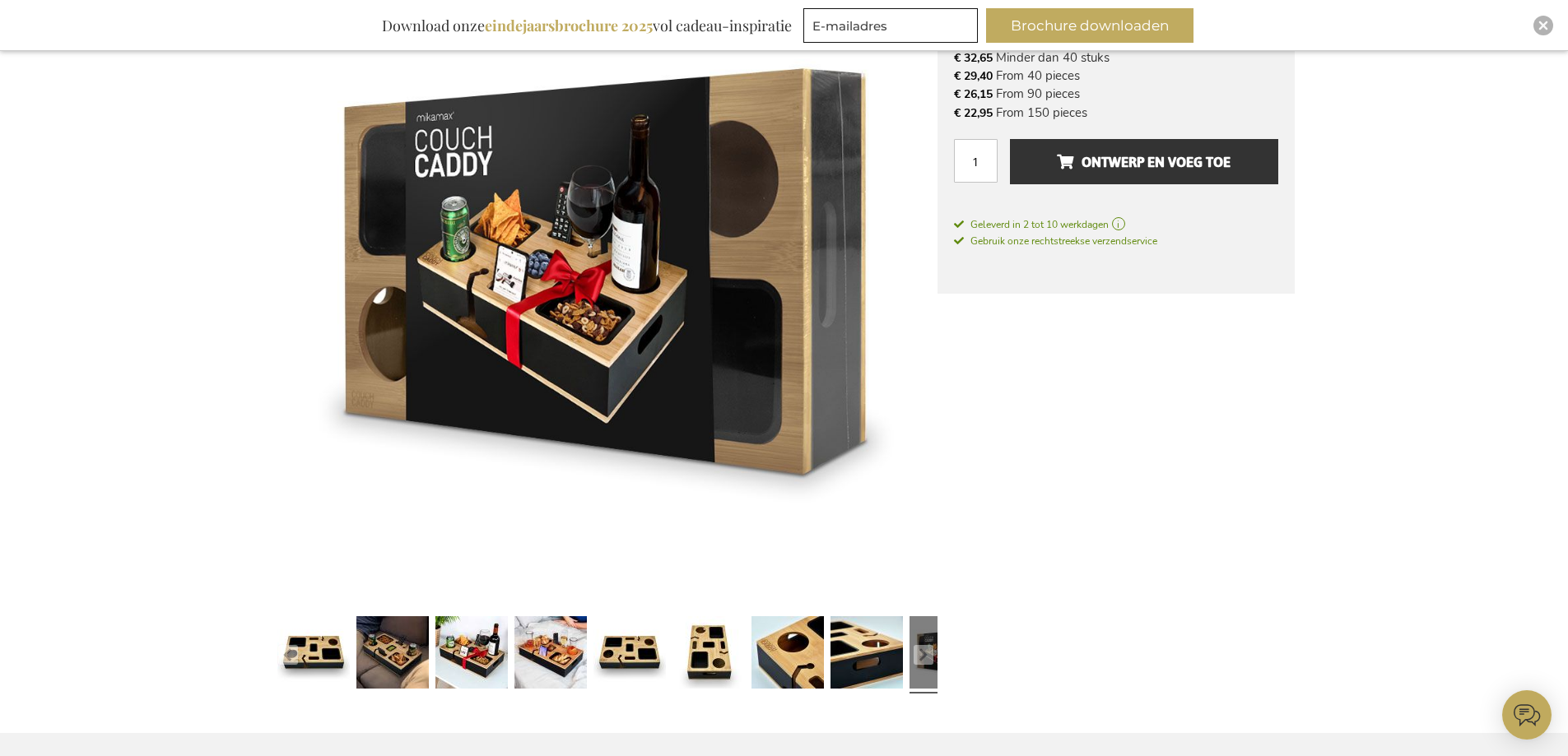
click at [918, 667] on link at bounding box center [946, 654] width 73 height 90
click at [910, 653] on link at bounding box center [946, 654] width 73 height 90
click at [871, 656] on link at bounding box center [867, 654] width 73 height 90
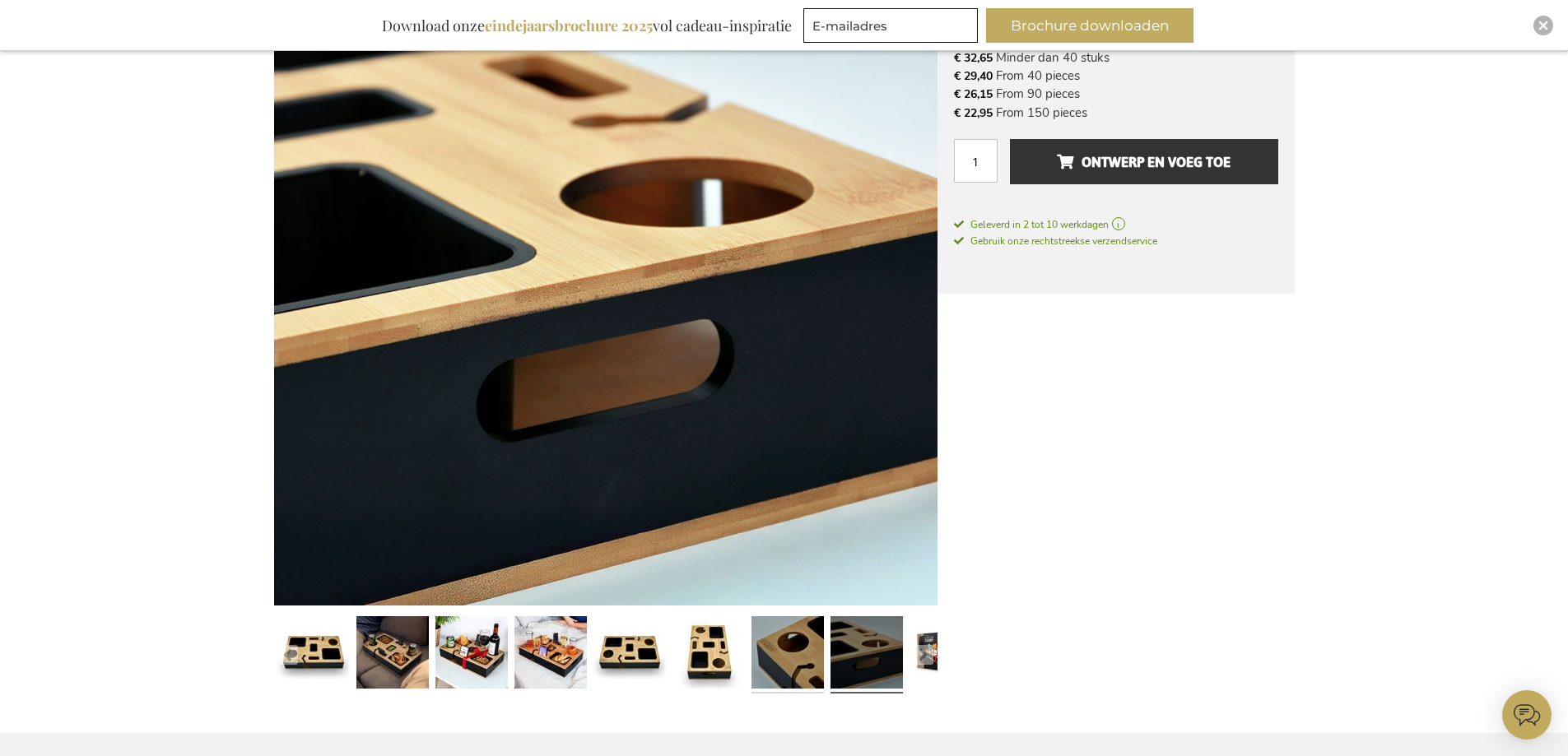
click at [760, 658] on link at bounding box center [788, 654] width 73 height 90
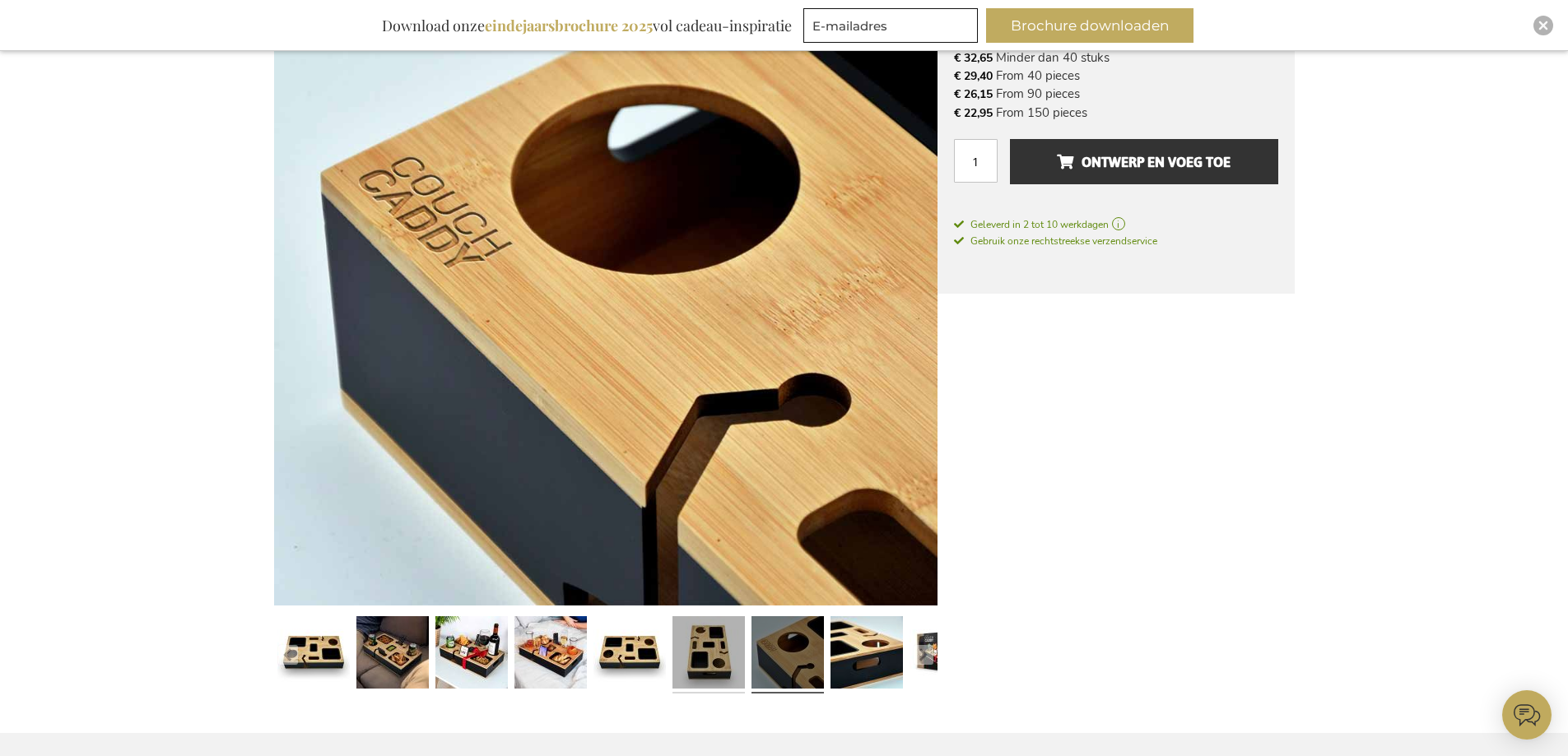
click at [693, 658] on link at bounding box center [709, 654] width 73 height 90
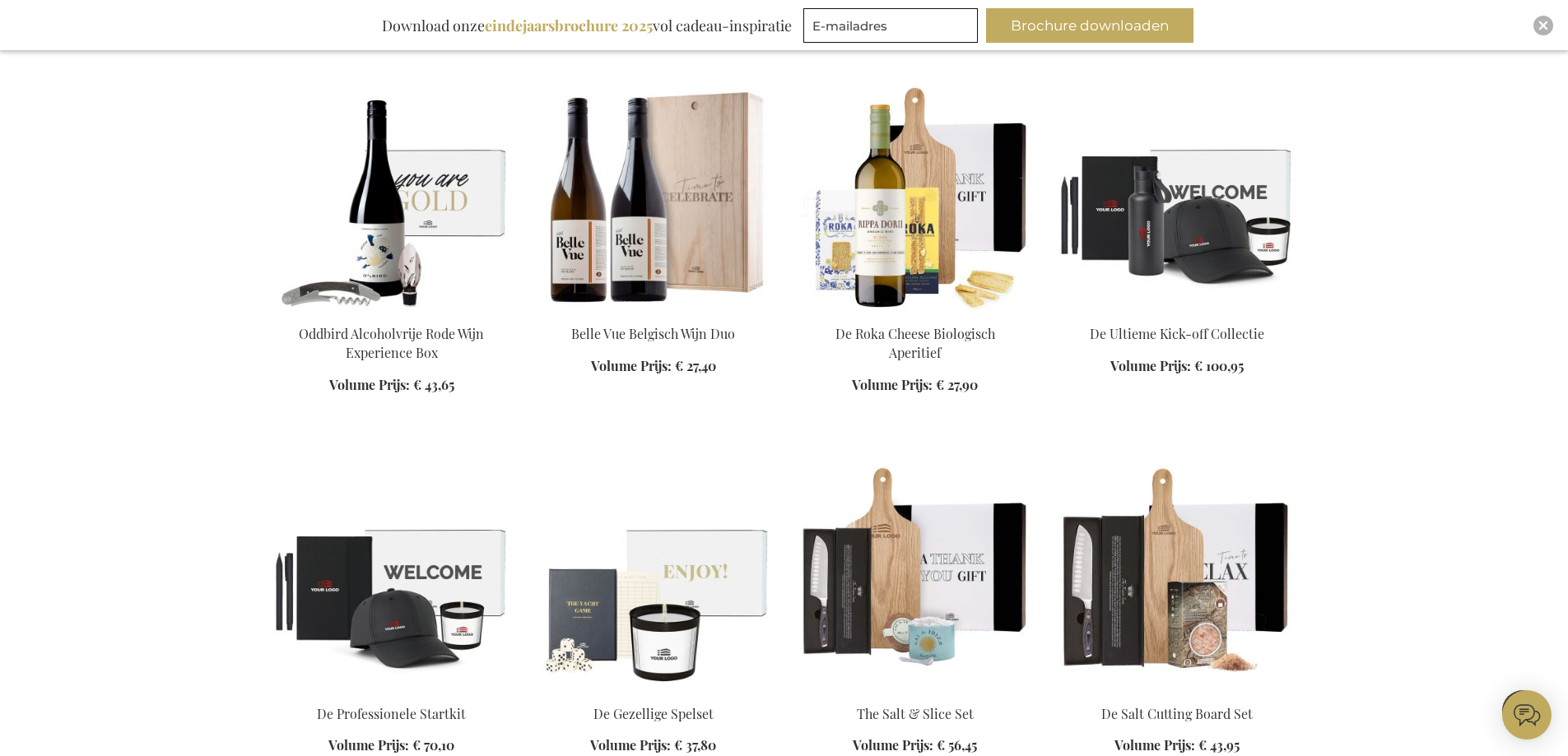
scroll to position [3959, 0]
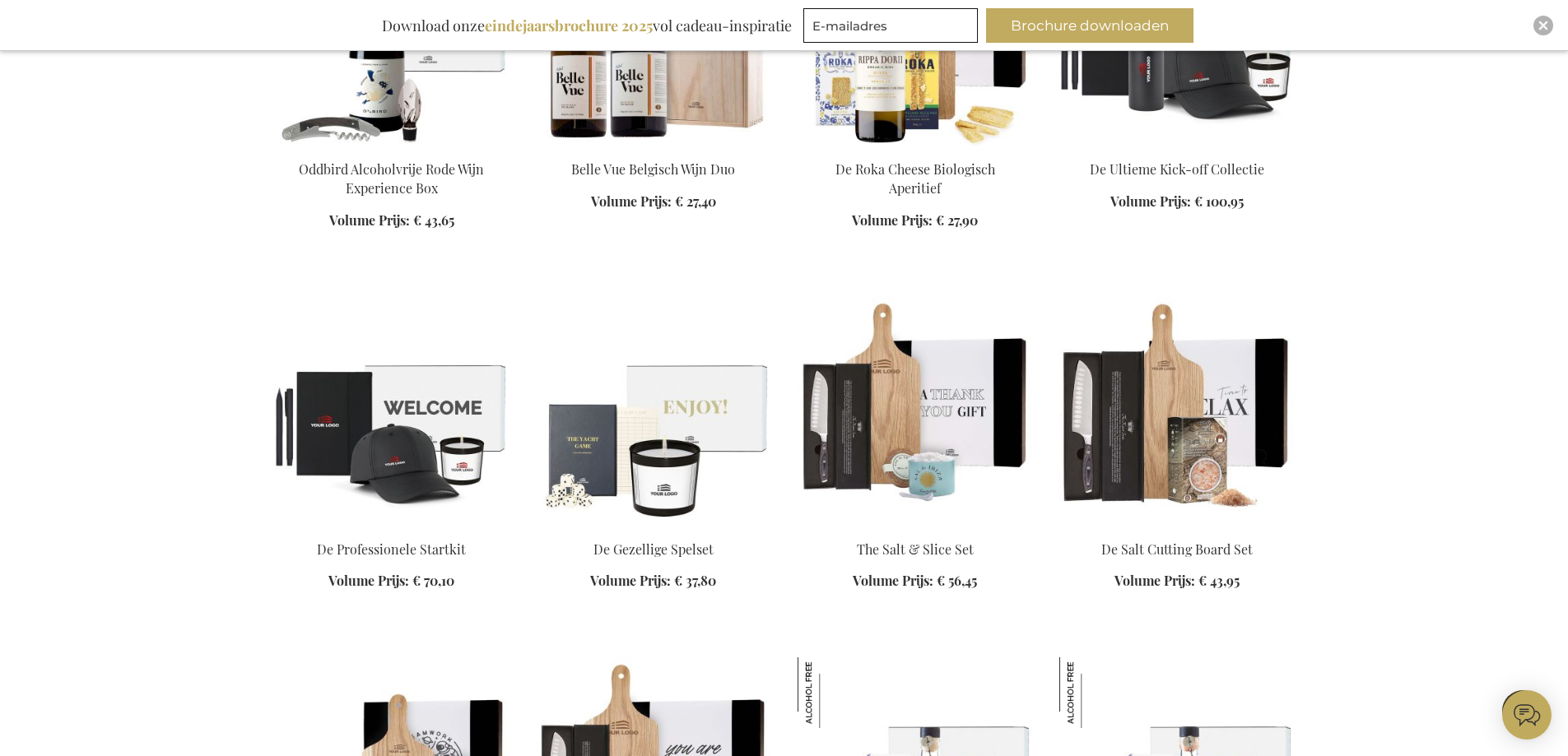
scroll to position [4123, 0]
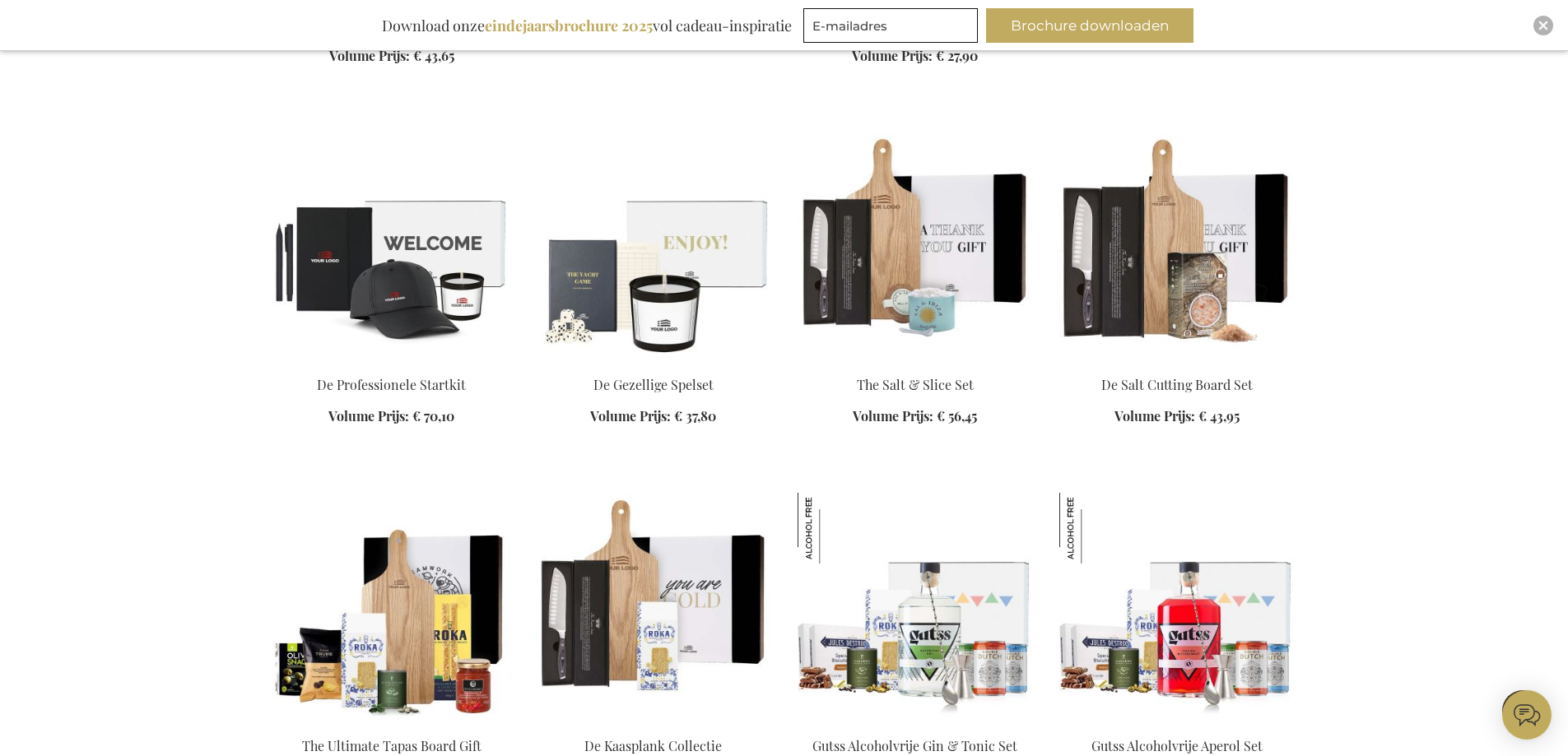
click at [1148, 224] on img at bounding box center [1177, 246] width 236 height 231
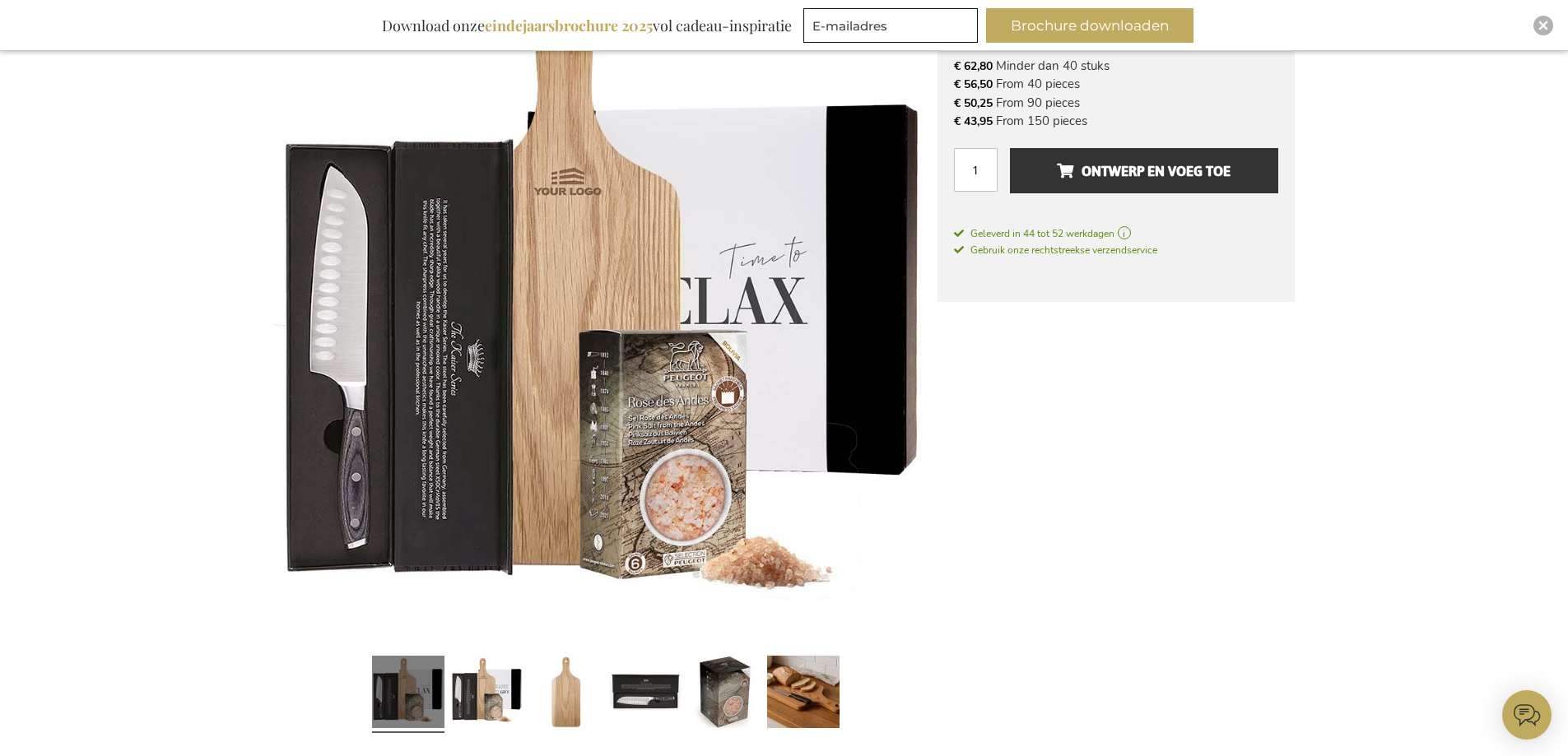
scroll to position [371, 0]
